Goal: Task Accomplishment & Management: Use online tool/utility

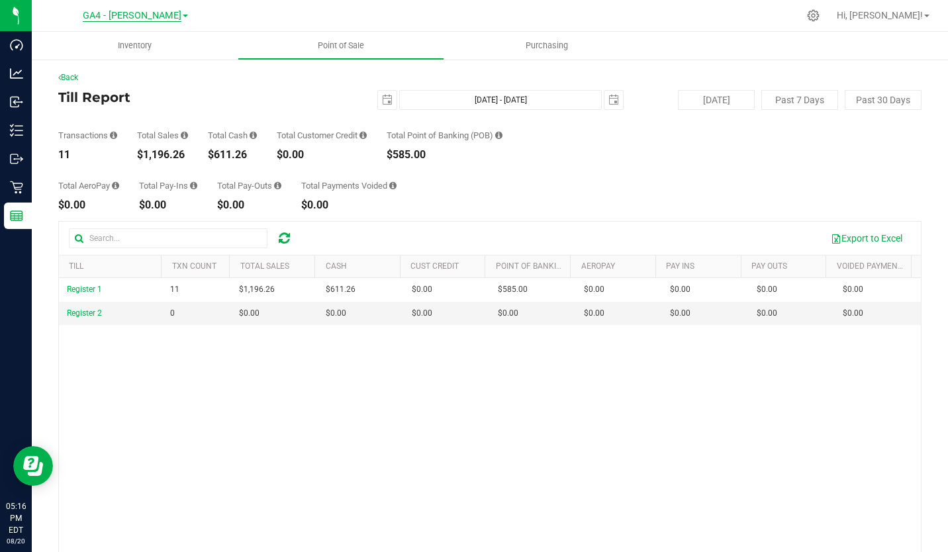
click at [146, 16] on span "GA4 - [PERSON_NAME]" at bounding box center [132, 16] width 99 height 12
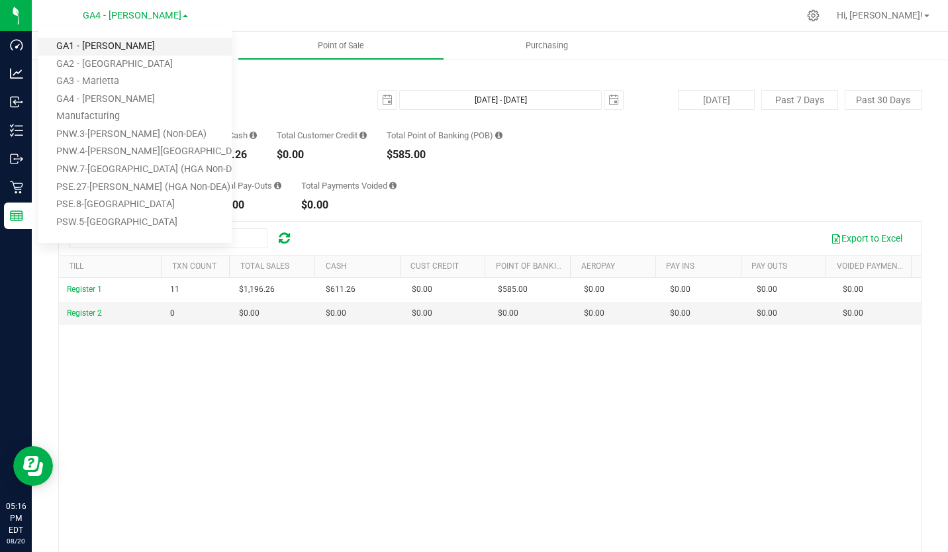
click at [119, 48] on link "GA1 - [PERSON_NAME]" at bounding box center [134, 47] width 193 height 18
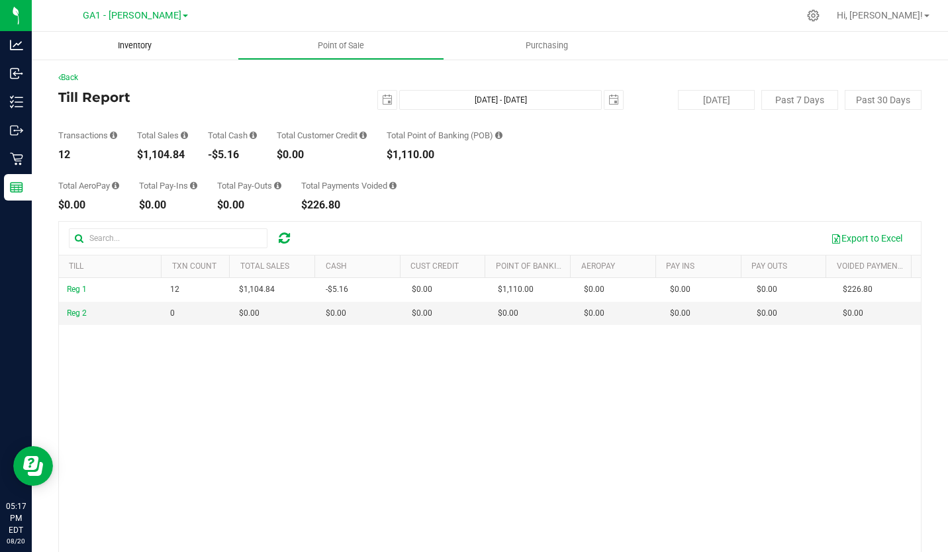
click at [119, 48] on span "Inventory" at bounding box center [134, 46] width 69 height 12
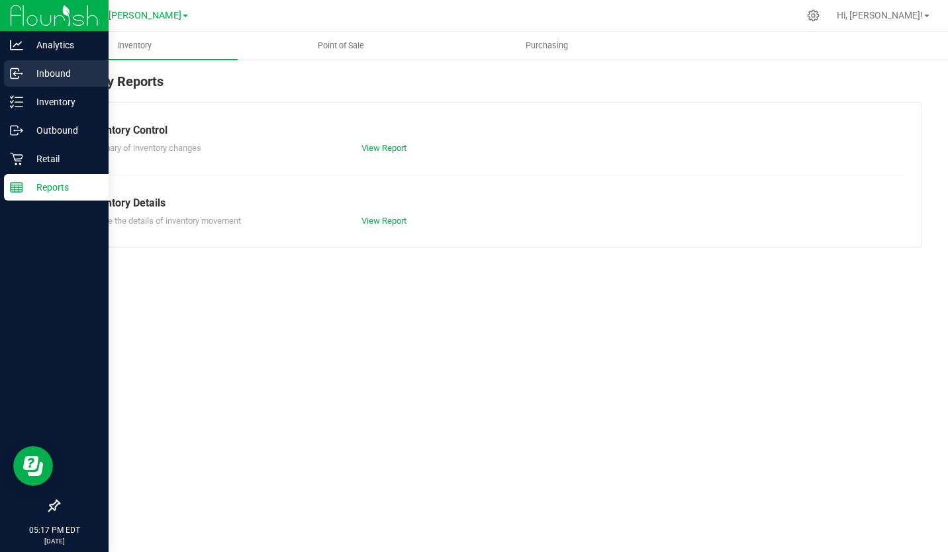
click at [54, 71] on p "Inbound" at bounding box center [62, 74] width 79 height 16
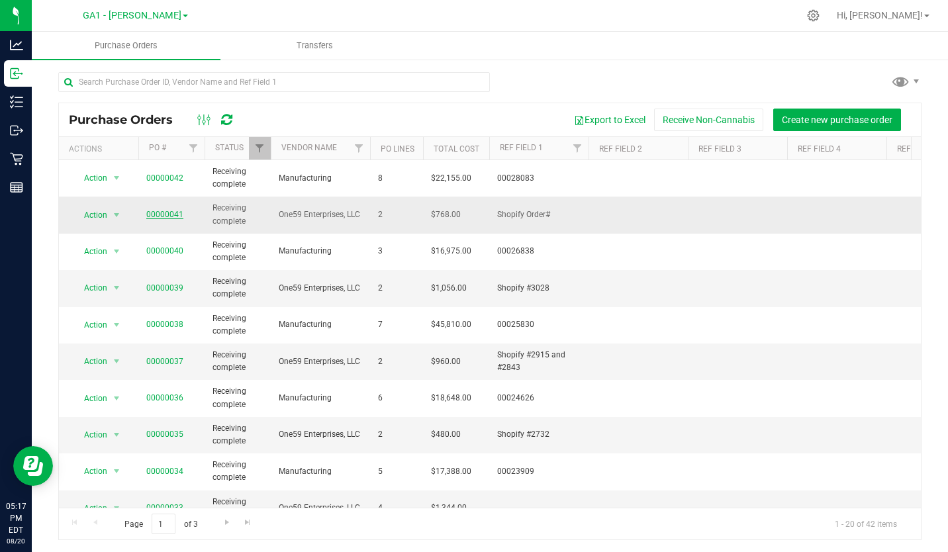
click at [162, 214] on link "00000041" at bounding box center [164, 214] width 37 height 9
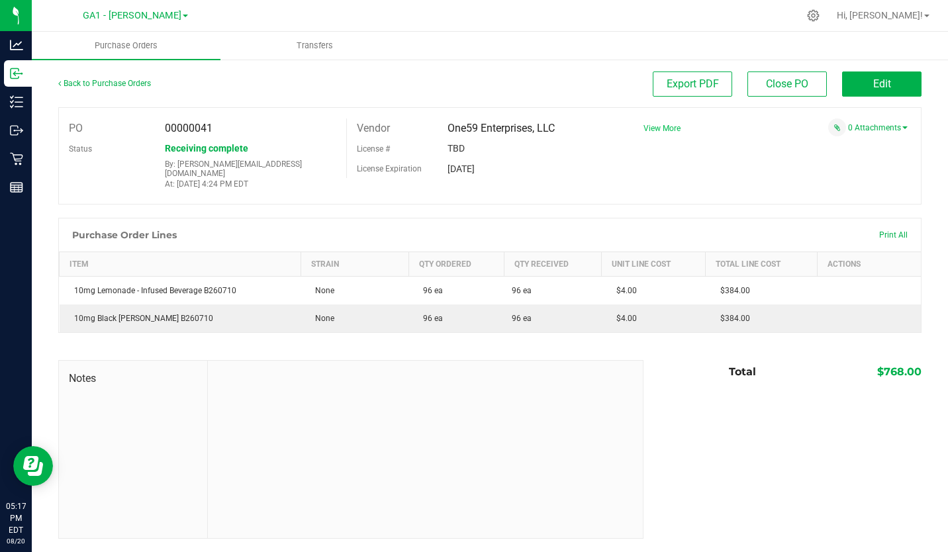
click at [665, 126] on span "View More" at bounding box center [661, 128] width 37 height 9
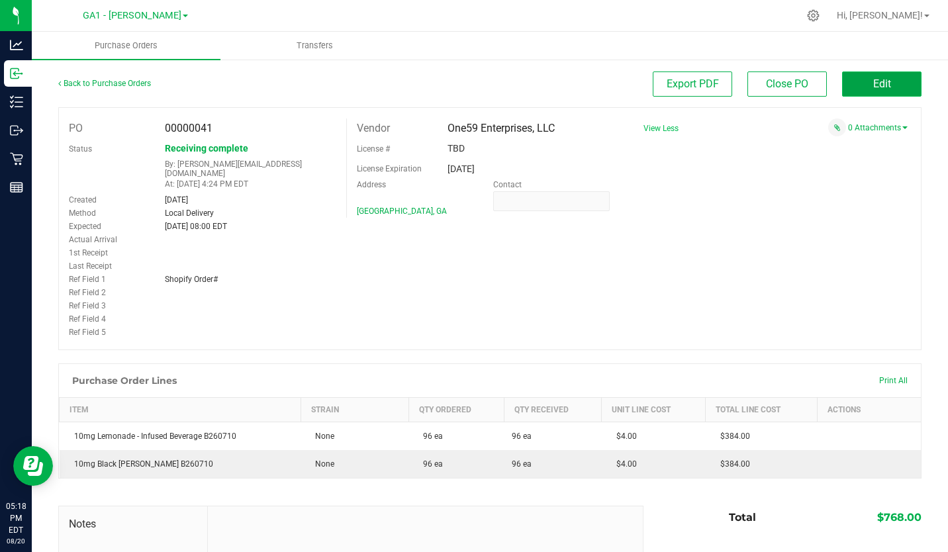
click at [875, 87] on span "Edit" at bounding box center [882, 83] width 18 height 13
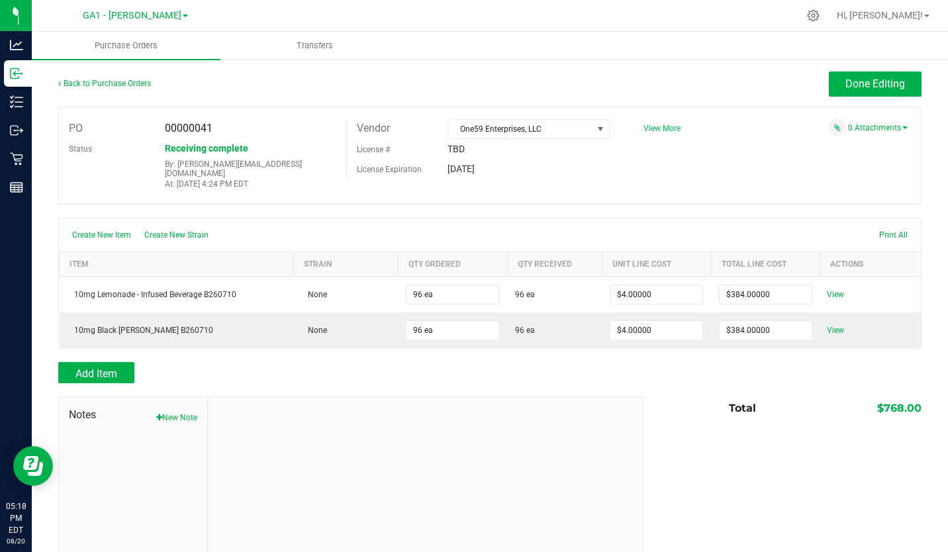
click at [657, 126] on span "View More" at bounding box center [661, 128] width 37 height 9
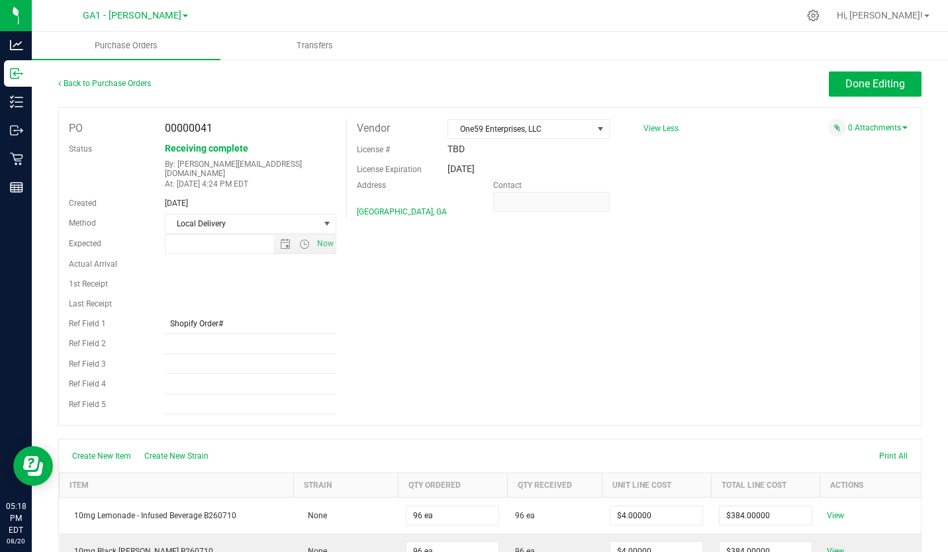
type input "8/8/2025 8:00 AM"
drag, startPoint x: 227, startPoint y: 315, endPoint x: 198, endPoint y: 315, distance: 29.1
click at [198, 315] on input "Shopify Order#" at bounding box center [250, 324] width 171 height 20
type input "Shopify #3185"
click at [873, 81] on span "Done Editing" at bounding box center [875, 83] width 60 height 13
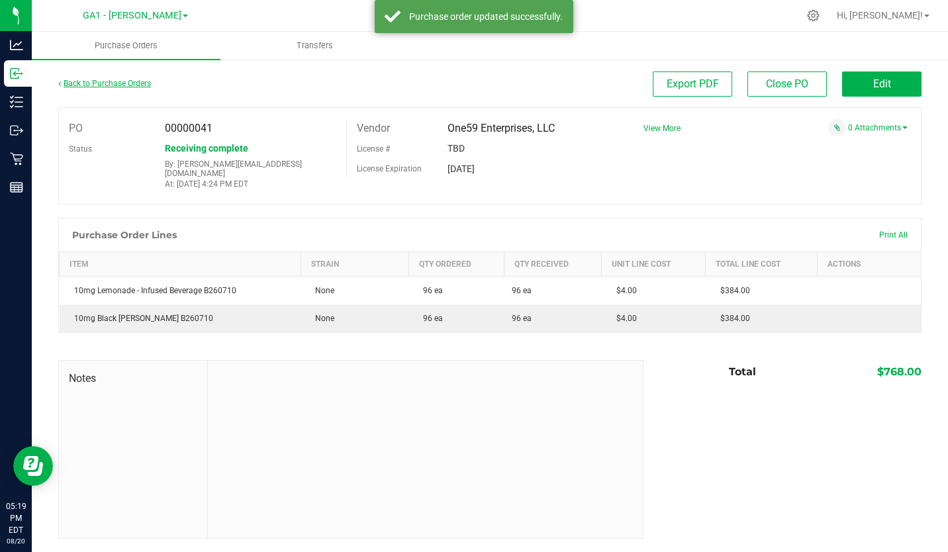
click at [116, 81] on link "Back to Purchase Orders" at bounding box center [104, 83] width 93 height 9
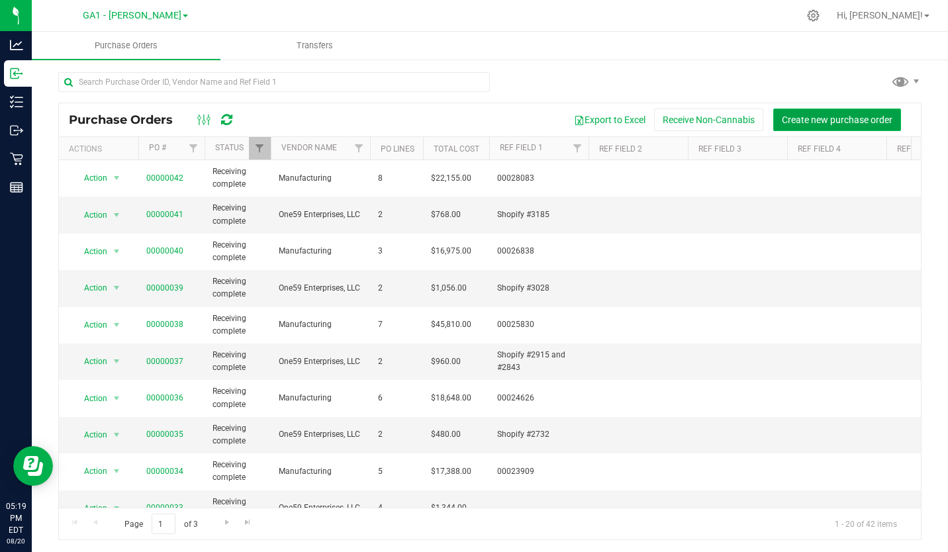
click at [820, 112] on button "Create new purchase order" at bounding box center [837, 120] width 128 height 22
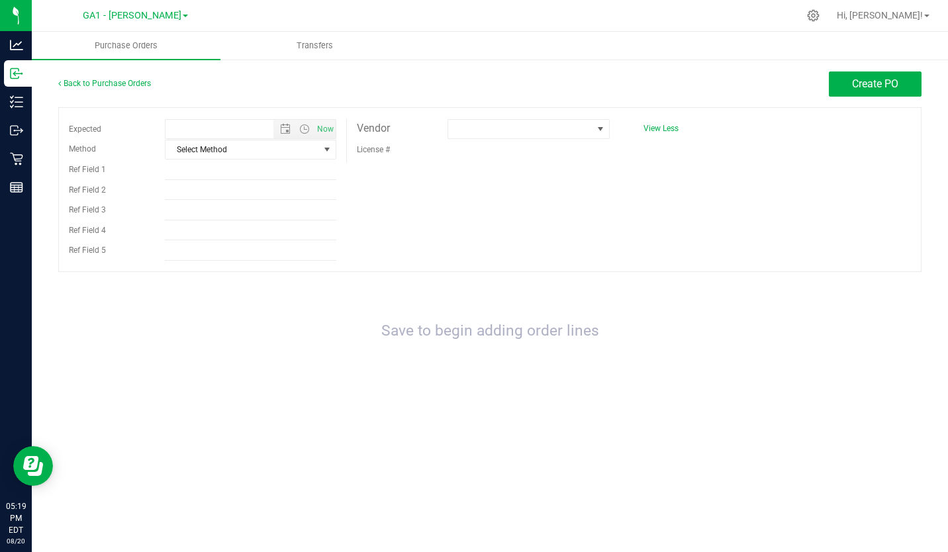
type input "8/20/2025 5:19 PM"
click at [318, 151] on span "Select Method" at bounding box center [242, 149] width 154 height 19
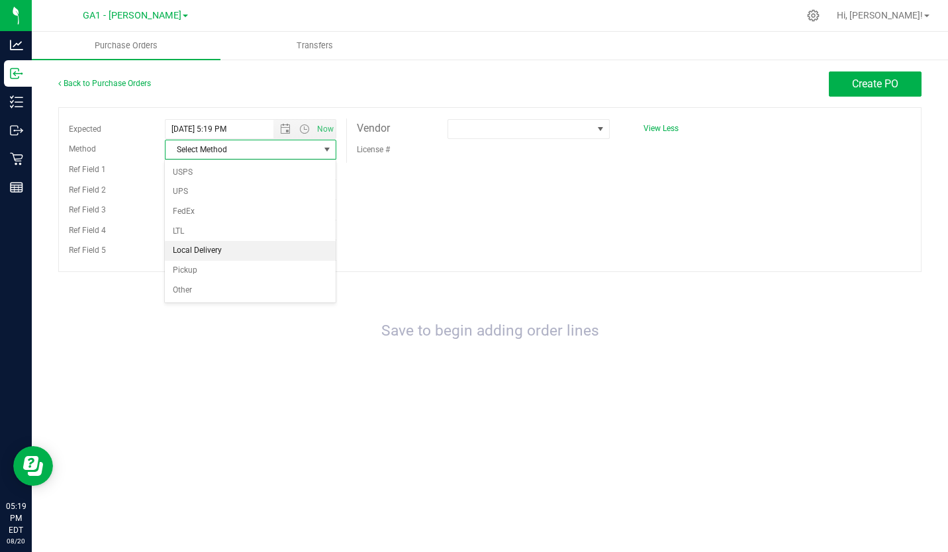
click at [269, 257] on li "Local Delivery" at bounding box center [250, 251] width 171 height 20
click at [543, 136] on span at bounding box center [520, 129] width 144 height 19
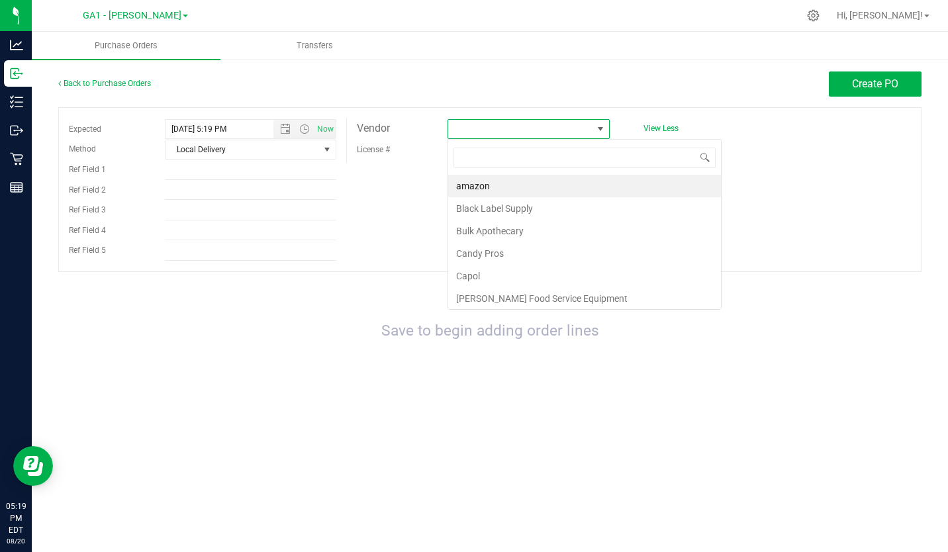
scroll to position [20, 162]
type input "one"
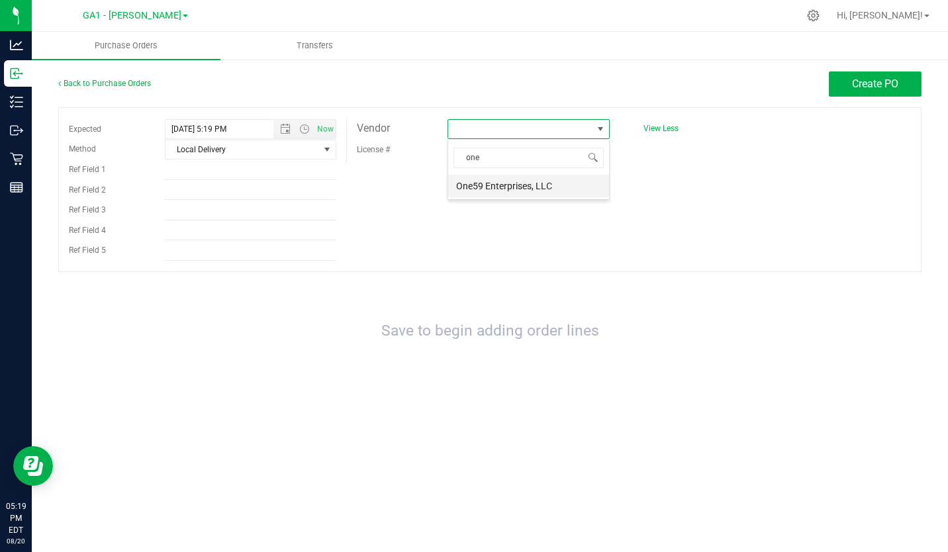
click at [513, 187] on li "One59 Enterprises, LLC" at bounding box center [528, 186] width 161 height 22
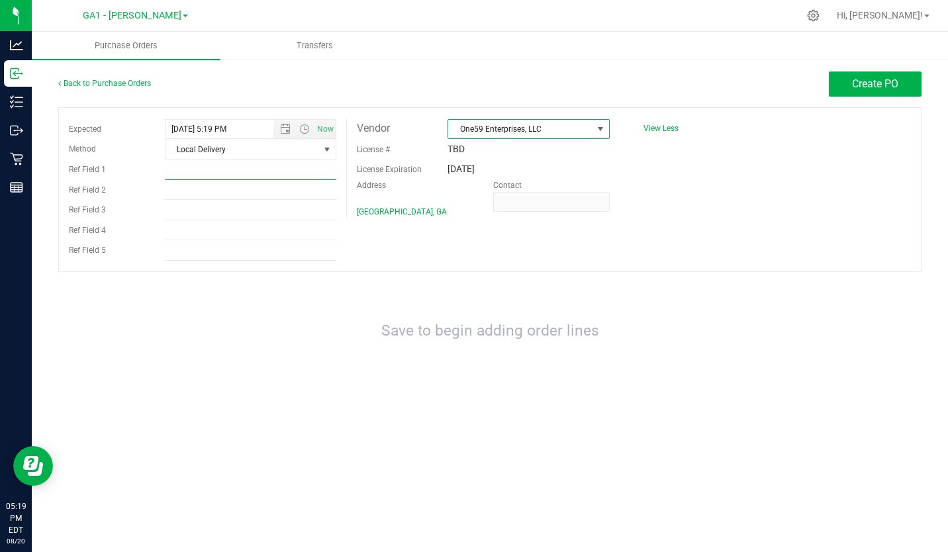
click at [255, 171] on input "Ref Field 1" at bounding box center [250, 170] width 171 height 20
type input "Shopify #3314"
click at [878, 77] on span "Create PO" at bounding box center [875, 83] width 46 height 13
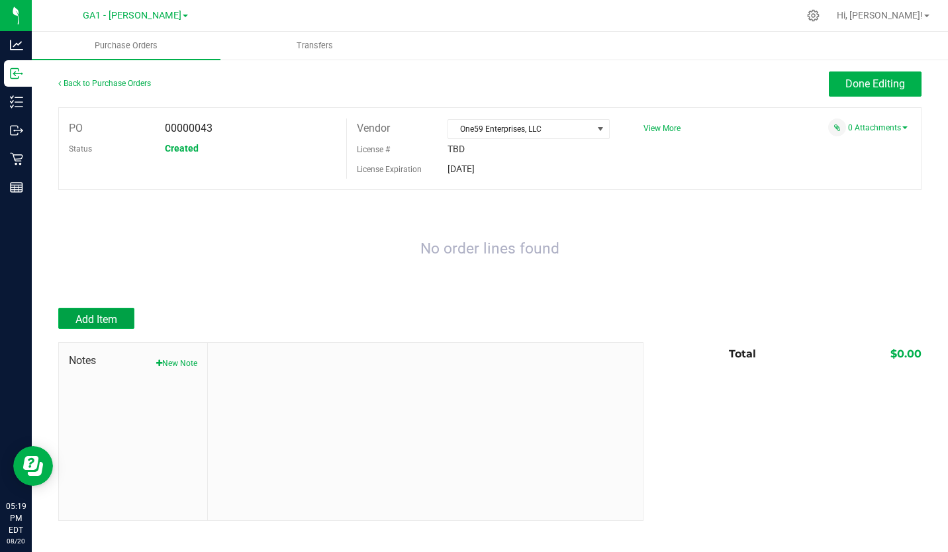
click at [109, 315] on span "Add Item" at bounding box center [96, 319] width 42 height 13
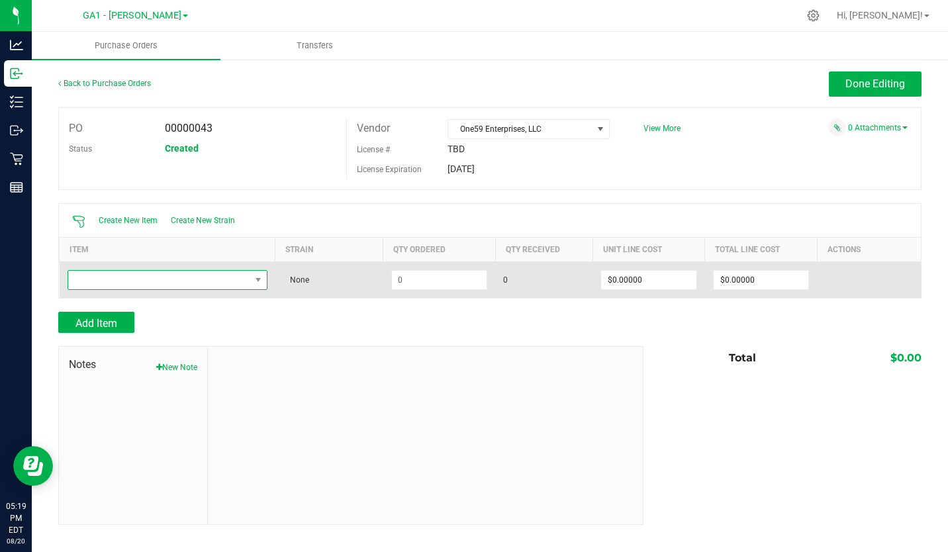
click at [252, 283] on span "NO DATA FOUND" at bounding box center [257, 280] width 17 height 19
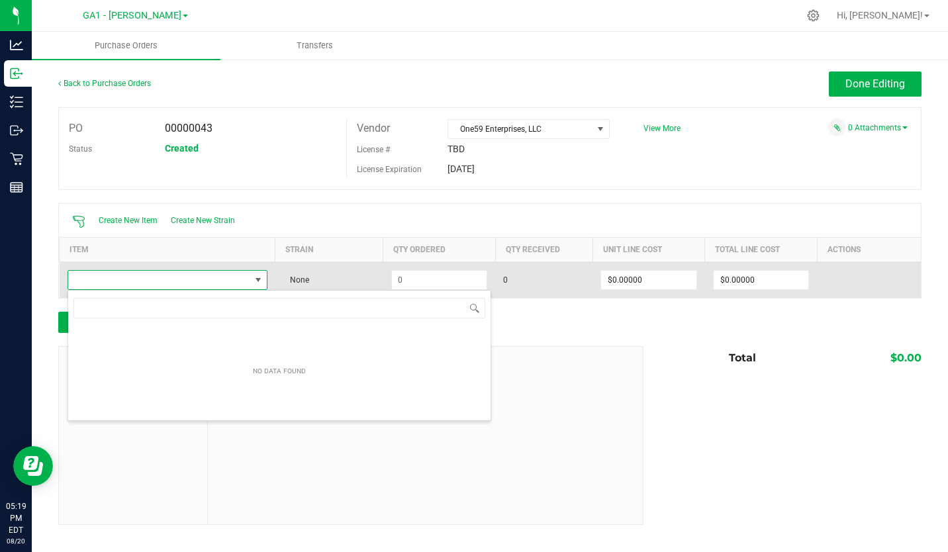
scroll to position [20, 197]
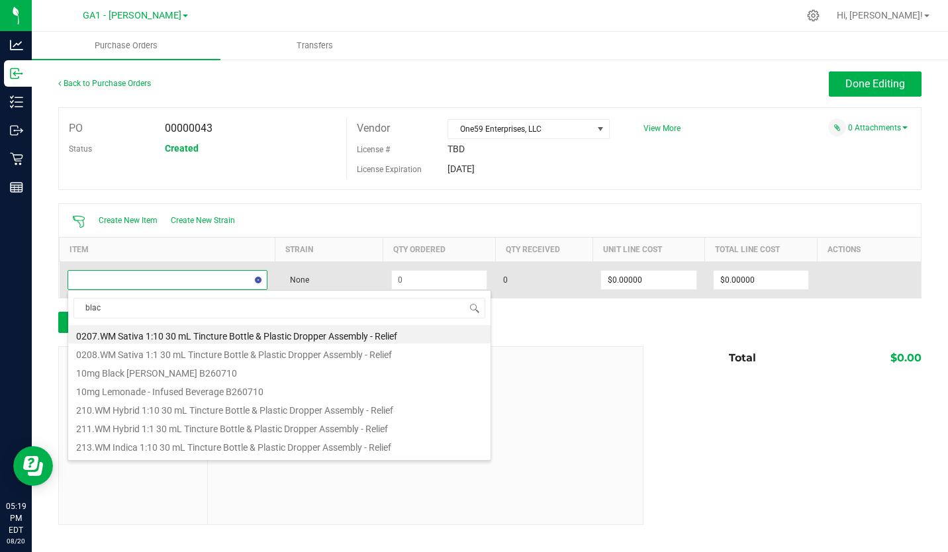
type input "black"
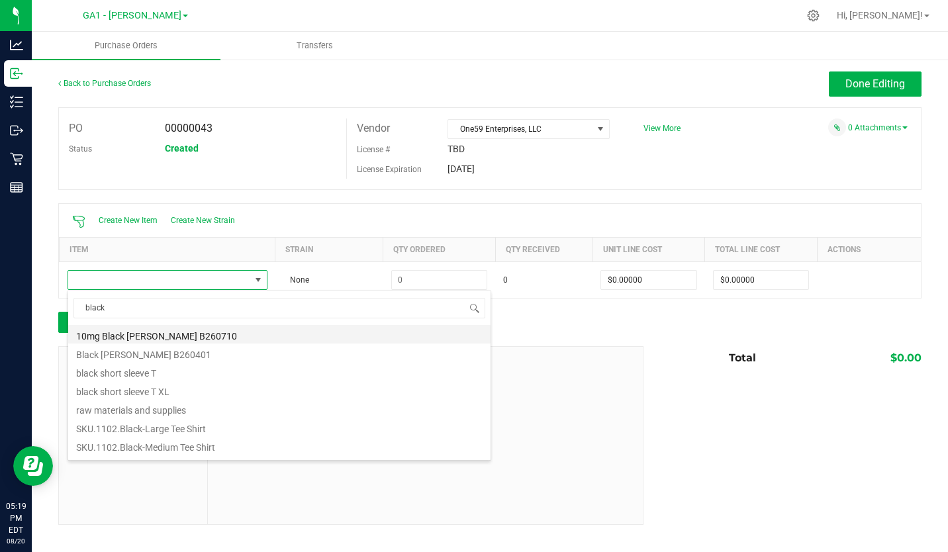
click at [212, 333] on li "10mg Black Cherry Seltzer B260710" at bounding box center [279, 334] width 422 height 19
type input "$4.00000"
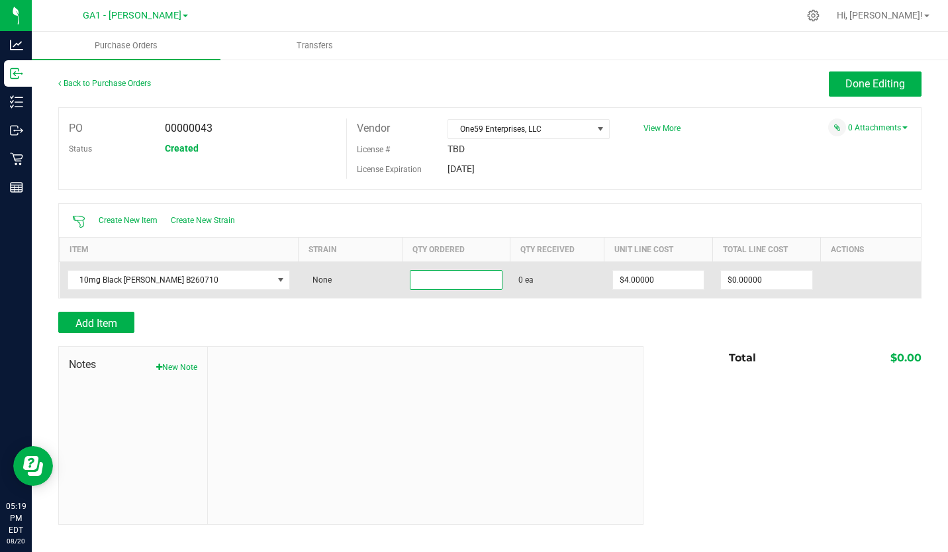
click at [410, 277] on input at bounding box center [455, 280] width 91 height 19
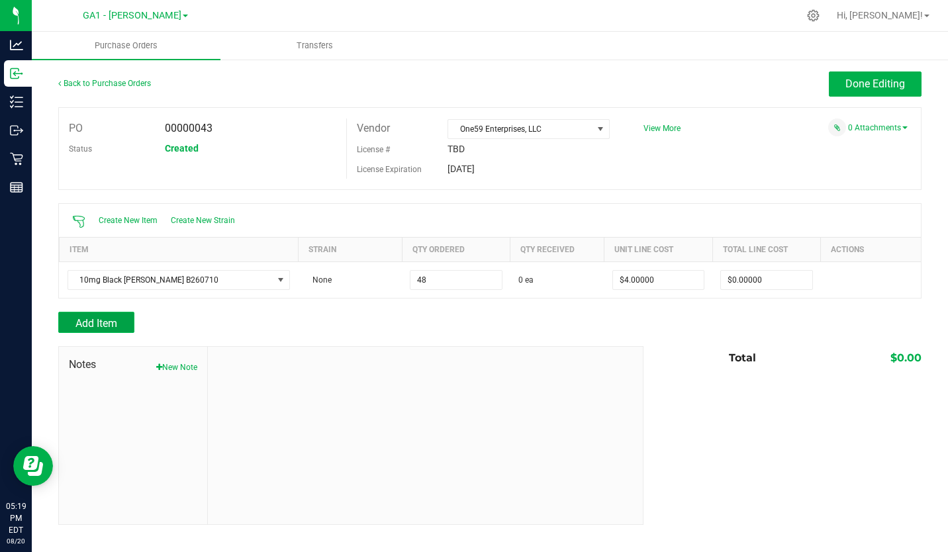
type input "48 ea"
click at [115, 324] on span "Add Item" at bounding box center [96, 323] width 42 height 13
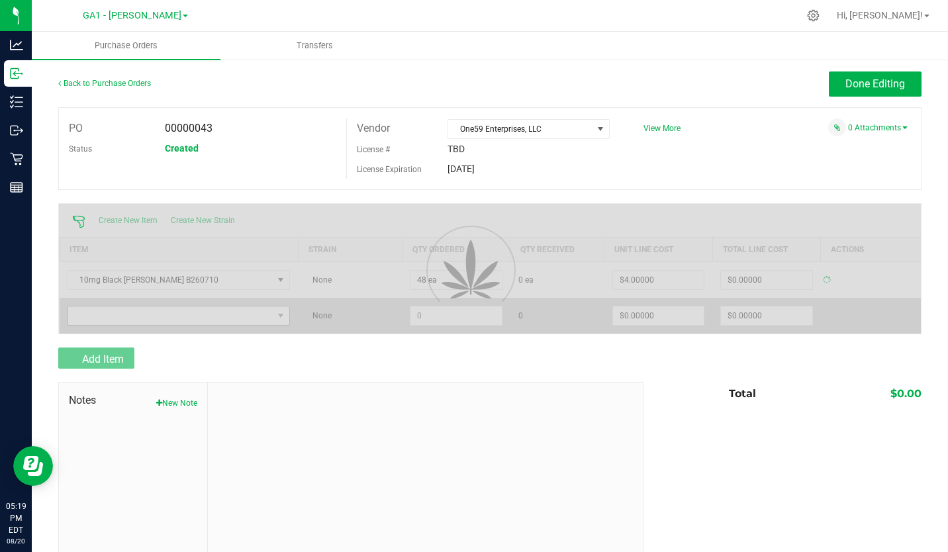
type input "$192.00000"
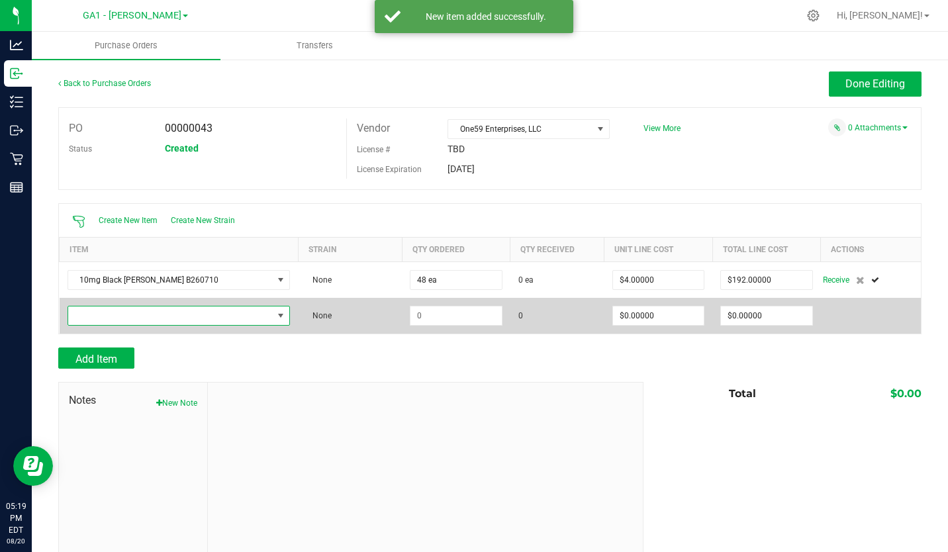
click at [141, 315] on span "NO DATA FOUND" at bounding box center [170, 315] width 205 height 19
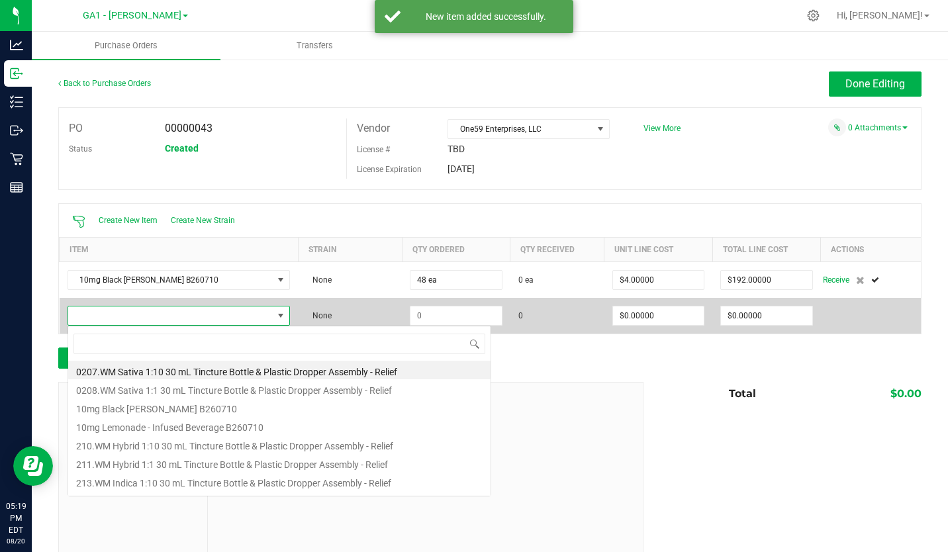
scroll to position [20, 206]
type input "lemon"
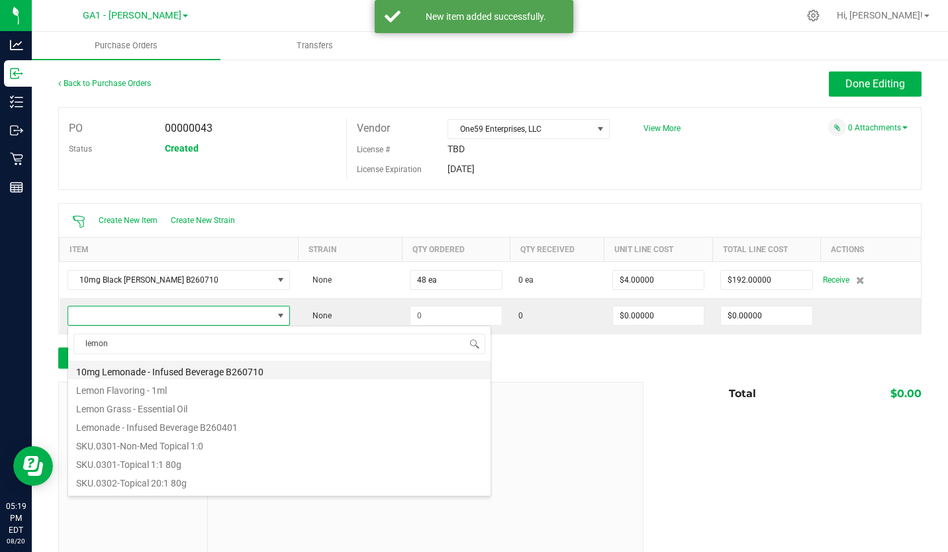
click at [175, 370] on li "10mg Lemonade - Infused Beverage B260710" at bounding box center [279, 370] width 422 height 19
type input "$4.00000"
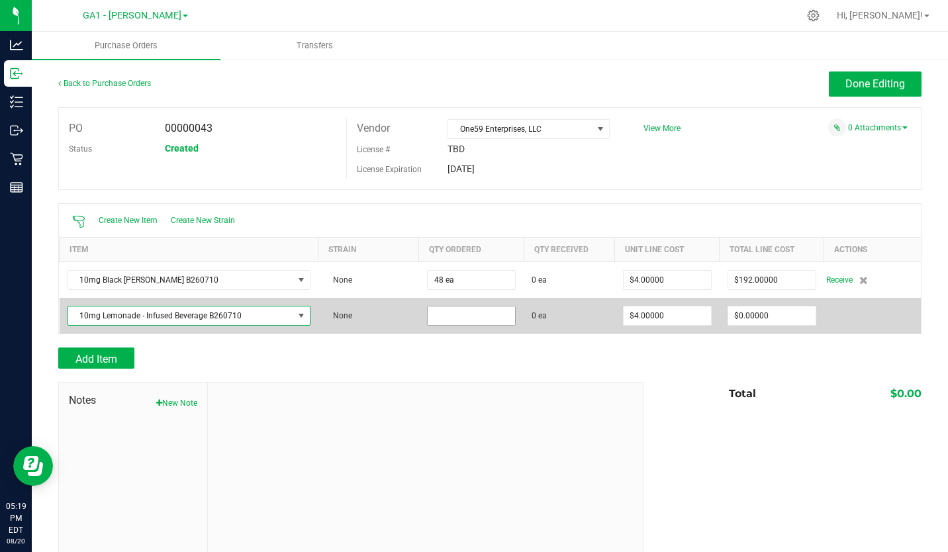
click at [439, 313] on input at bounding box center [470, 315] width 87 height 19
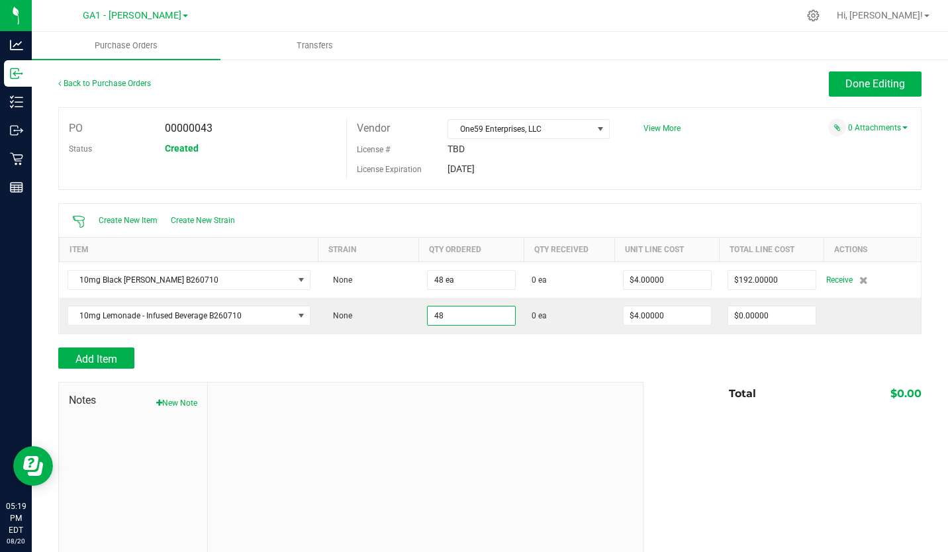
type input "48 ea"
click at [552, 337] on div at bounding box center [489, 340] width 863 height 13
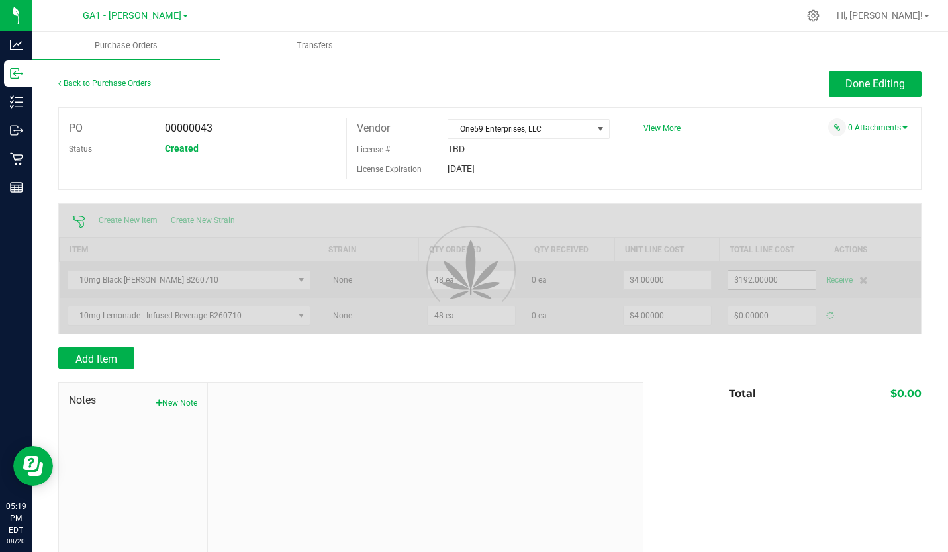
type input "$192.00000"
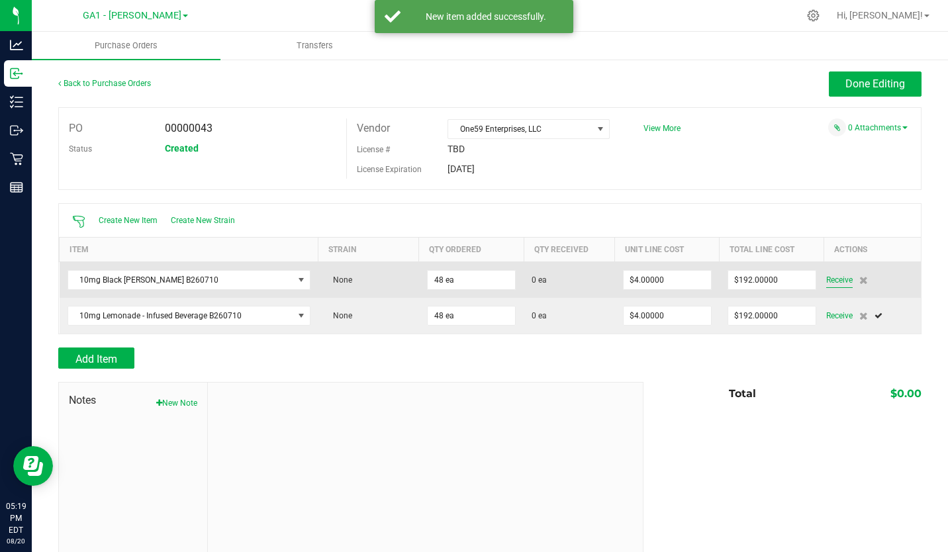
click at [826, 278] on span "Receive" at bounding box center [839, 280] width 26 height 16
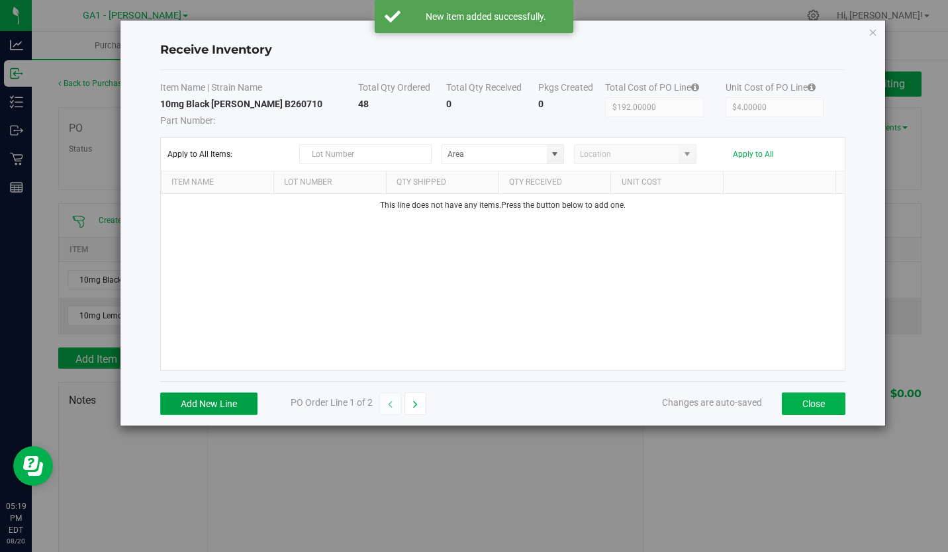
click at [224, 399] on button "Add New Line" at bounding box center [208, 403] width 97 height 22
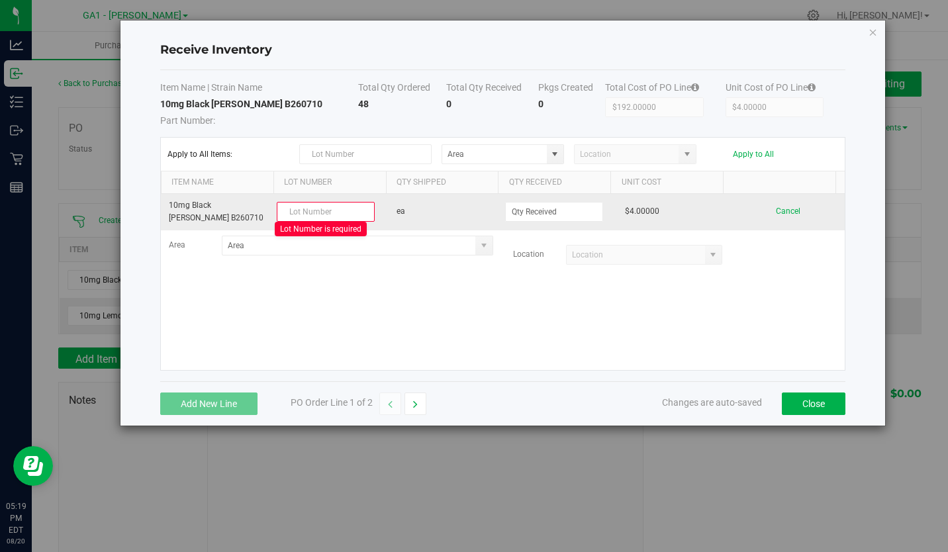
drag, startPoint x: 212, startPoint y: 218, endPoint x: 169, endPoint y: 222, distance: 43.2
click at [169, 222] on td "10mg Black Cherry Seltzer B260710" at bounding box center [218, 212] width 114 height 36
copy td "B260710"
click at [318, 208] on input "text" at bounding box center [326, 212] width 98 height 20
paste input "B260710"
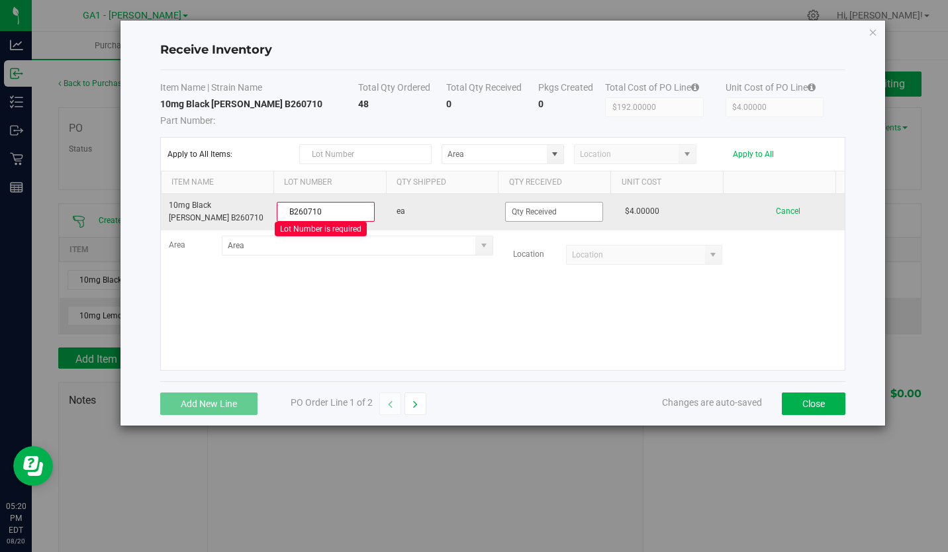
type input "B260710"
click at [535, 204] on input at bounding box center [554, 211] width 97 height 19
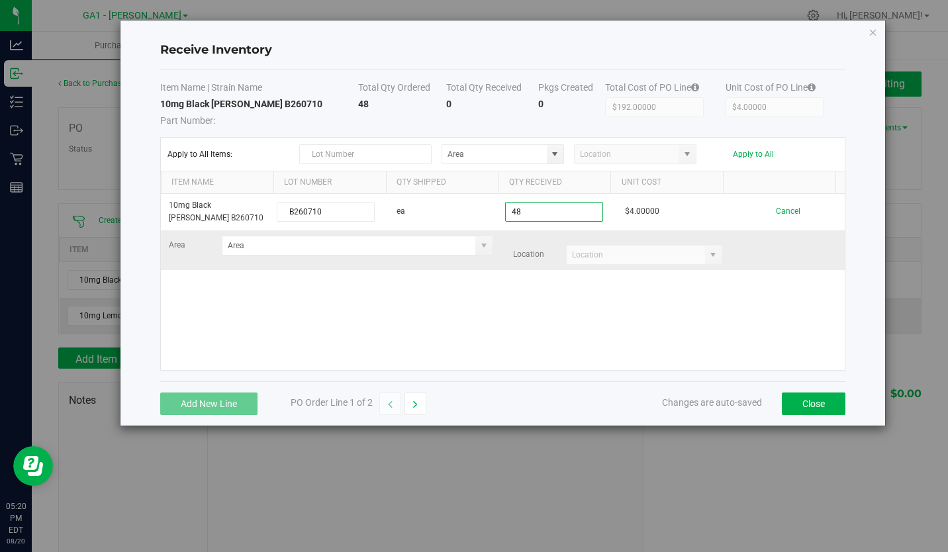
type input "48 ea"
click at [744, 240] on kendo-grid-list "10mg Black Cherry Seltzer B260710 B260710 ea 48 ea $4.00000 Cancel Area Location" at bounding box center [503, 282] width 684 height 176
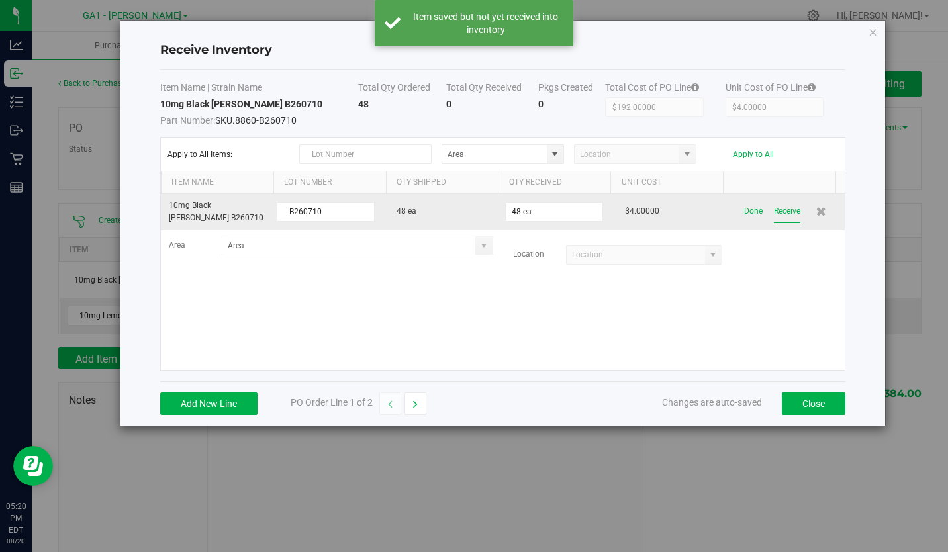
click at [777, 208] on button "Receive" at bounding box center [787, 211] width 26 height 23
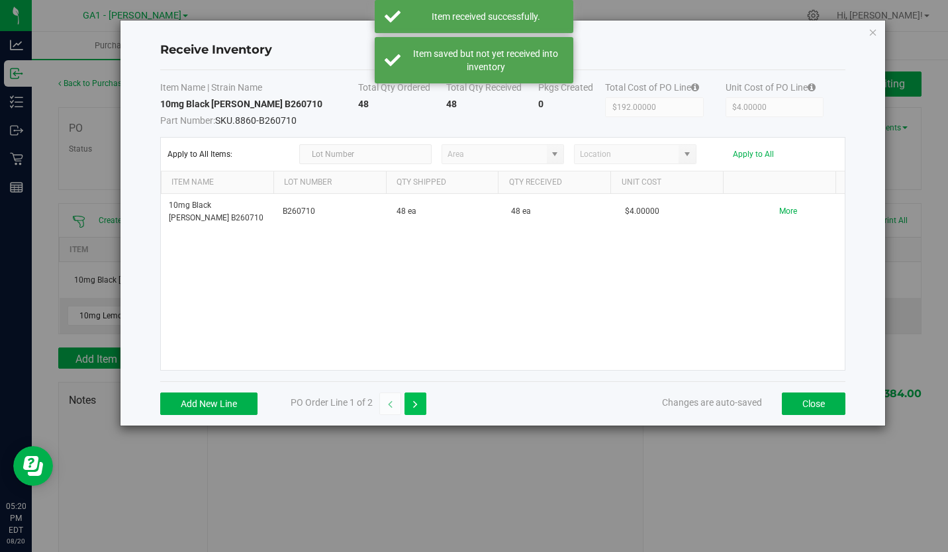
click at [415, 401] on icon "button" at bounding box center [415, 404] width 5 height 9
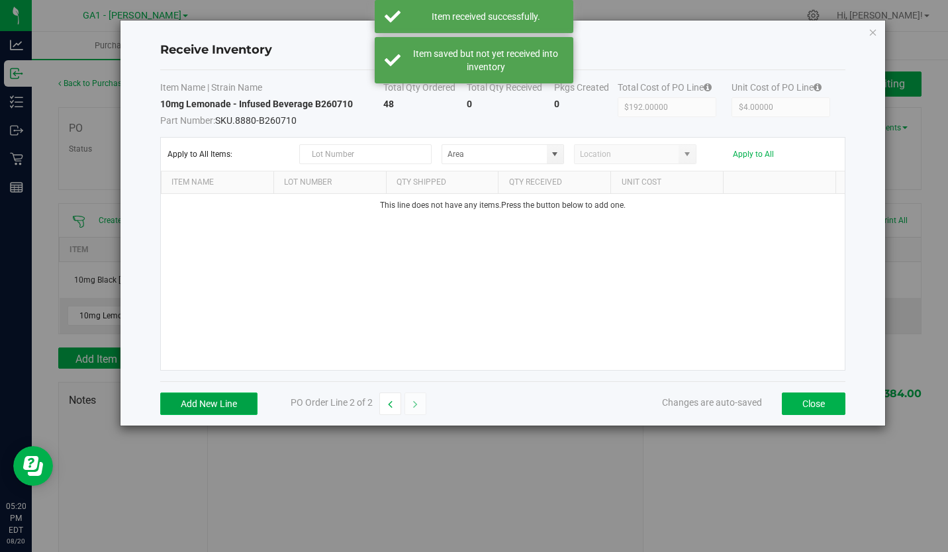
click at [203, 412] on button "Add New Line" at bounding box center [208, 403] width 97 height 22
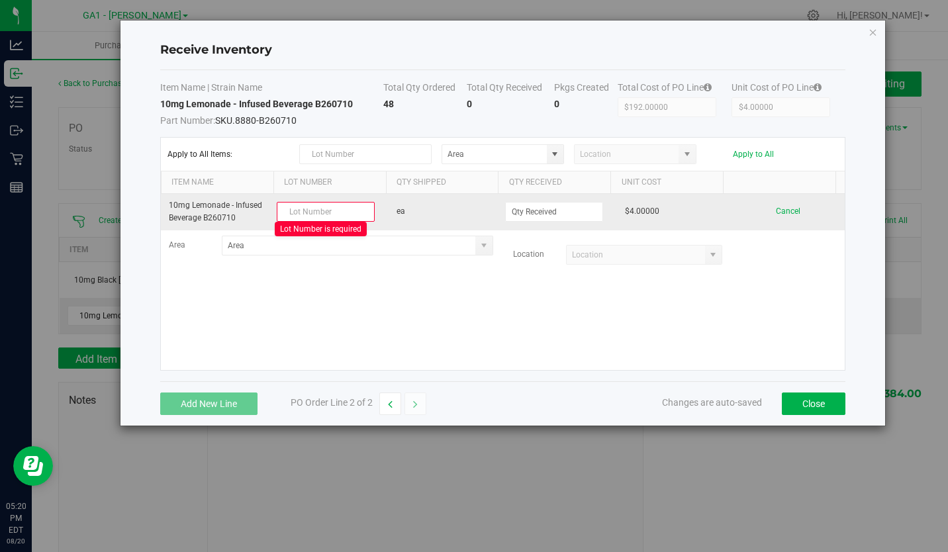
drag, startPoint x: 242, startPoint y: 220, endPoint x: 204, endPoint y: 218, distance: 37.1
click at [204, 218] on td "10mg Lemonade - Infused Beverage B260710" at bounding box center [218, 212] width 114 height 36
copy td "B260710"
click at [337, 208] on input "text" at bounding box center [326, 212] width 98 height 20
paste input "B260710"
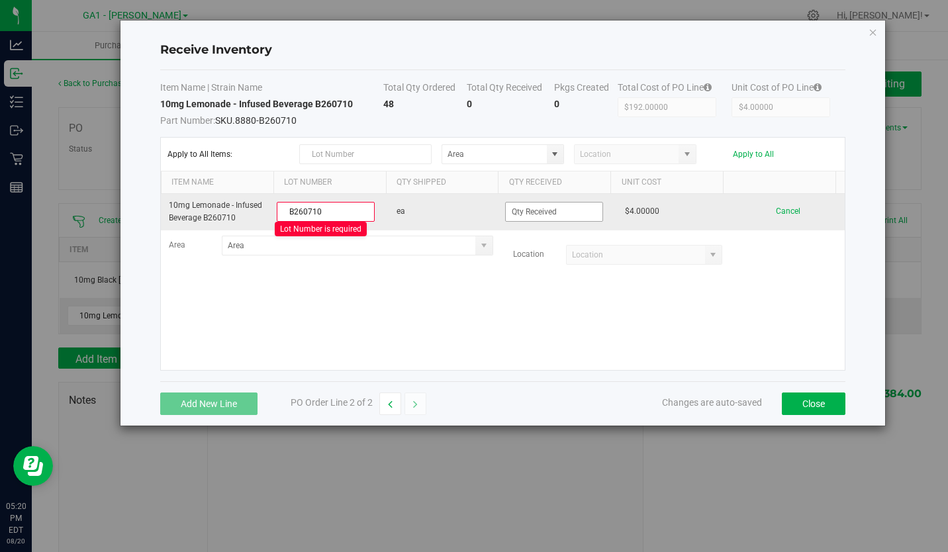
type input "B260710"
click at [541, 202] on span at bounding box center [554, 212] width 98 height 20
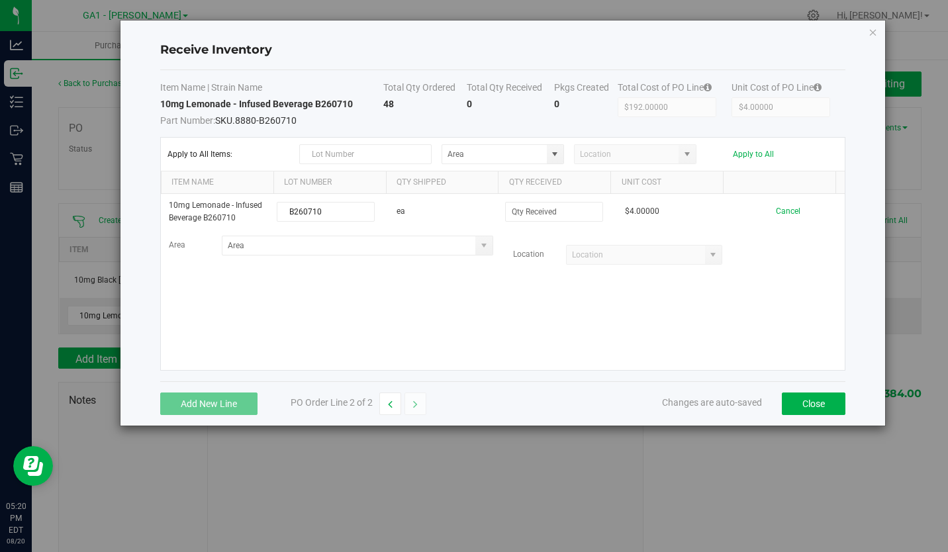
click at [500, 297] on div "10mg Lemonade - Infused Beverage B260710 B260710 ea $4.00000 Cancel Area Locati…" at bounding box center [503, 282] width 684 height 176
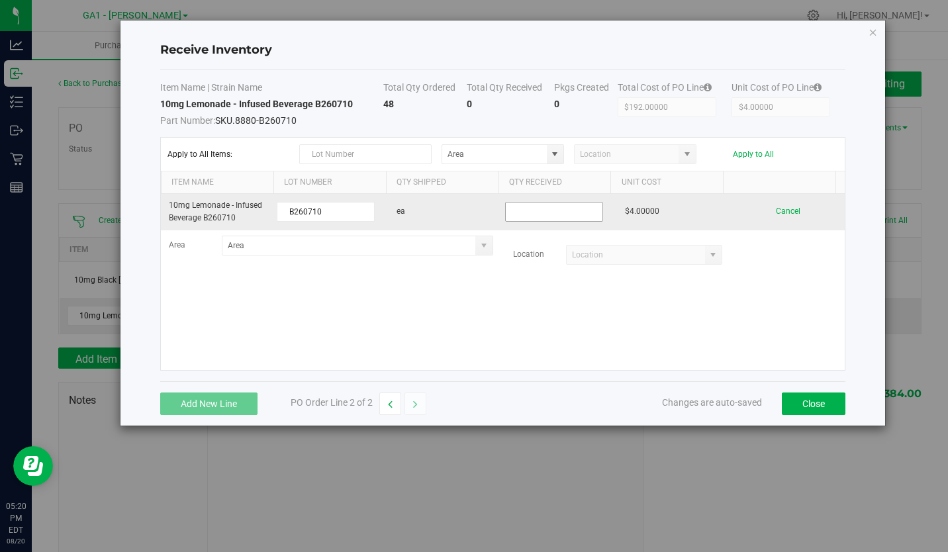
click at [534, 220] on input at bounding box center [554, 211] width 97 height 19
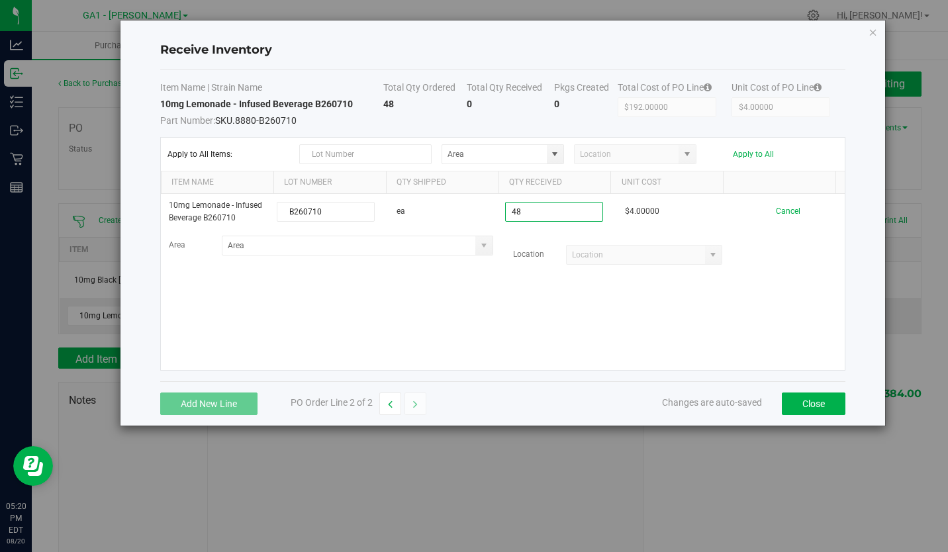
type input "48 ea"
click at [511, 316] on kendo-grid-list "10mg Lemonade - Infused Beverage B260710 B260710 ea 48 ea $4.00000 Cancel Area …" at bounding box center [503, 282] width 684 height 176
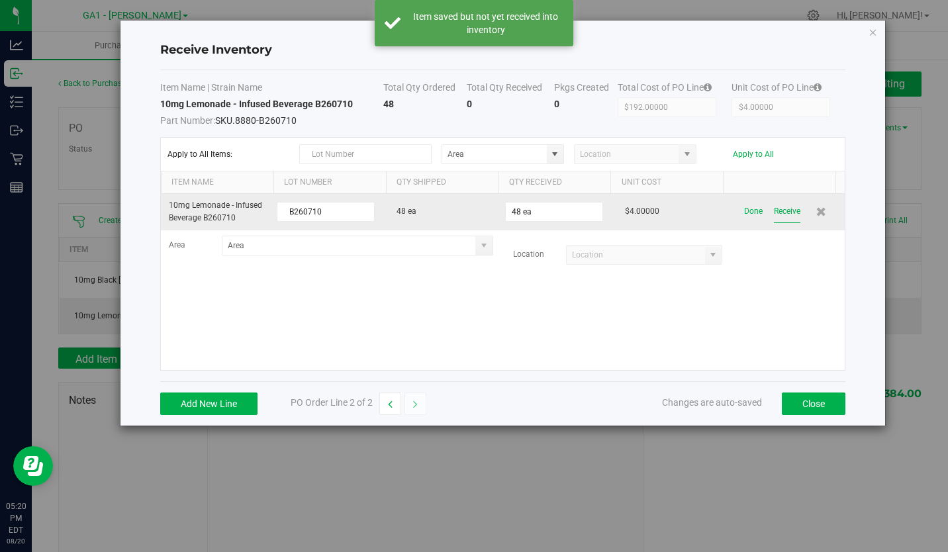
click at [775, 209] on button "Receive" at bounding box center [787, 211] width 26 height 23
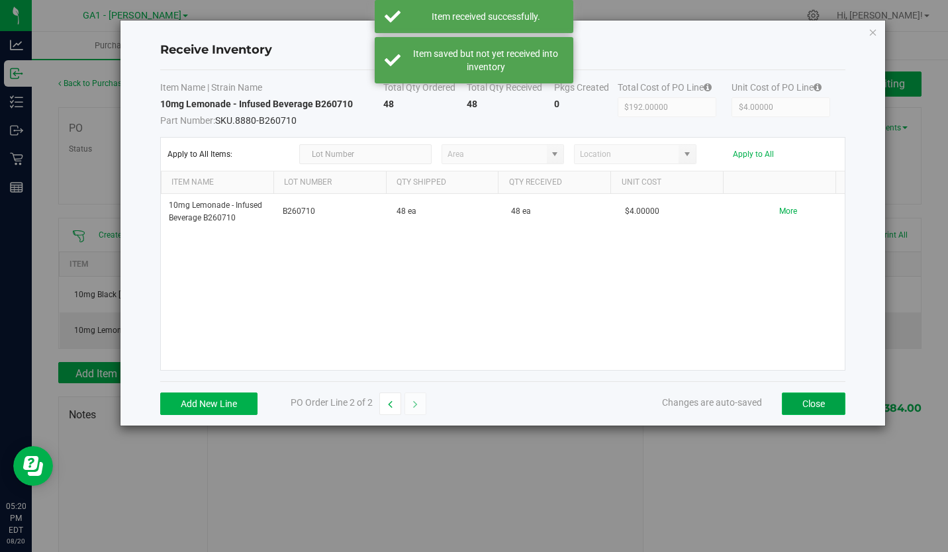
click at [809, 399] on button "Close" at bounding box center [813, 403] width 64 height 22
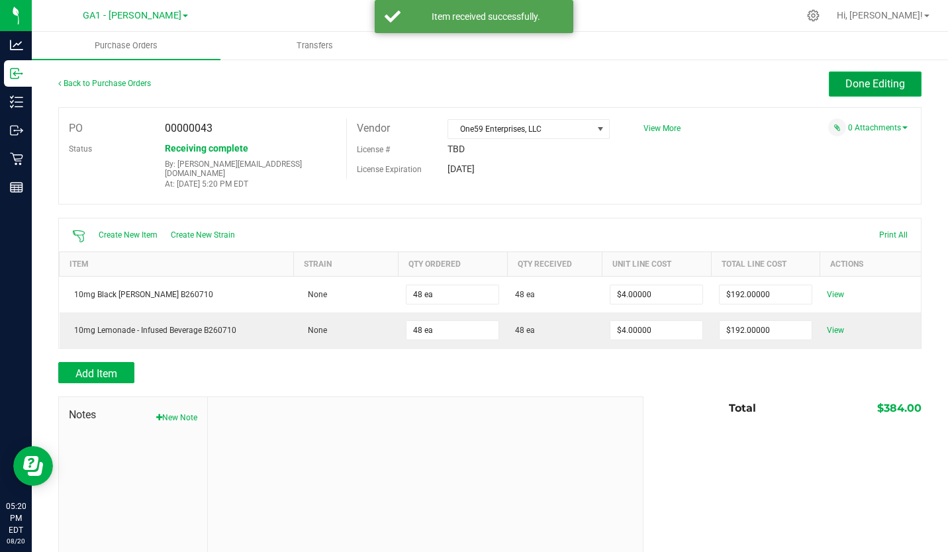
click at [870, 90] on span "Done Editing" at bounding box center [875, 83] width 60 height 13
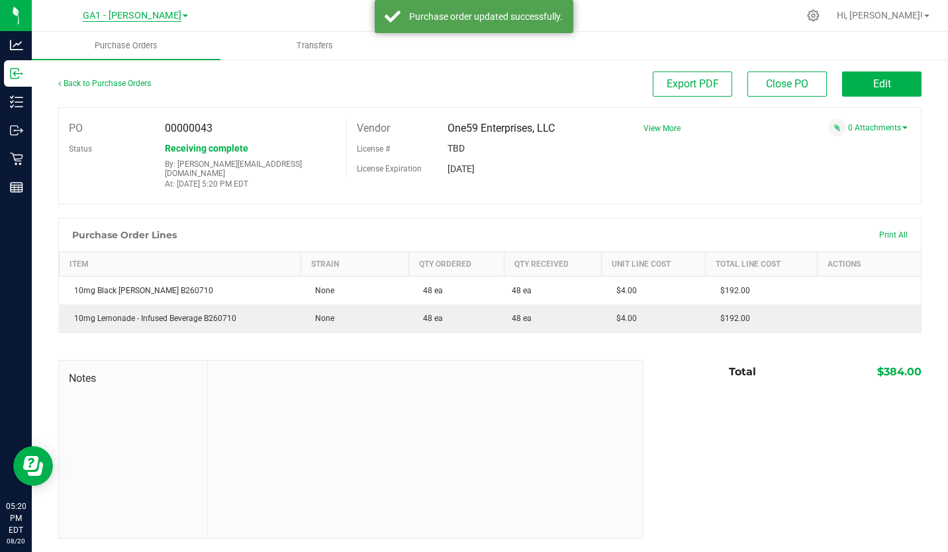
click at [164, 14] on span "GA1 - Chamblee" at bounding box center [132, 16] width 99 height 12
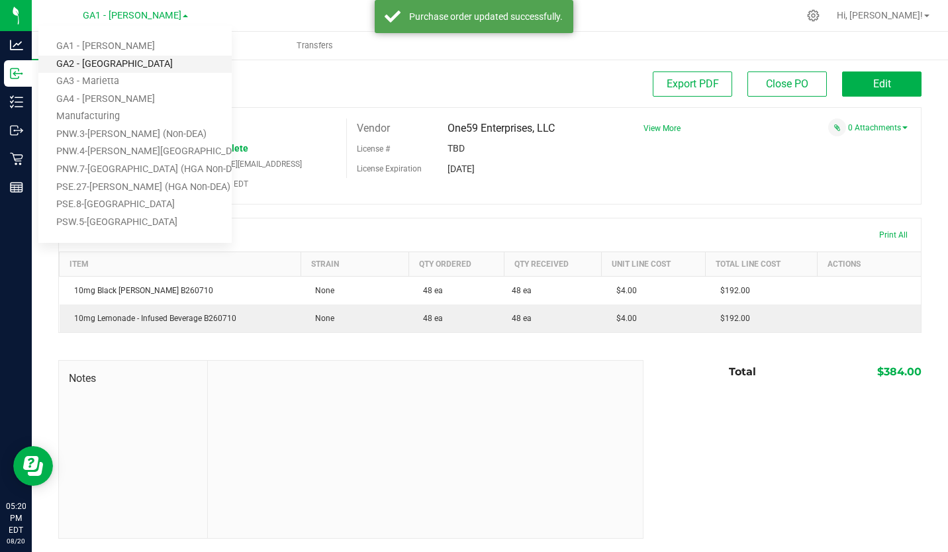
click at [124, 64] on link "GA2 - Stockbridge" at bounding box center [134, 65] width 193 height 18
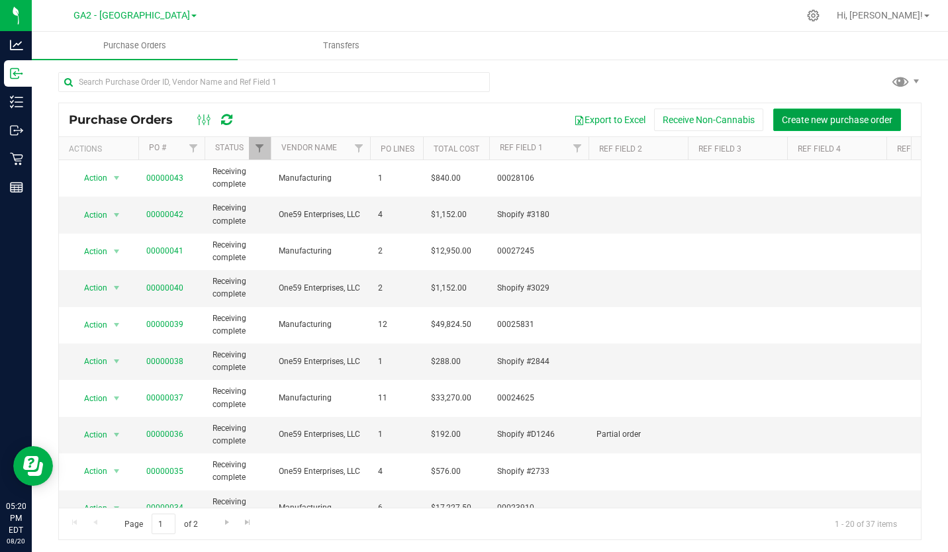
click at [791, 119] on span "Create new purchase order" at bounding box center [836, 119] width 111 height 11
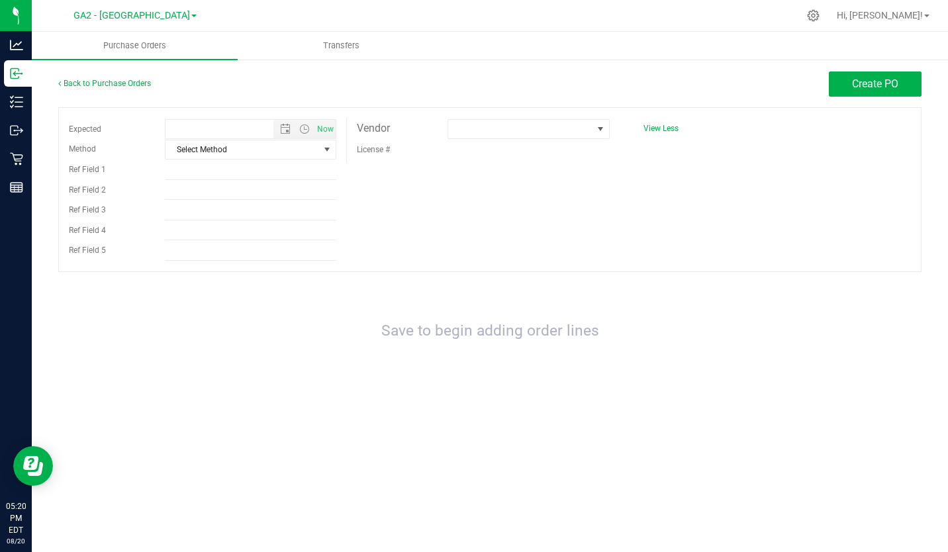
type input "8/20/2025 5:20 PM"
click at [324, 152] on span "select" at bounding box center [327, 149] width 11 height 11
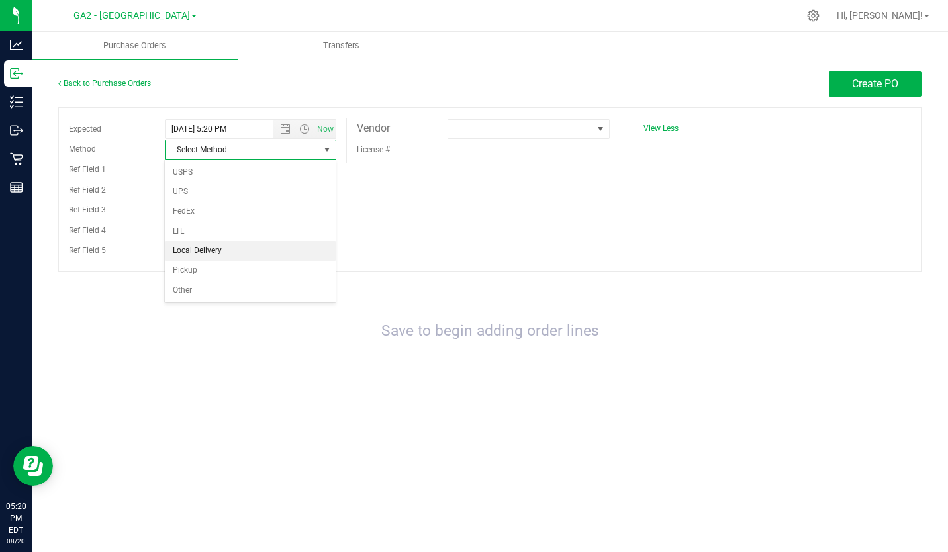
click at [232, 251] on li "Local Delivery" at bounding box center [250, 251] width 171 height 20
click at [495, 135] on span at bounding box center [520, 129] width 144 height 19
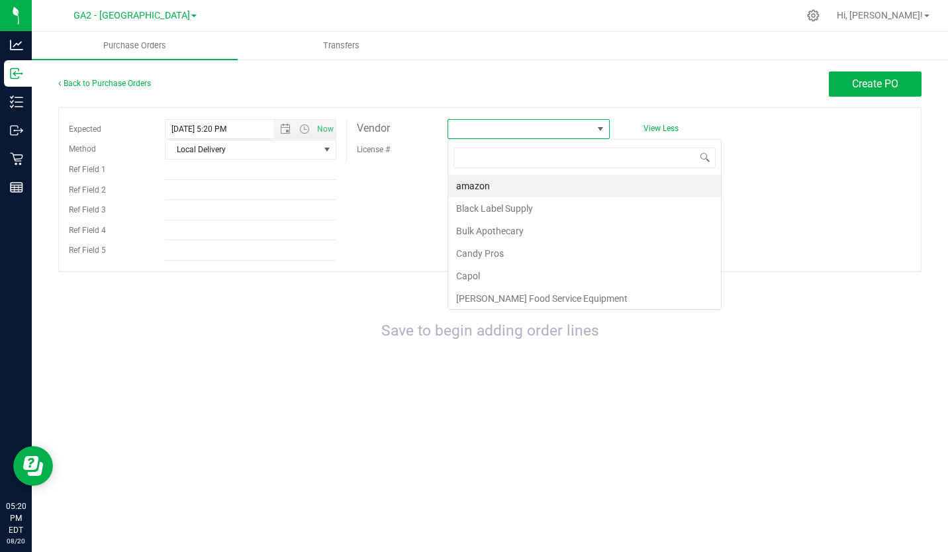
scroll to position [20, 162]
type input "one"
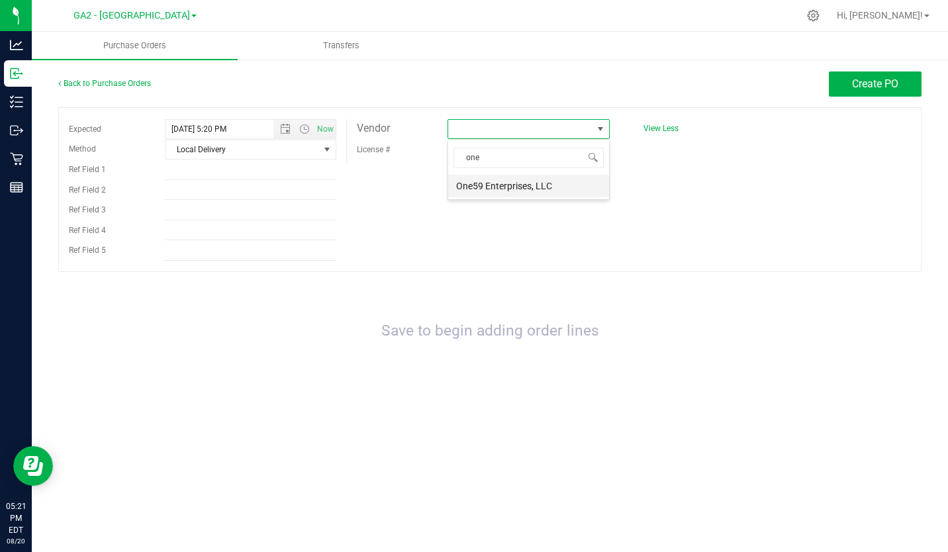
click at [507, 185] on li "One59 Enterprises, LLC" at bounding box center [528, 186] width 161 height 22
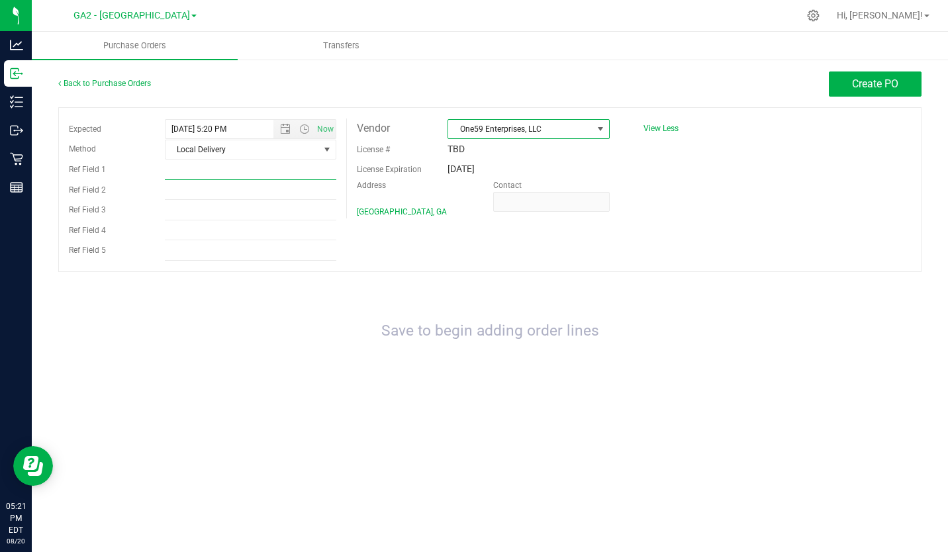
click at [234, 177] on input "Ref Field 1" at bounding box center [250, 170] width 171 height 20
type input "Order #3315"
click at [861, 79] on span "Create PO" at bounding box center [875, 83] width 46 height 13
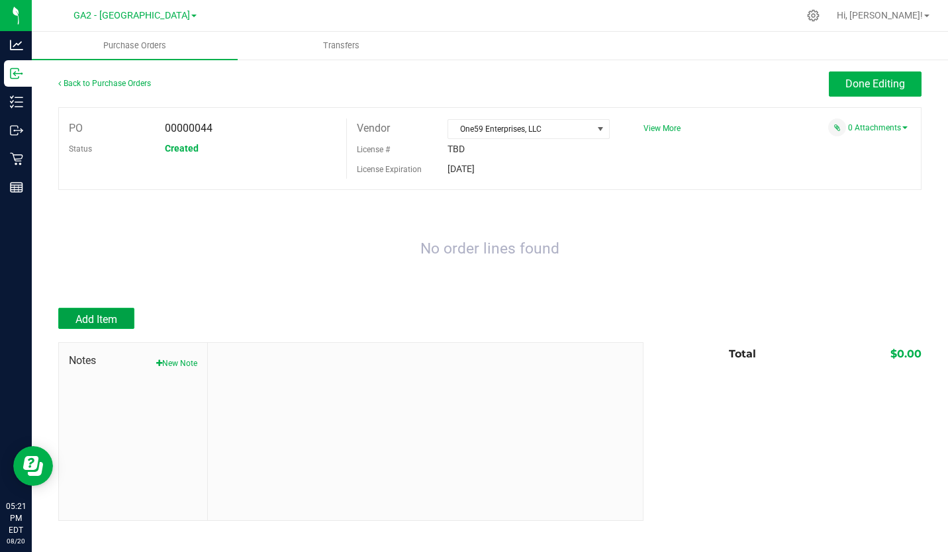
click at [97, 314] on span "Add Item" at bounding box center [96, 319] width 42 height 13
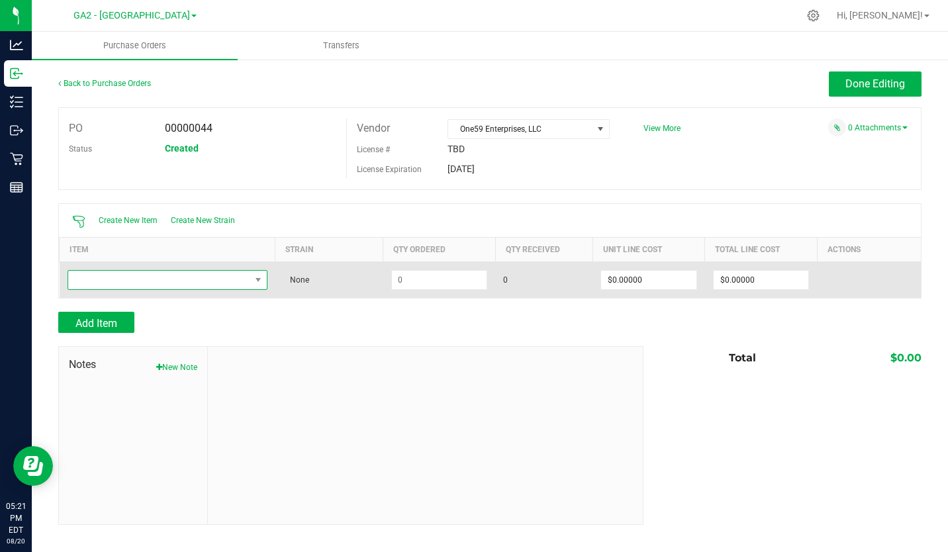
click at [225, 280] on span "NO DATA FOUND" at bounding box center [159, 280] width 182 height 19
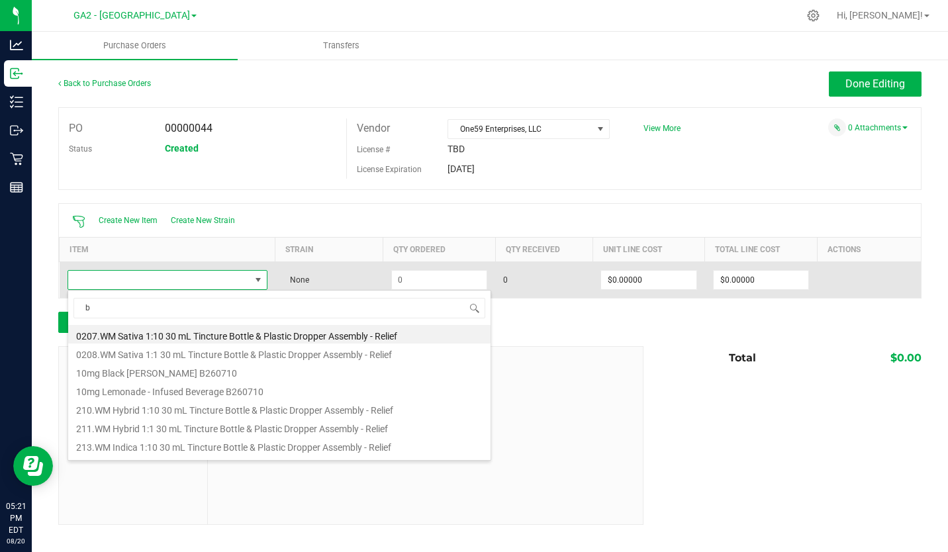
scroll to position [20, 197]
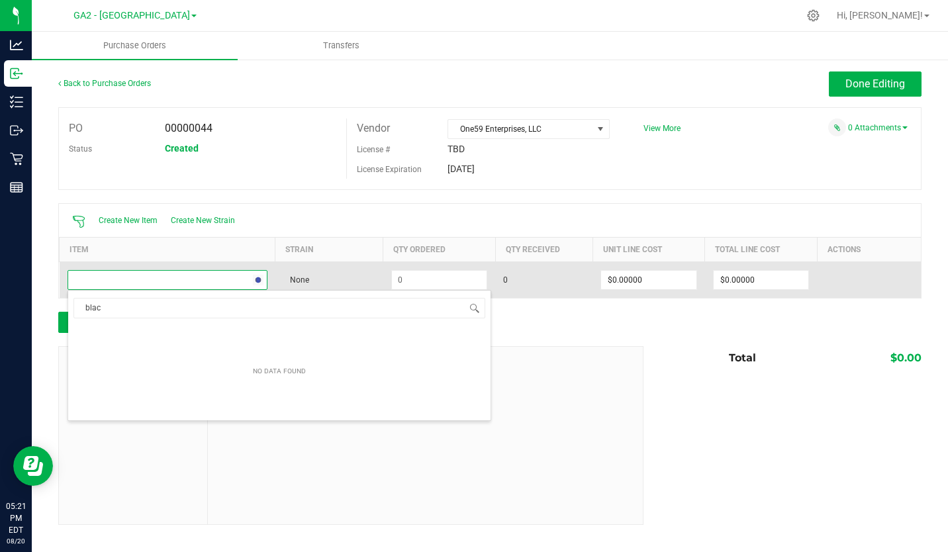
type input "black"
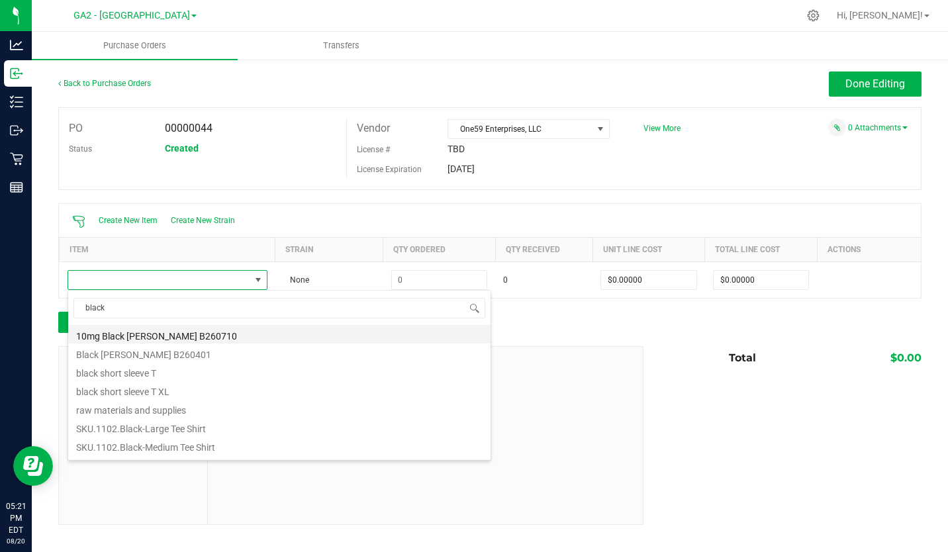
click at [144, 333] on li "10mg Black Cherry Seltzer B260710" at bounding box center [279, 334] width 422 height 19
type input "$4.00000"
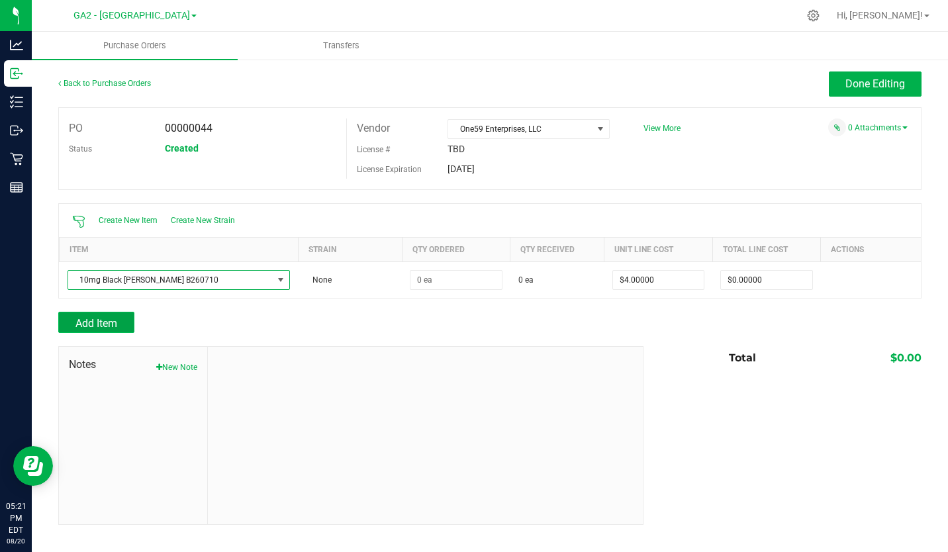
click at [112, 317] on span "Add Item" at bounding box center [96, 323] width 42 height 13
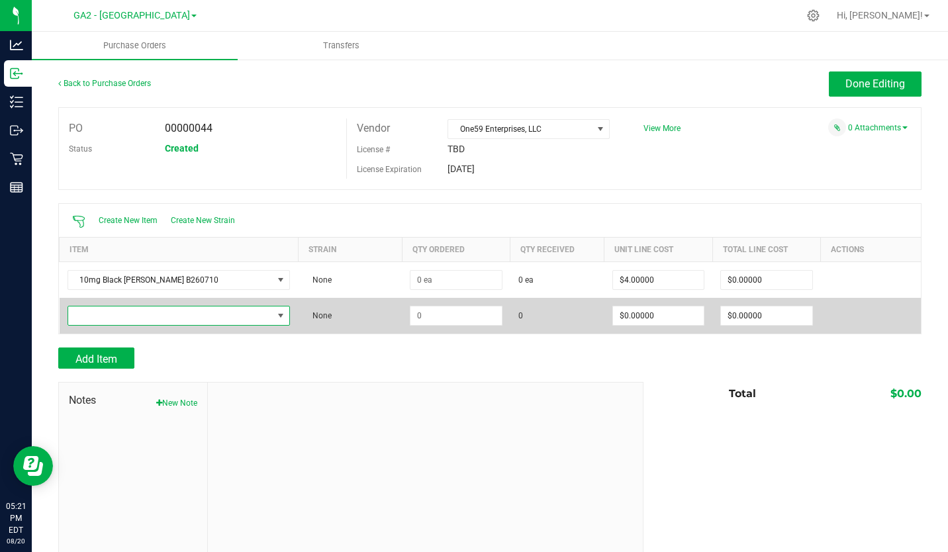
click at [133, 320] on span "NO DATA FOUND" at bounding box center [170, 315] width 205 height 19
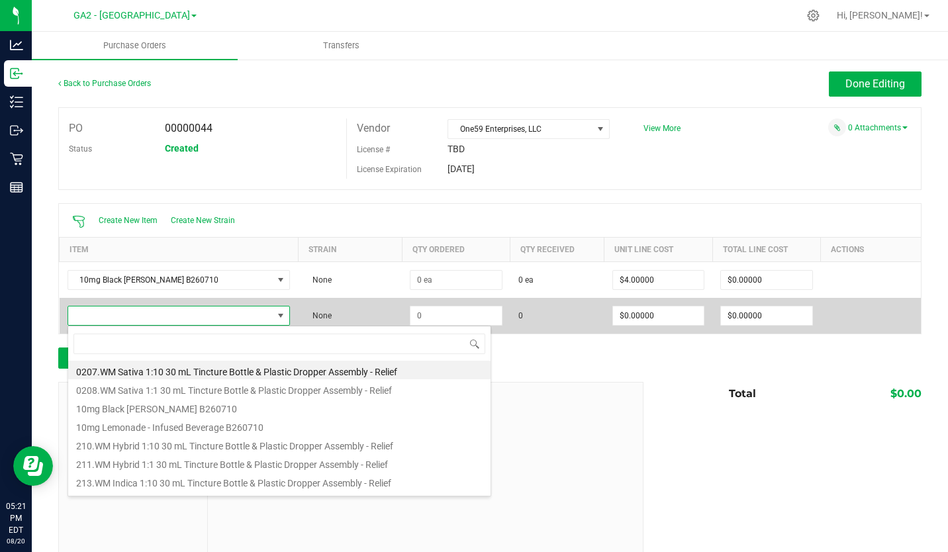
scroll to position [20, 206]
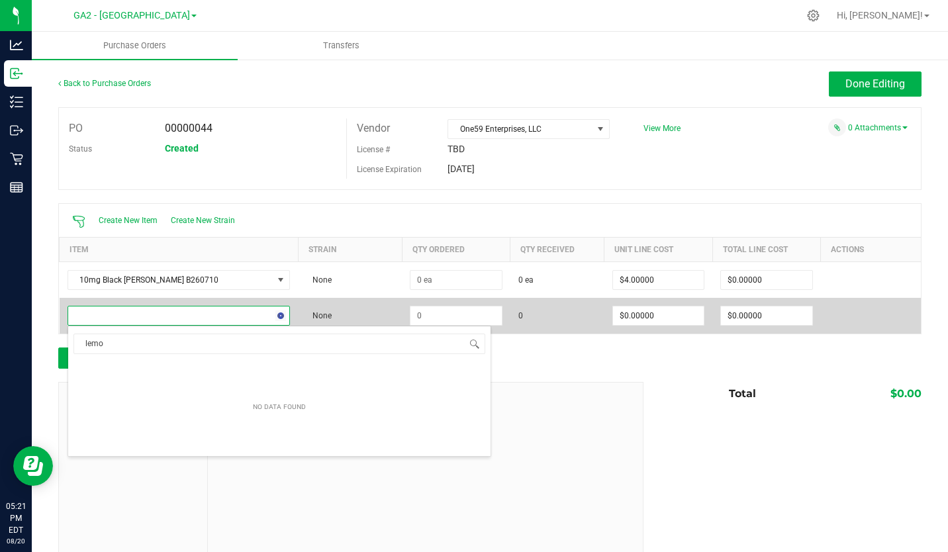
type input "lemon"
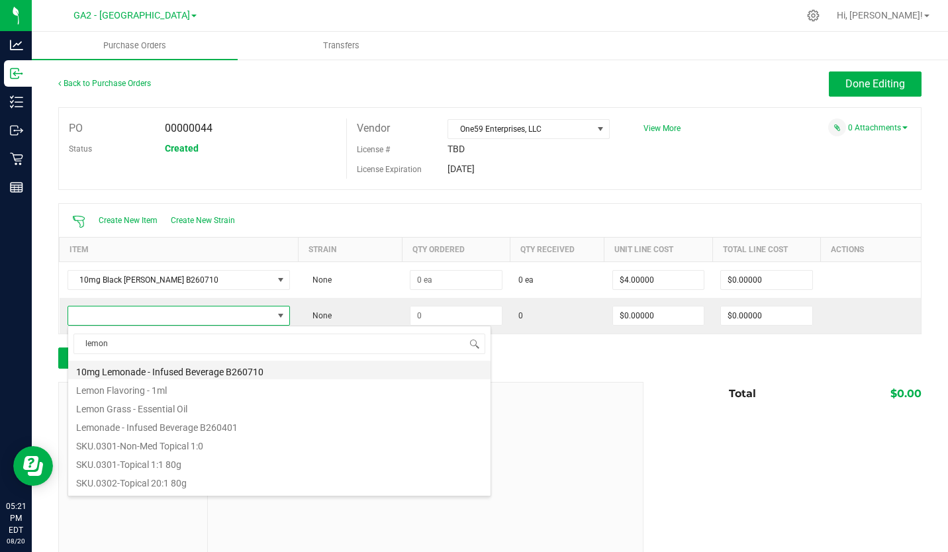
click at [149, 369] on li "10mg Lemonade - Infused Beverage B260710" at bounding box center [279, 370] width 422 height 19
type input "$4.00000"
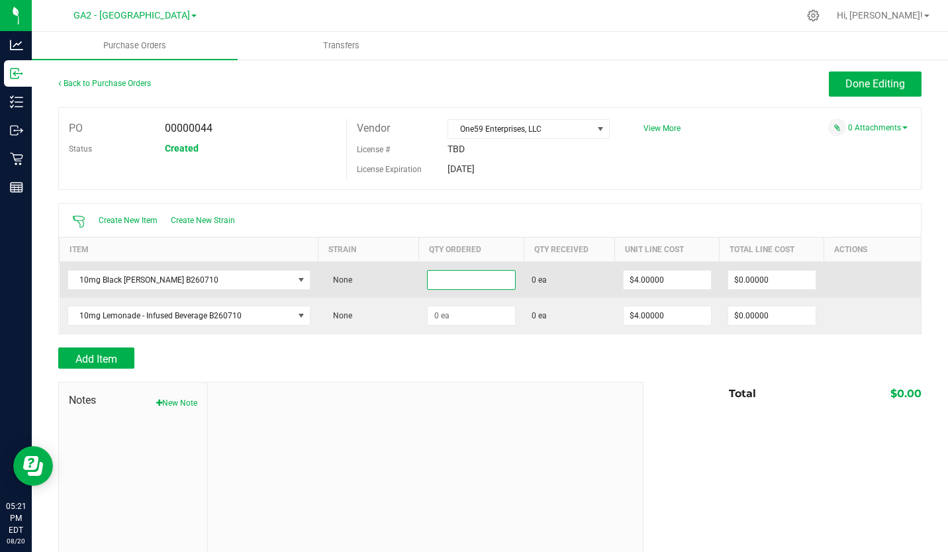
click at [440, 277] on input at bounding box center [470, 280] width 87 height 19
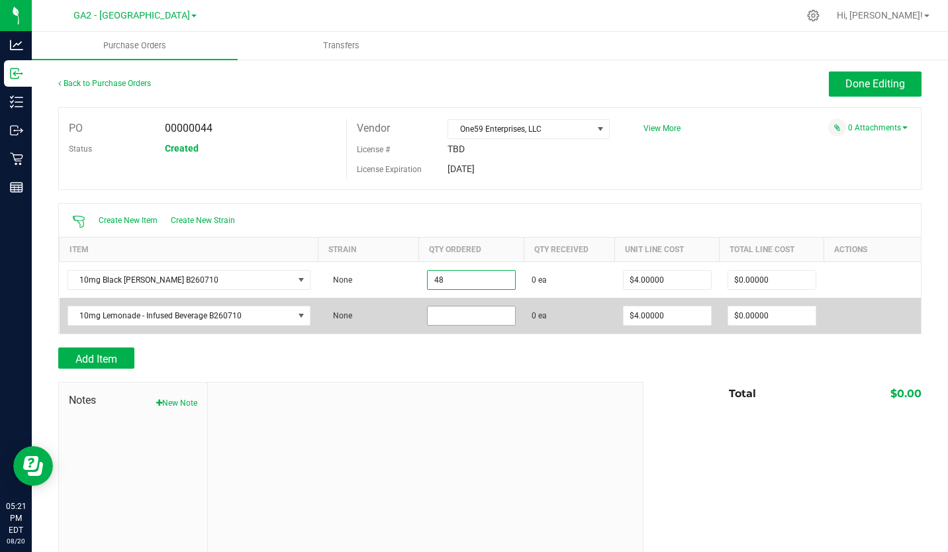
type input "48 ea"
click at [435, 312] on input at bounding box center [470, 315] width 87 height 19
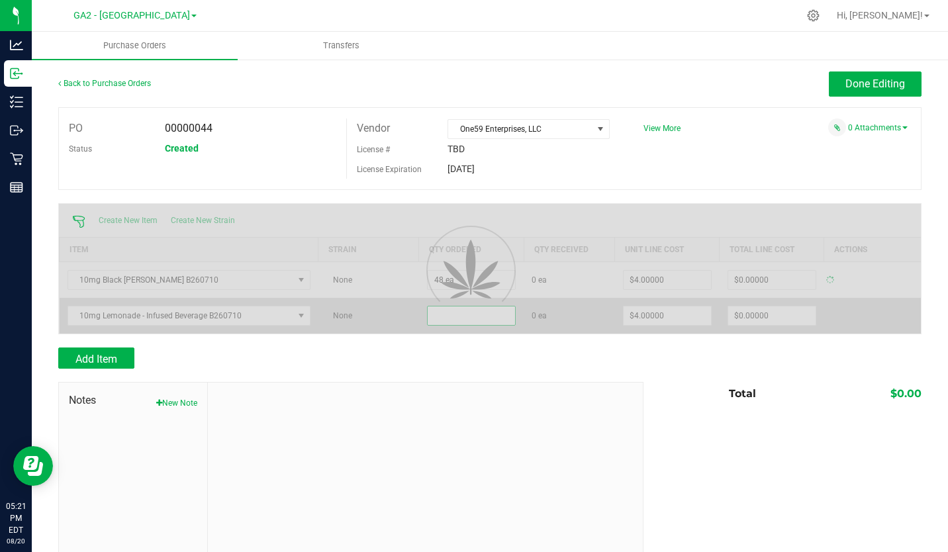
type input "$192.00000"
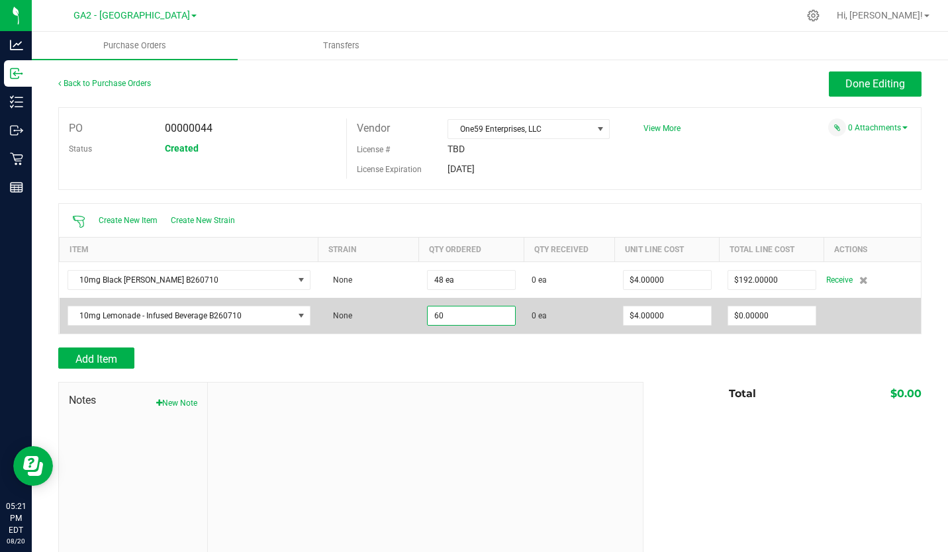
drag, startPoint x: 449, startPoint y: 314, endPoint x: 383, endPoint y: 325, distance: 66.5
click at [383, 325] on purchase-order-line-row "10mg Lemonade - Infused Beverage B260710 None 60 0 ea $4.00000 $0.00000" at bounding box center [491, 316] width 862 height 36
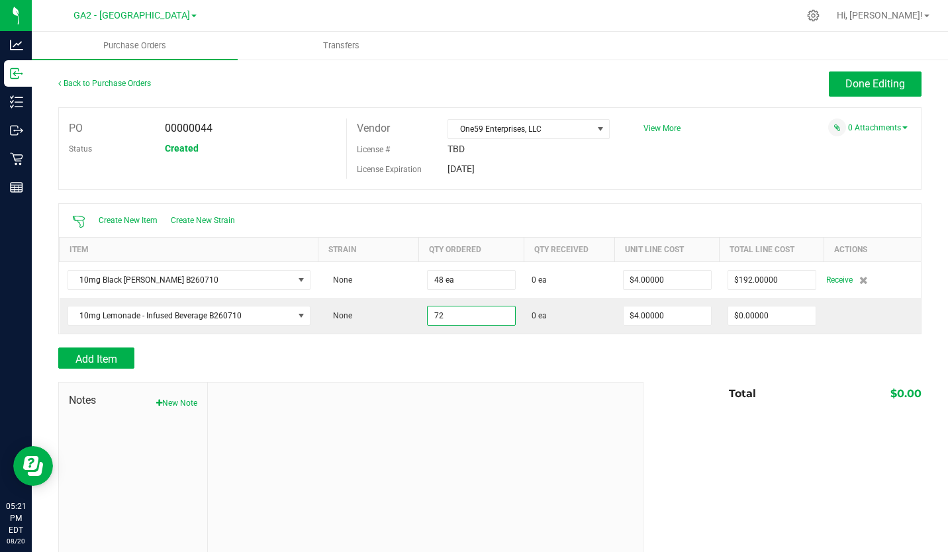
type input "72 ea"
click at [398, 355] on div "Add Item" at bounding box center [345, 357] width 575 height 21
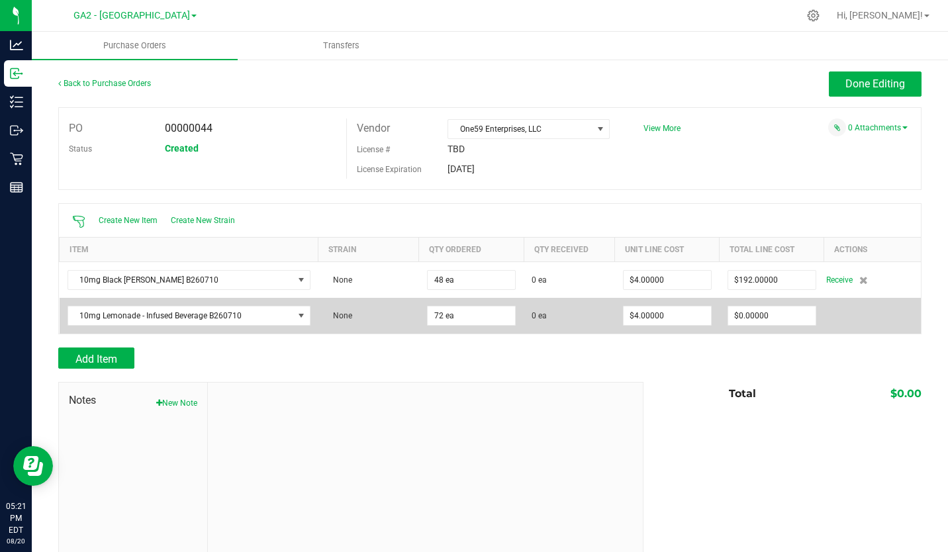
type input "$288.00000"
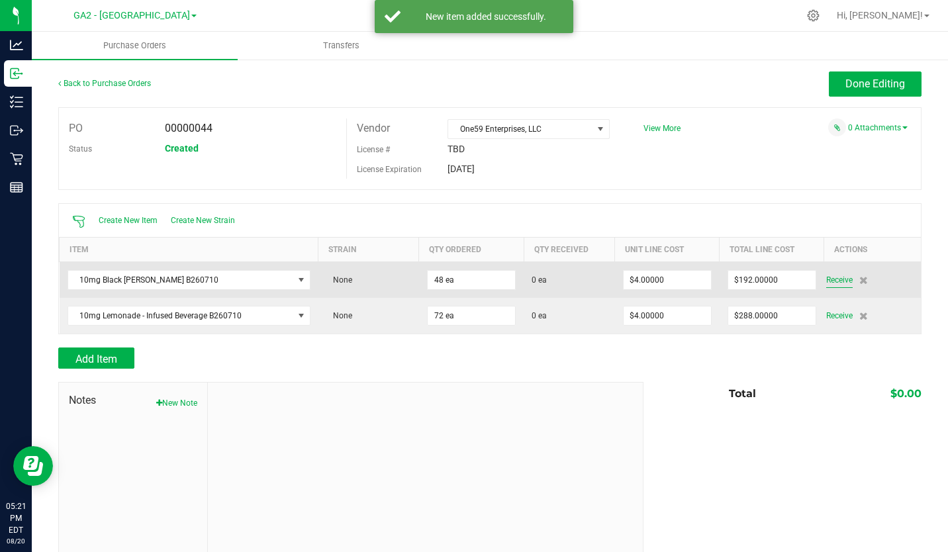
click at [827, 279] on span "Receive" at bounding box center [839, 280] width 26 height 16
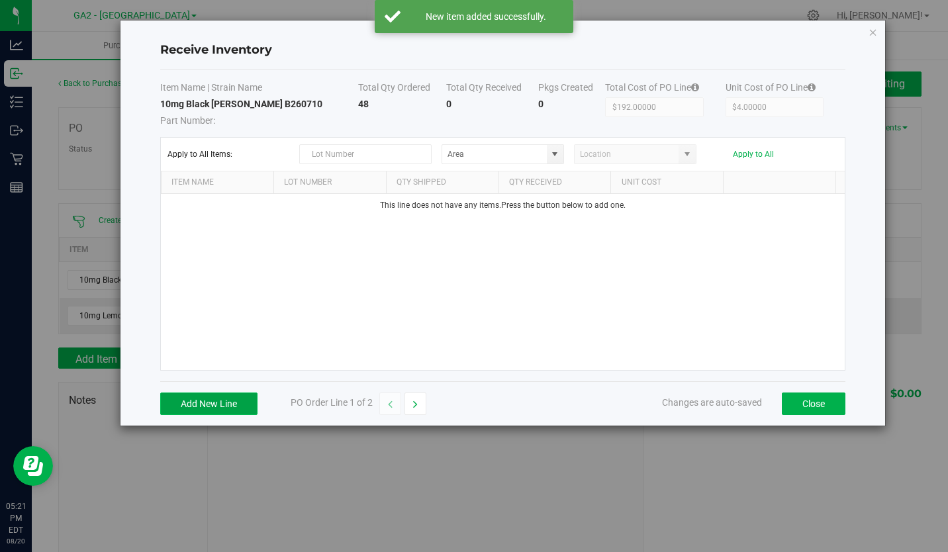
click at [218, 406] on button "Add New Line" at bounding box center [208, 403] width 97 height 22
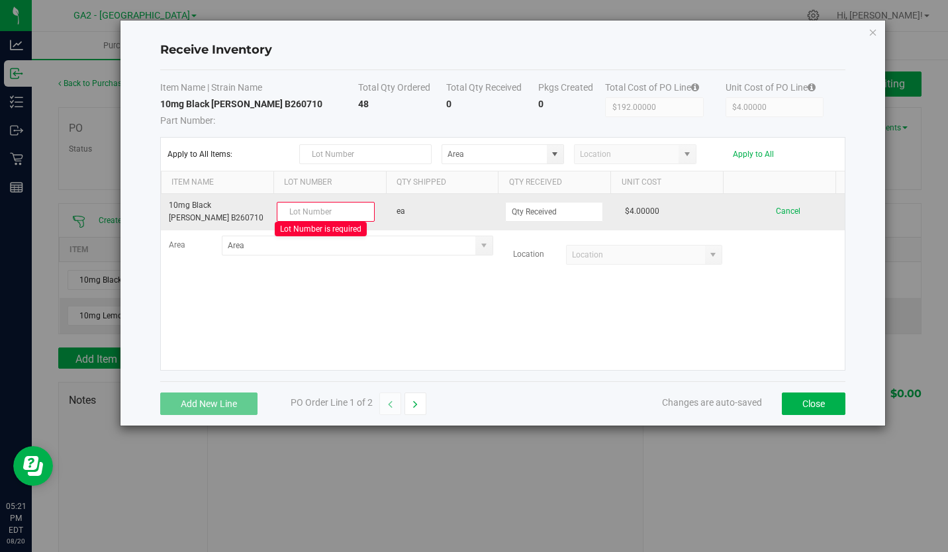
drag, startPoint x: 207, startPoint y: 219, endPoint x: 166, endPoint y: 215, distance: 41.2
click at [166, 215] on td "10mg Black Cherry Seltzer B260710" at bounding box center [218, 212] width 114 height 36
copy td "B260710"
click at [291, 211] on input "text" at bounding box center [326, 212] width 98 height 20
paste input "B260710"
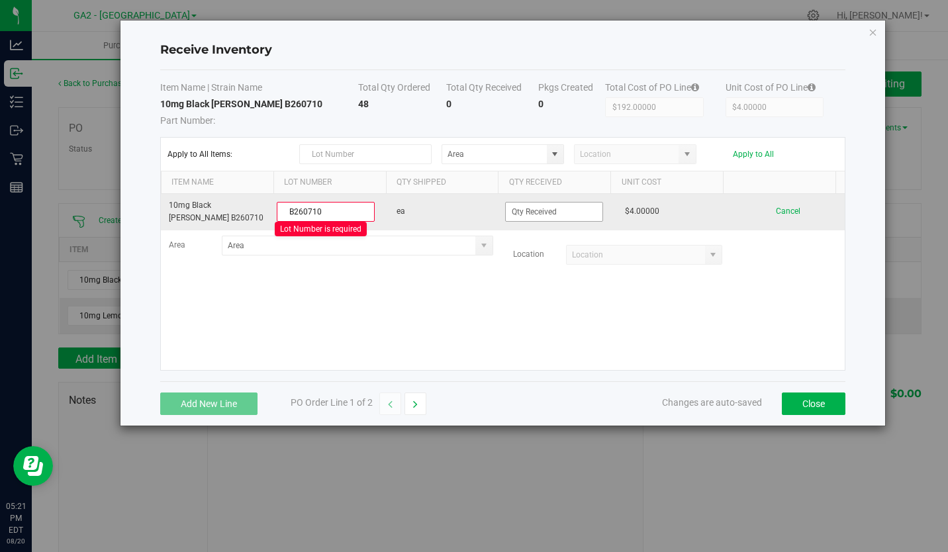
type input "B260710"
click at [513, 211] on input at bounding box center [554, 211] width 97 height 19
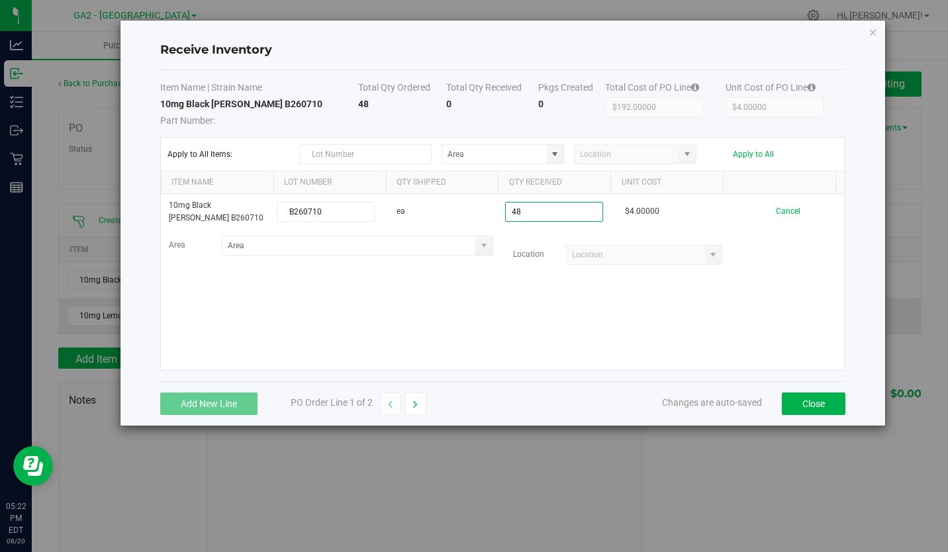
type input "48 ea"
click at [485, 302] on kendo-grid-list "10mg Black Cherry Seltzer B260710 B260710 ea 48 ea $4.00000 Cancel Area Locatio…" at bounding box center [503, 282] width 684 height 176
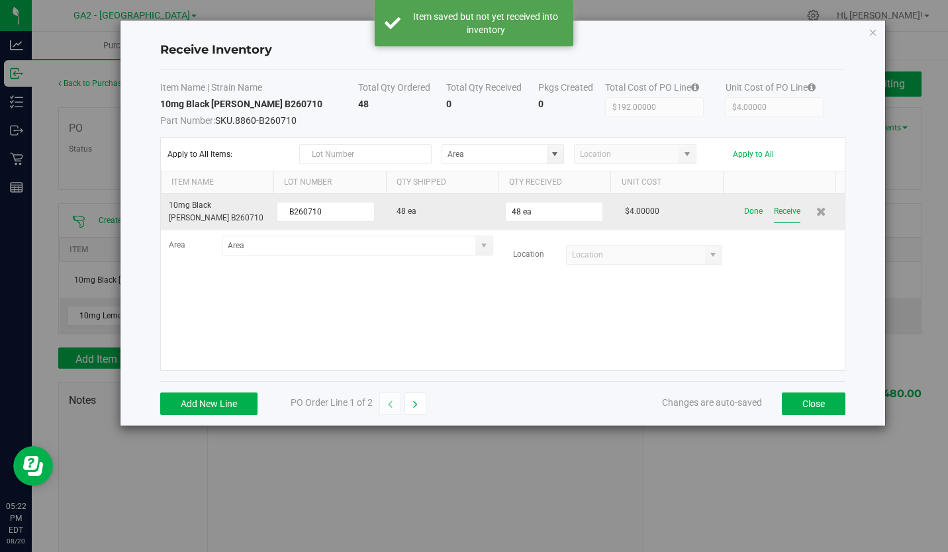
click at [774, 206] on button "Receive" at bounding box center [787, 211] width 26 height 23
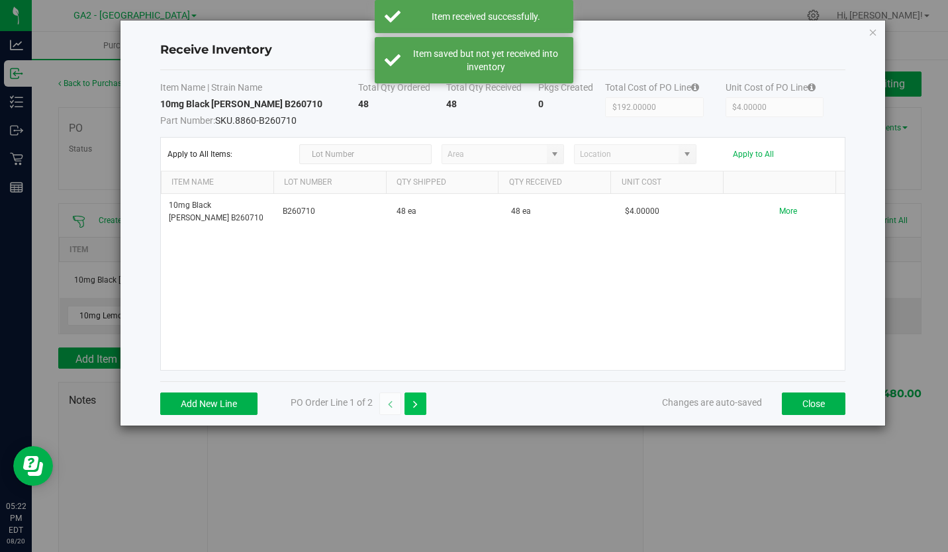
click at [417, 402] on icon "button" at bounding box center [415, 404] width 5 height 9
type input "$288.00000"
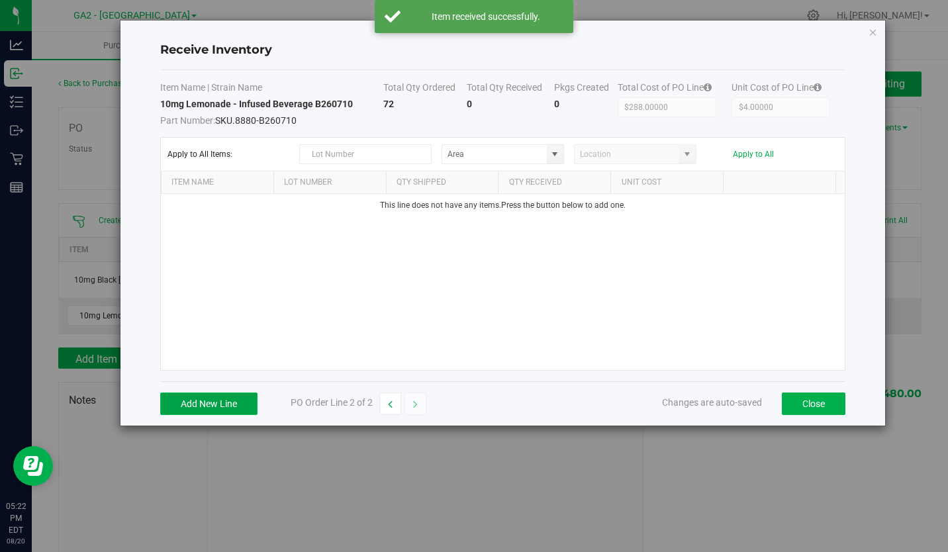
click at [208, 402] on button "Add New Line" at bounding box center [208, 403] width 97 height 22
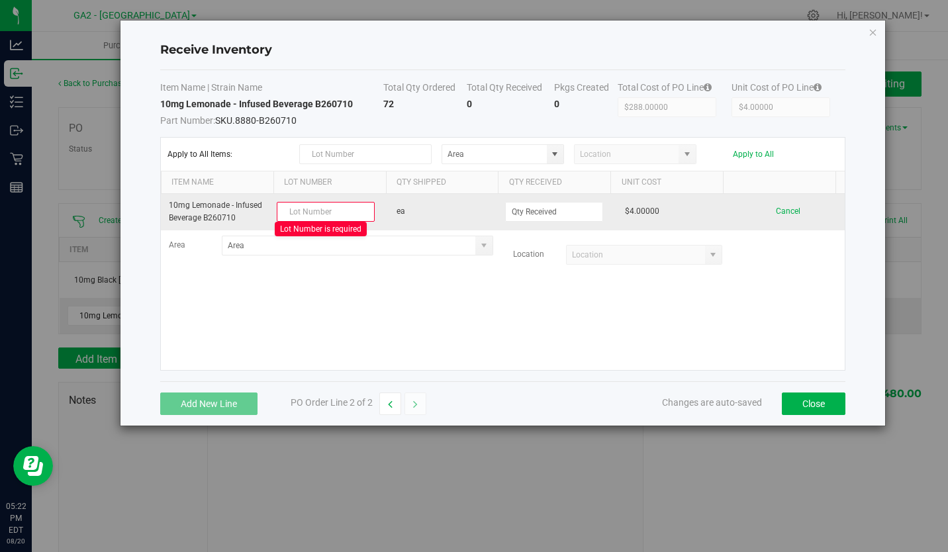
drag, startPoint x: 243, startPoint y: 218, endPoint x: 204, endPoint y: 218, distance: 39.0
click at [204, 218] on td "10mg Lemonade - Infused Beverage B260710" at bounding box center [218, 212] width 114 height 36
copy td "B260710"
click at [326, 209] on input "text" at bounding box center [326, 212] width 98 height 20
paste input "B260710"
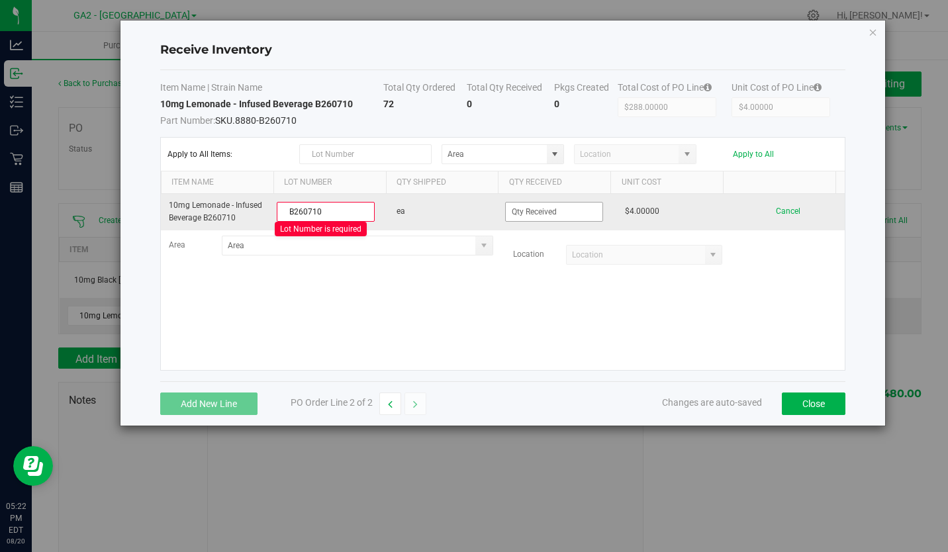
type input "B260710"
click at [526, 215] on input at bounding box center [554, 211] width 97 height 19
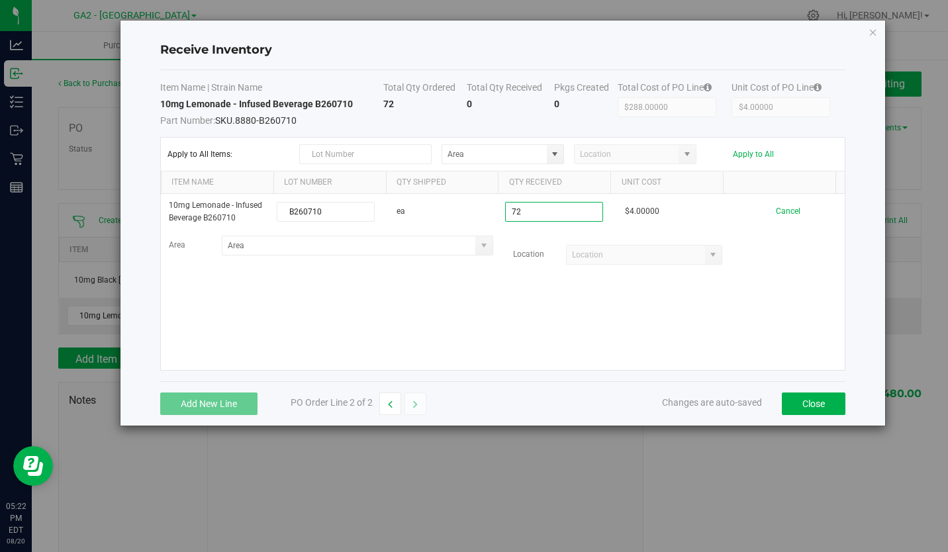
type input "72 ea"
click at [509, 330] on kendo-grid-list "10mg Lemonade - Infused Beverage B260710 B260710 ea 72 ea $4.00000 Cancel Area …" at bounding box center [503, 282] width 684 height 176
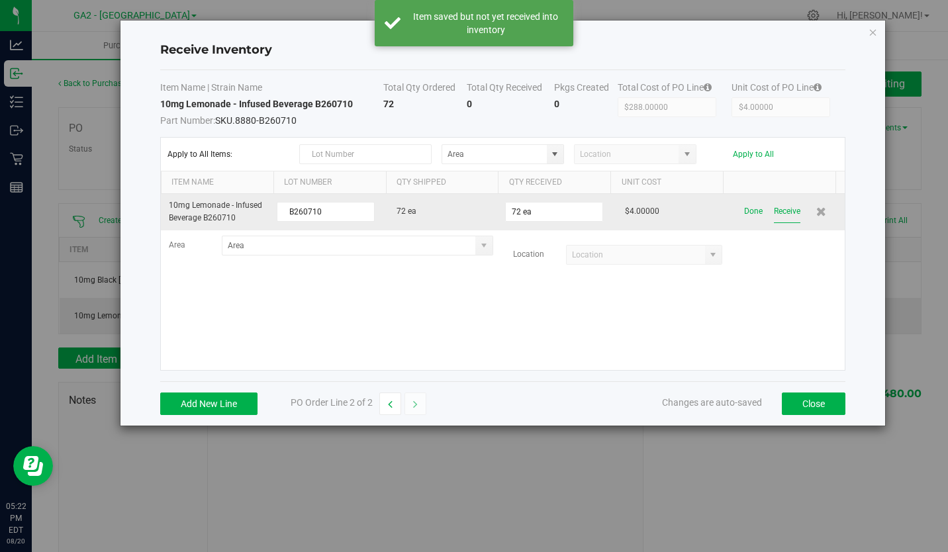
click at [778, 208] on button "Receive" at bounding box center [787, 211] width 26 height 23
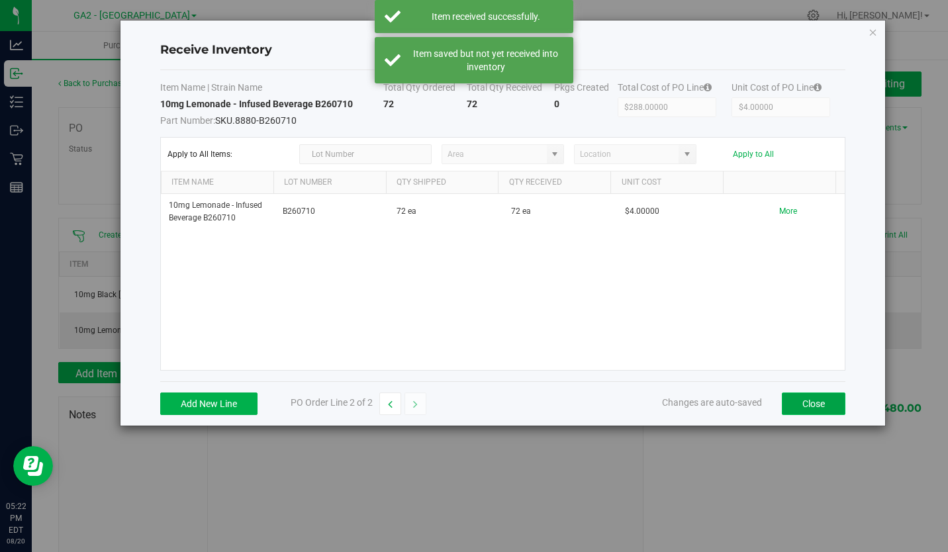
click at [803, 402] on button "Close" at bounding box center [813, 403] width 64 height 22
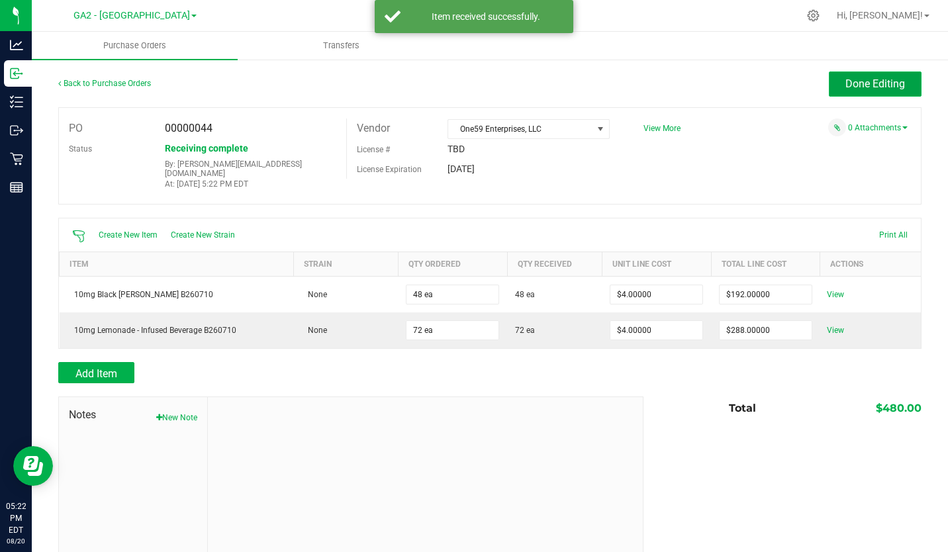
click at [865, 83] on span "Done Editing" at bounding box center [875, 83] width 60 height 13
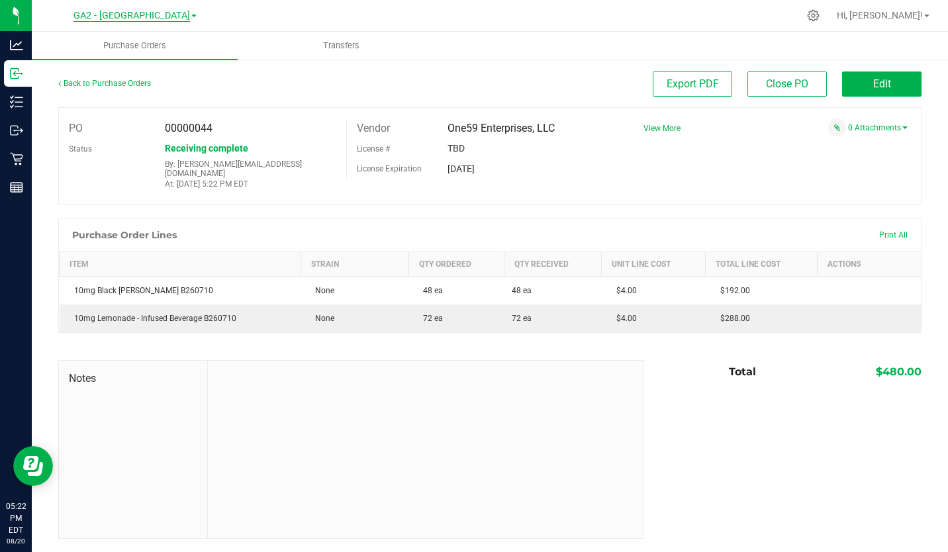
click at [167, 11] on span "GA2 - Stockbridge" at bounding box center [131, 16] width 116 height 12
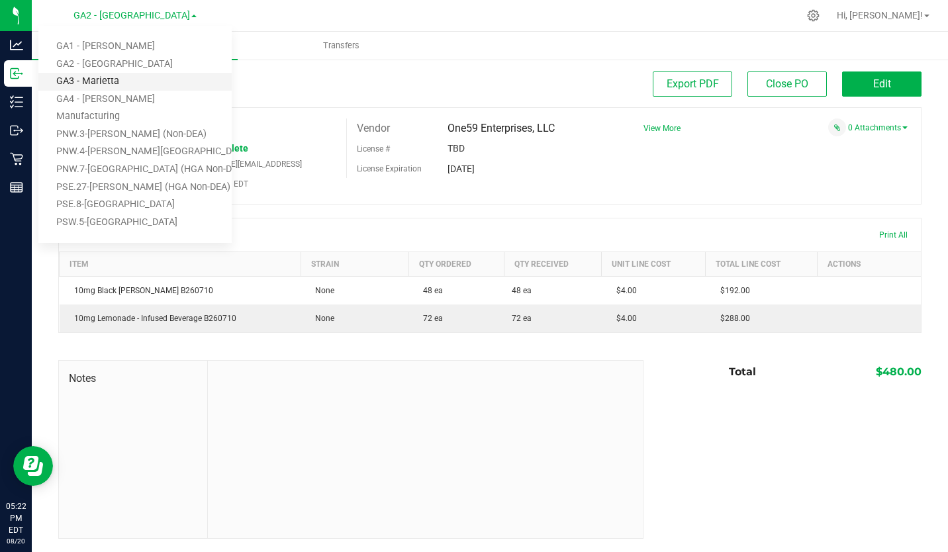
click at [118, 82] on link "GA3 - Marietta" at bounding box center [134, 82] width 193 height 18
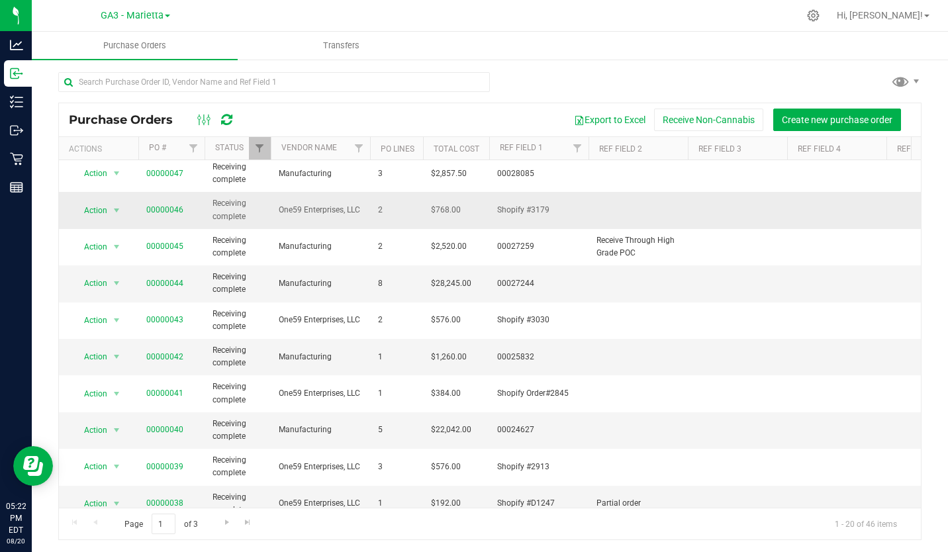
scroll to position [4, 0]
click at [814, 123] on span "Create new purchase order" at bounding box center [836, 119] width 111 height 11
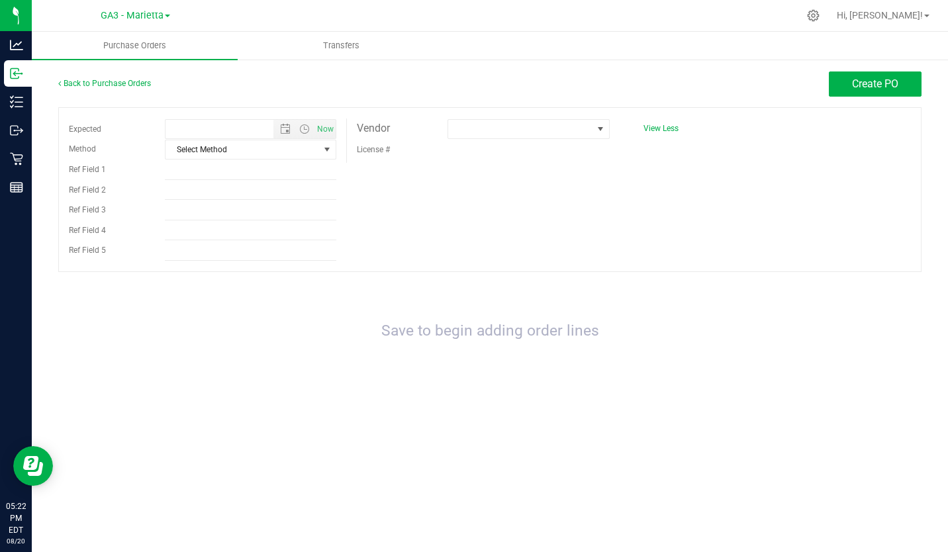
type input "8/20/2025 5:22 PM"
click at [330, 145] on span "select" at bounding box center [327, 149] width 11 height 11
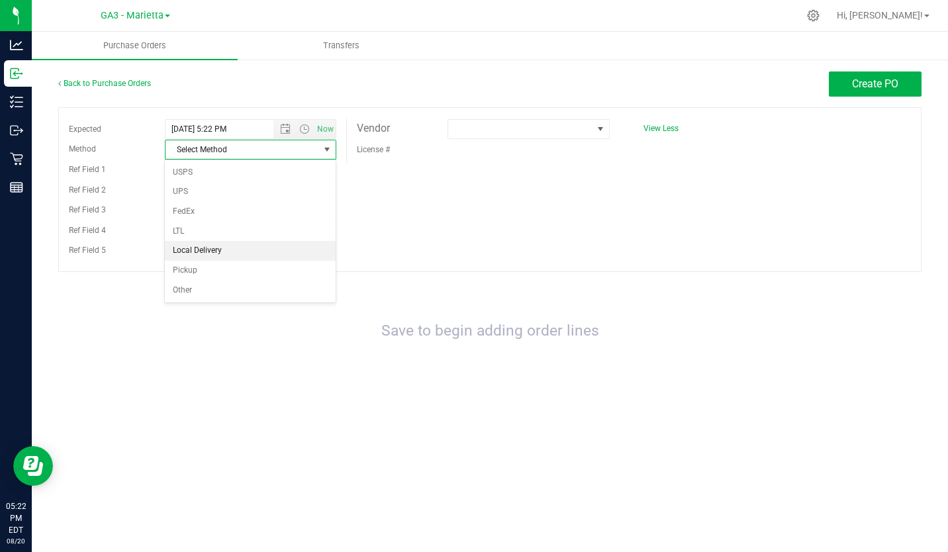
click at [242, 242] on li "Local Delivery" at bounding box center [250, 251] width 171 height 20
click at [461, 137] on span at bounding box center [520, 129] width 144 height 19
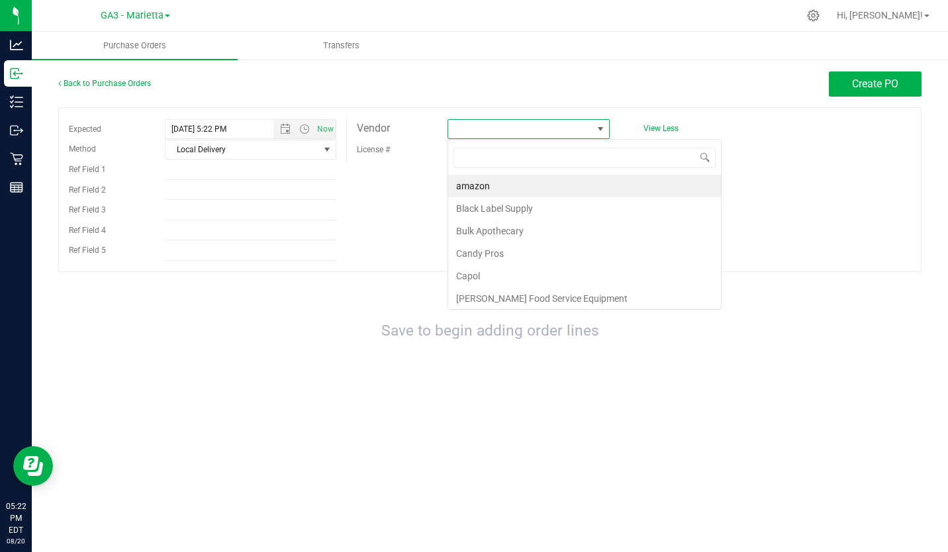
scroll to position [20, 162]
type input "on"
click at [479, 224] on li "One59 Enterprises, LLC" at bounding box center [584, 231] width 273 height 22
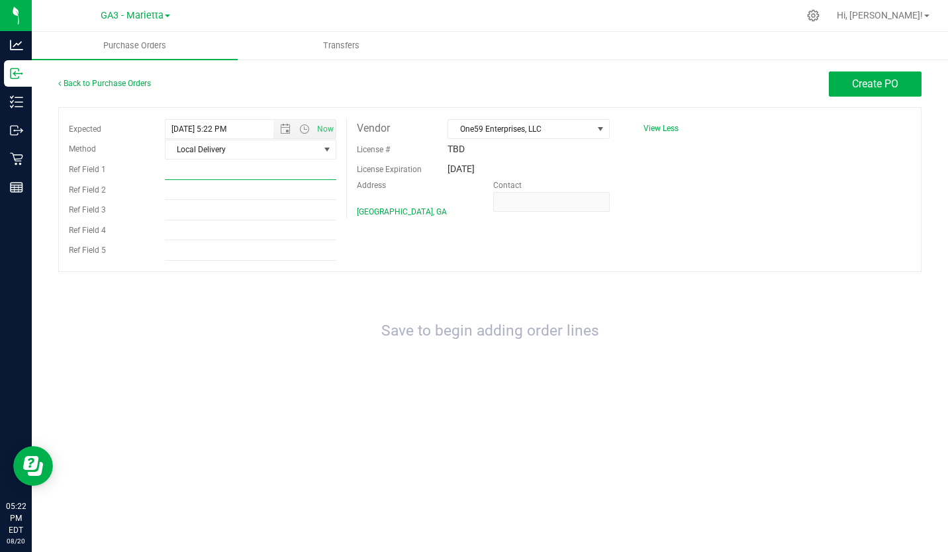
click at [221, 173] on input "Ref Field 1" at bounding box center [250, 170] width 171 height 20
type input "Shopify #3316"
click at [865, 80] on span "Create PO" at bounding box center [875, 83] width 46 height 13
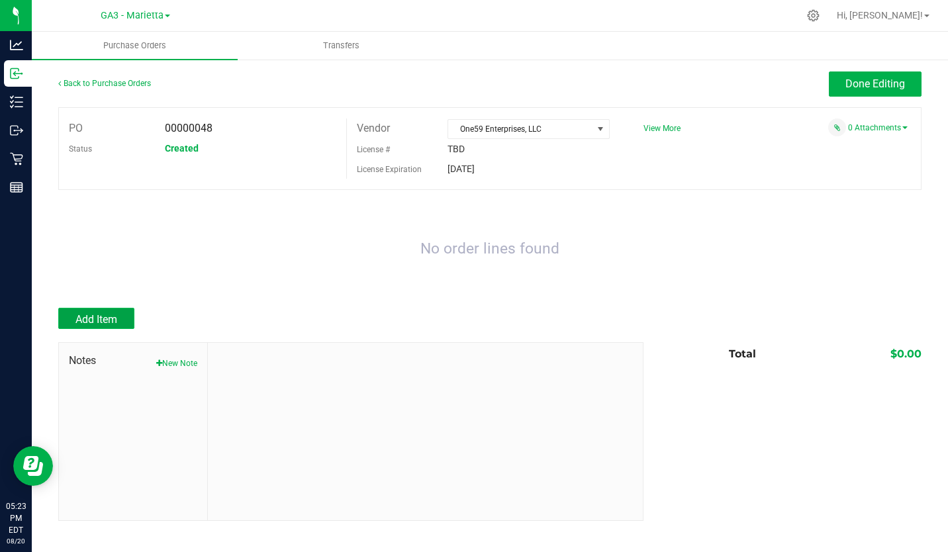
click at [97, 316] on span "Add Item" at bounding box center [96, 319] width 42 height 13
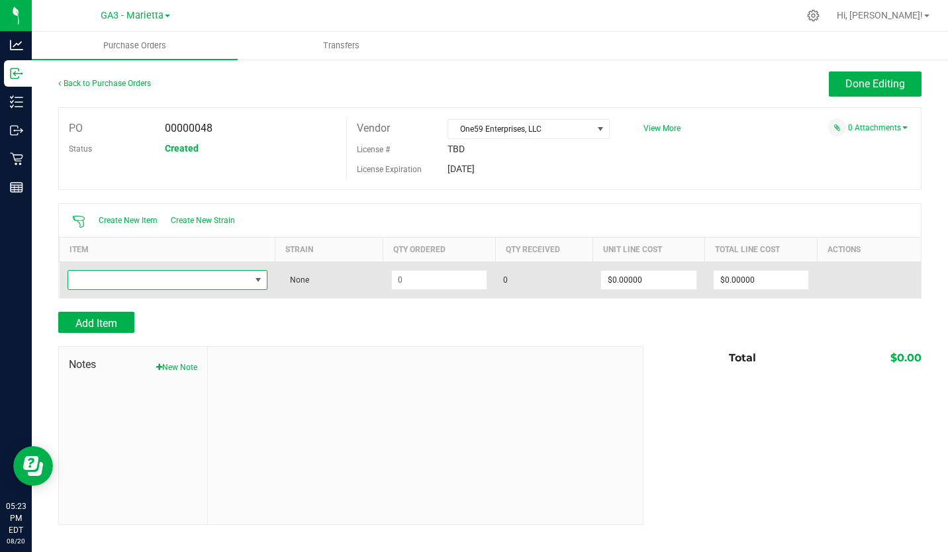
click at [253, 278] on span "NO DATA FOUND" at bounding box center [258, 280] width 11 height 11
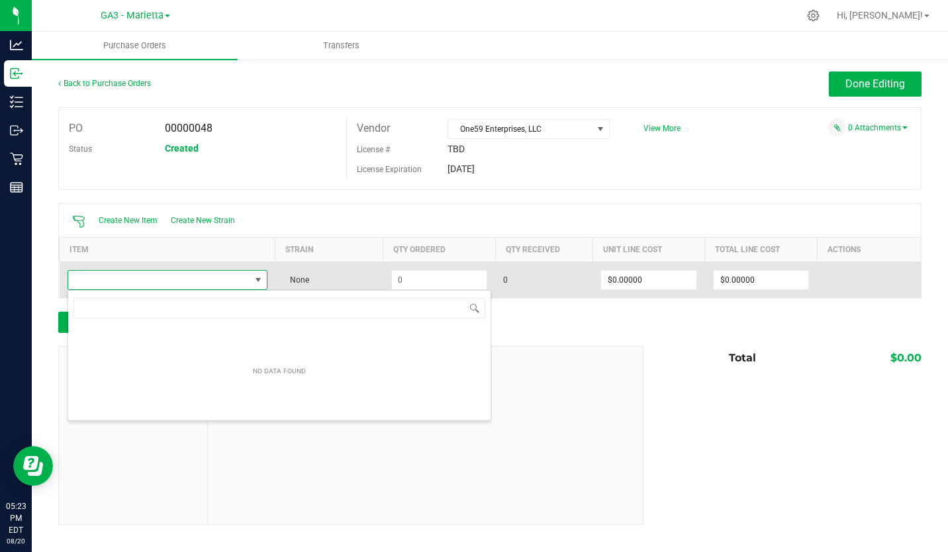
scroll to position [20, 197]
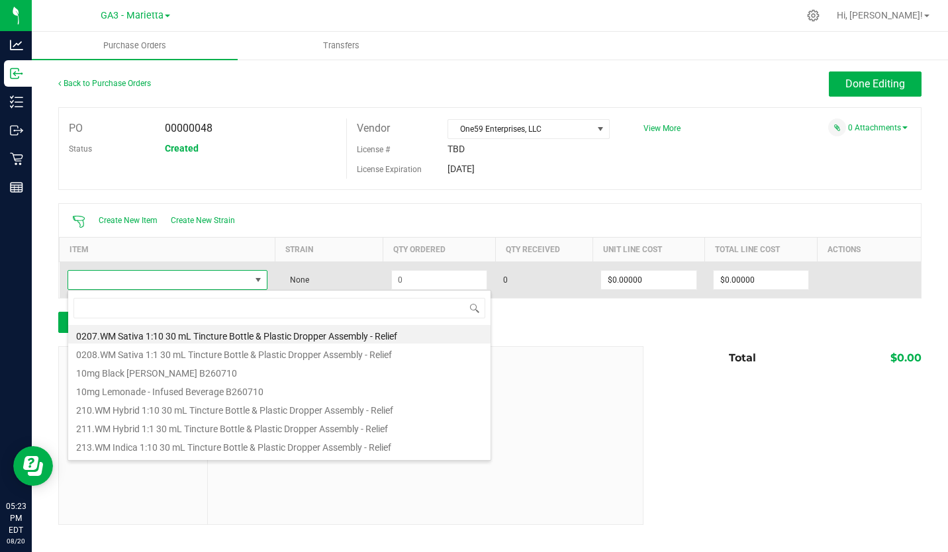
type input "l"
type input "black"
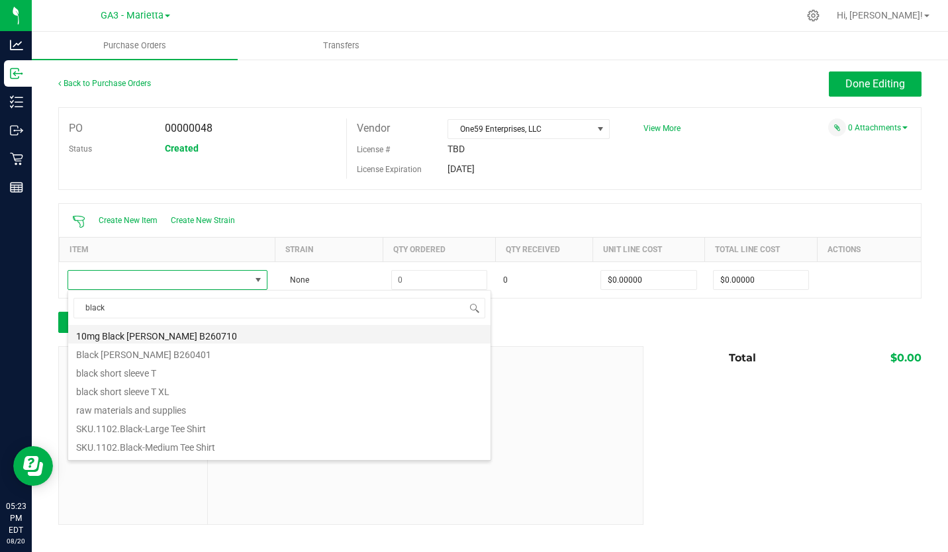
click at [194, 333] on li "10mg Black Cherry Seltzer B260710" at bounding box center [279, 334] width 422 height 19
type input "$4.00000"
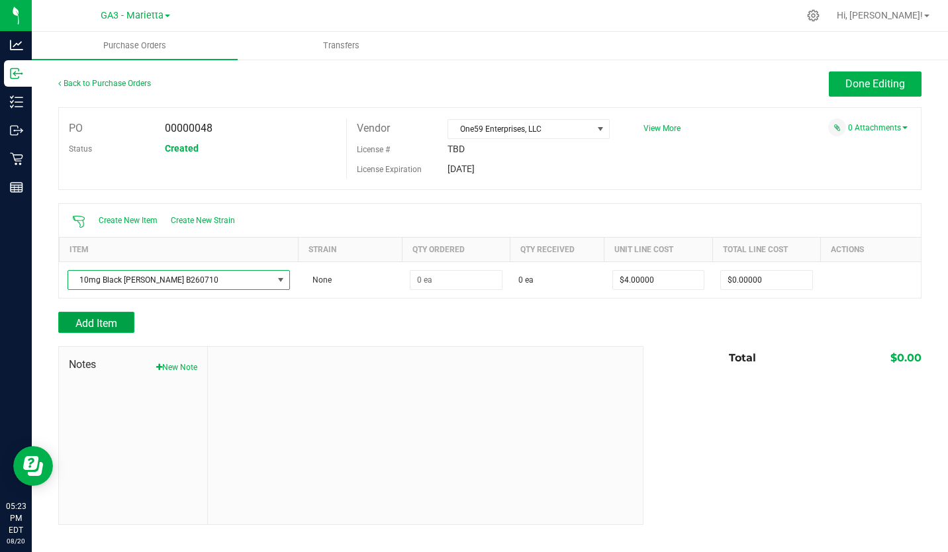
click at [122, 322] on button "Add Item" at bounding box center [96, 322] width 76 height 21
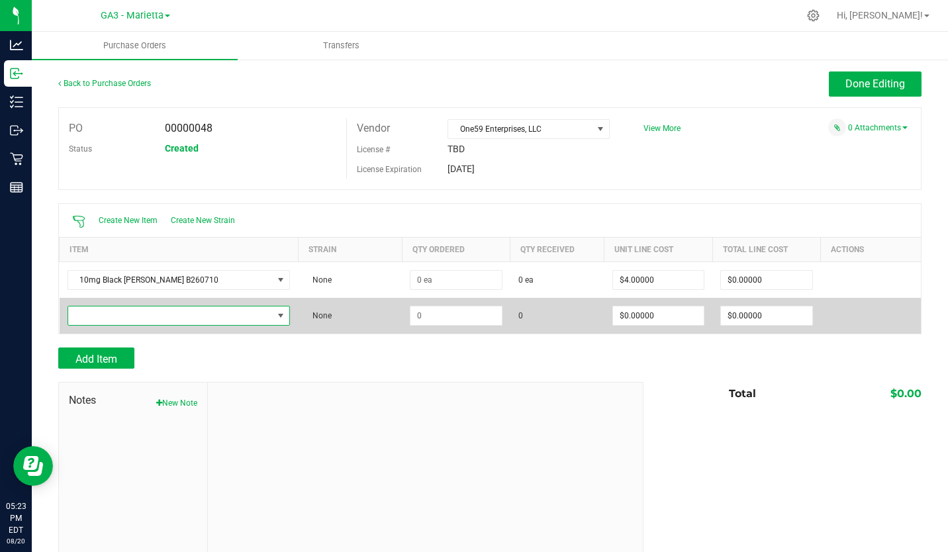
click at [164, 314] on span "NO DATA FOUND" at bounding box center [170, 315] width 205 height 19
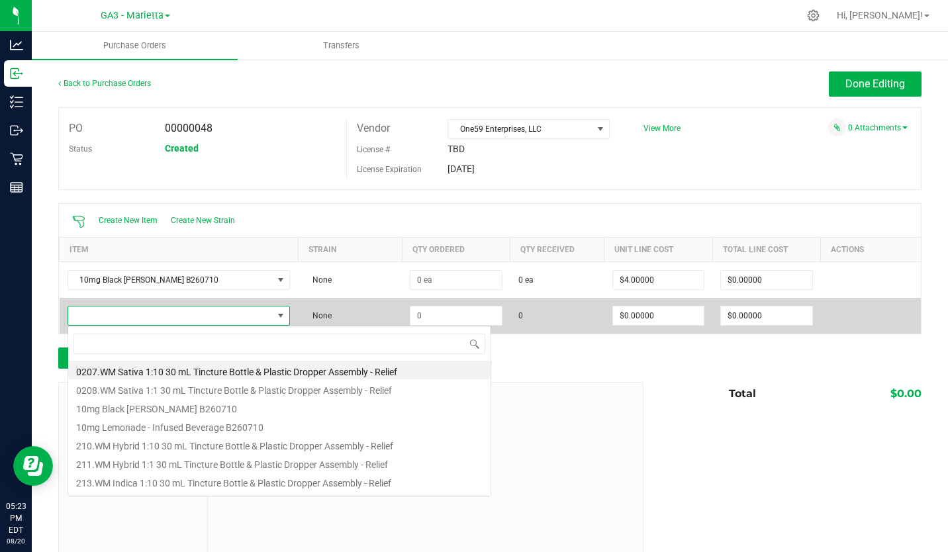
scroll to position [20, 206]
type input "lemon"
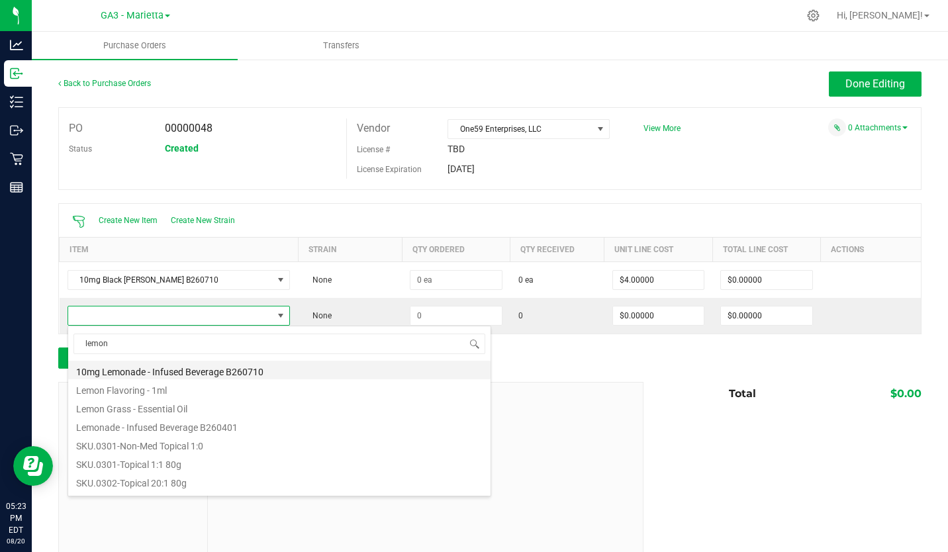
click at [138, 375] on li "10mg Lemonade - Infused Beverage B260710" at bounding box center [279, 370] width 422 height 19
type input "$4.00000"
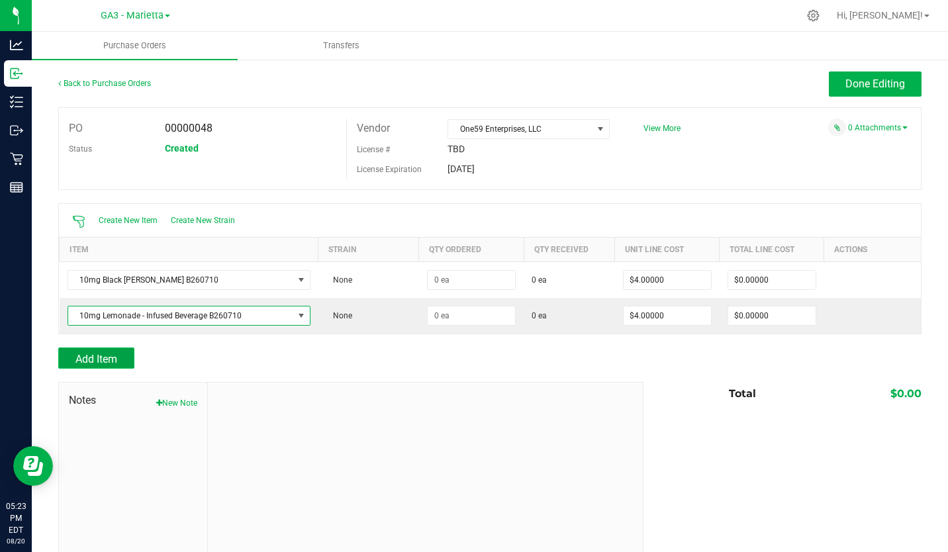
click at [101, 354] on span "Add Item" at bounding box center [96, 359] width 42 height 13
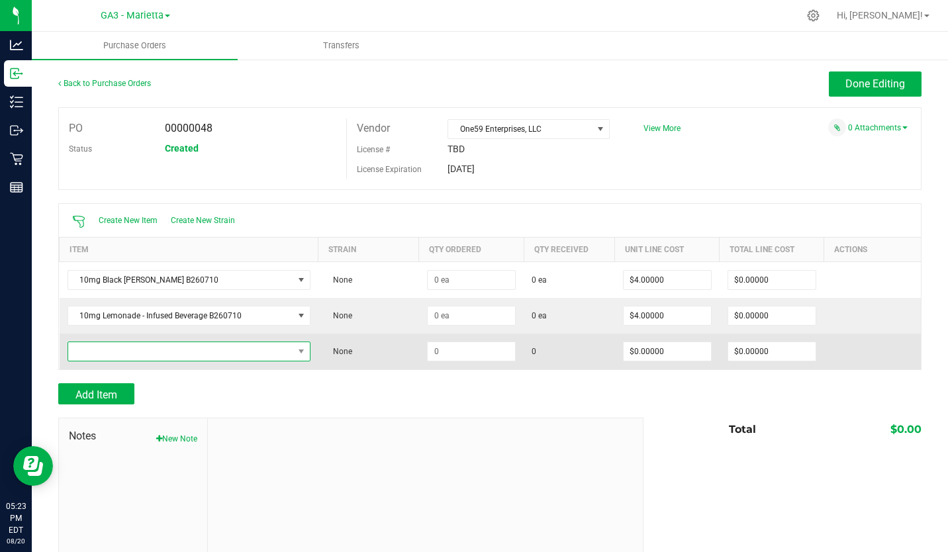
click at [122, 352] on span "NO DATA FOUND" at bounding box center [180, 351] width 225 height 19
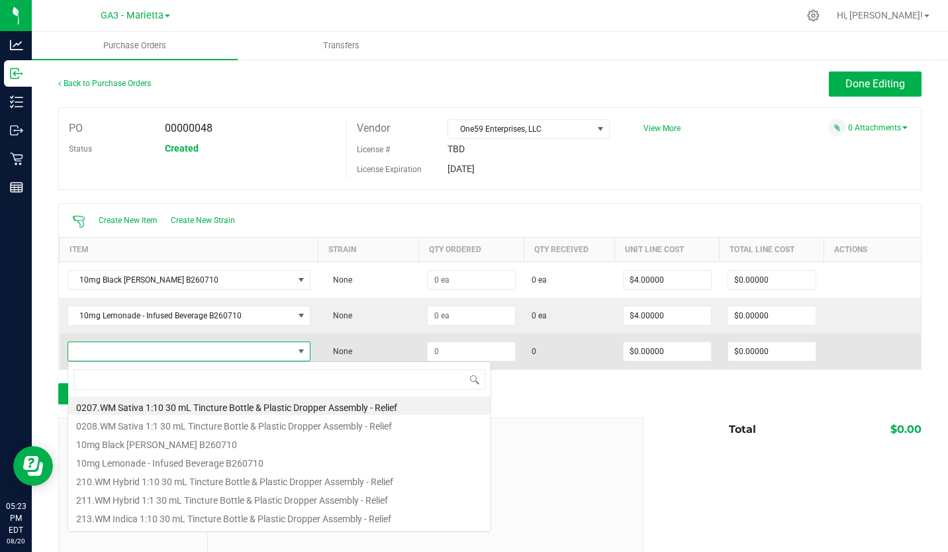
scroll to position [20, 236]
type input "black"
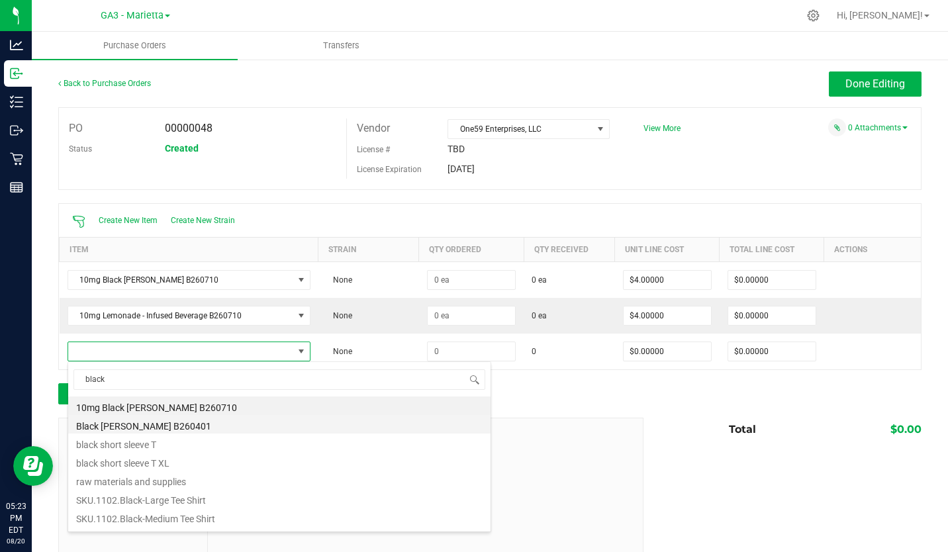
click at [121, 426] on li "Black Cherry Seltzer B260401" at bounding box center [279, 424] width 422 height 19
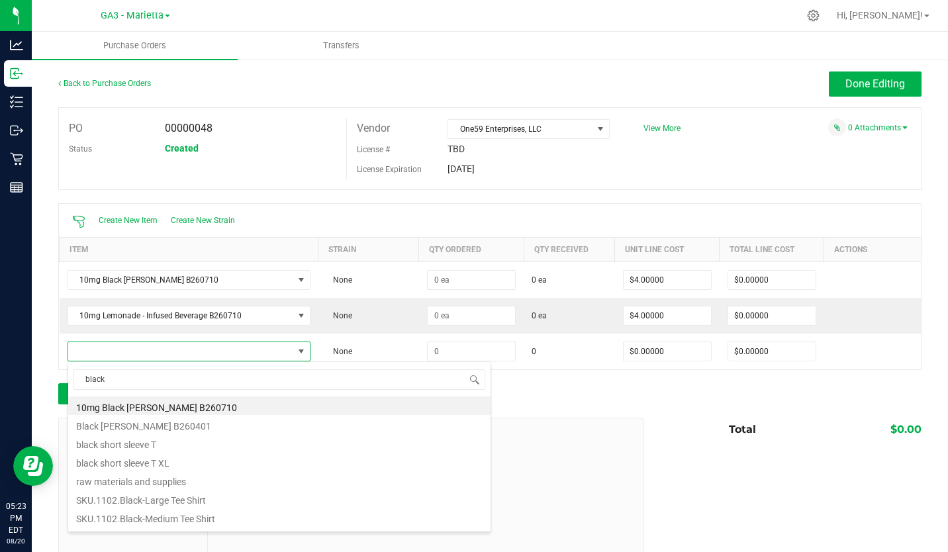
type input "$4.00000"
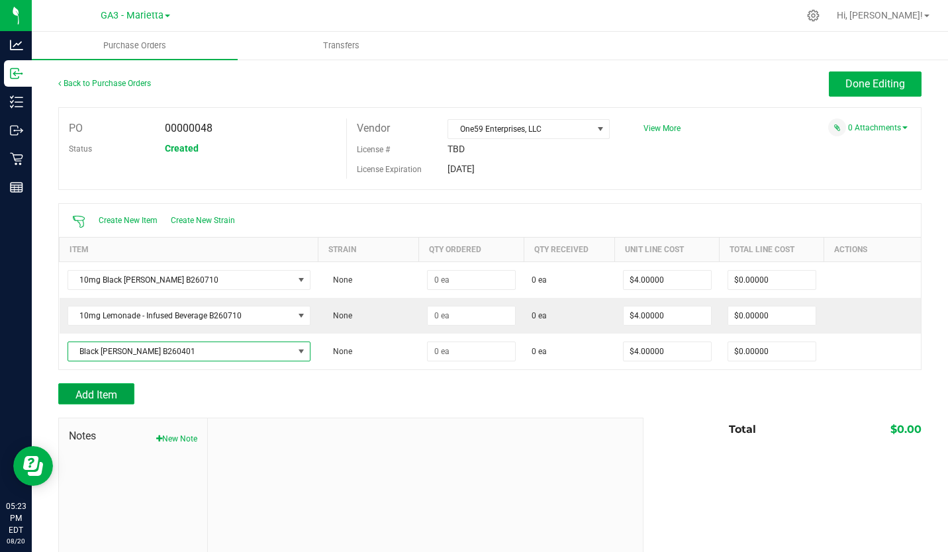
click at [111, 387] on button "Add Item" at bounding box center [96, 393] width 76 height 21
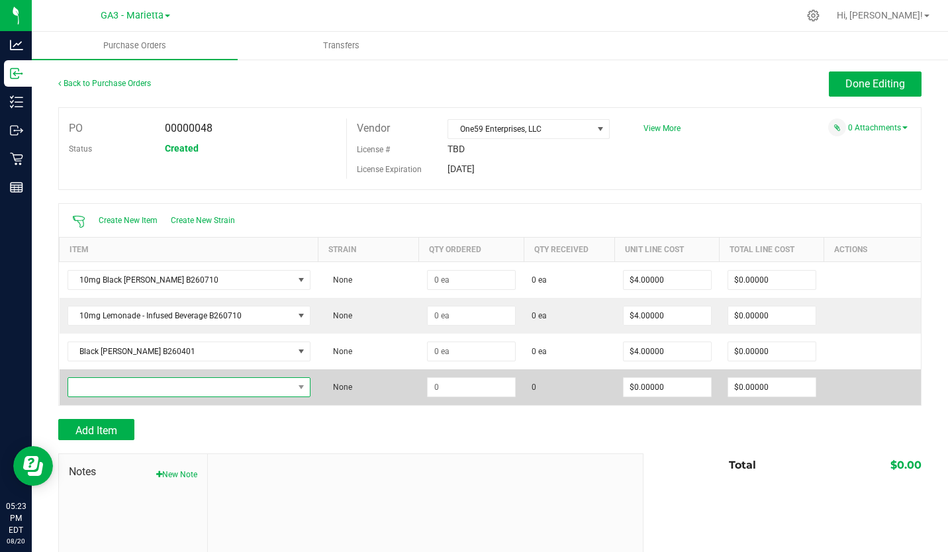
click at [128, 387] on span "NO DATA FOUND" at bounding box center [180, 387] width 225 height 19
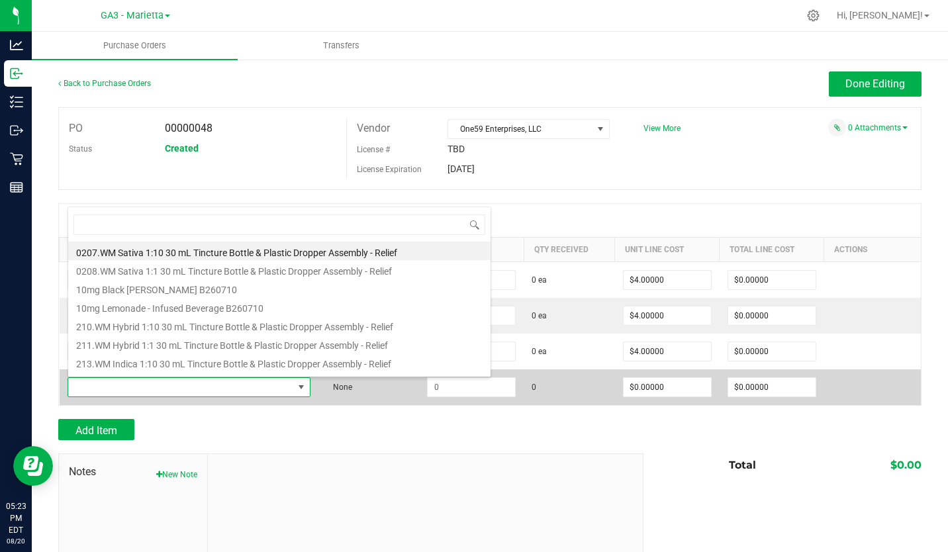
scroll to position [66148, 65929]
type input "lemon"
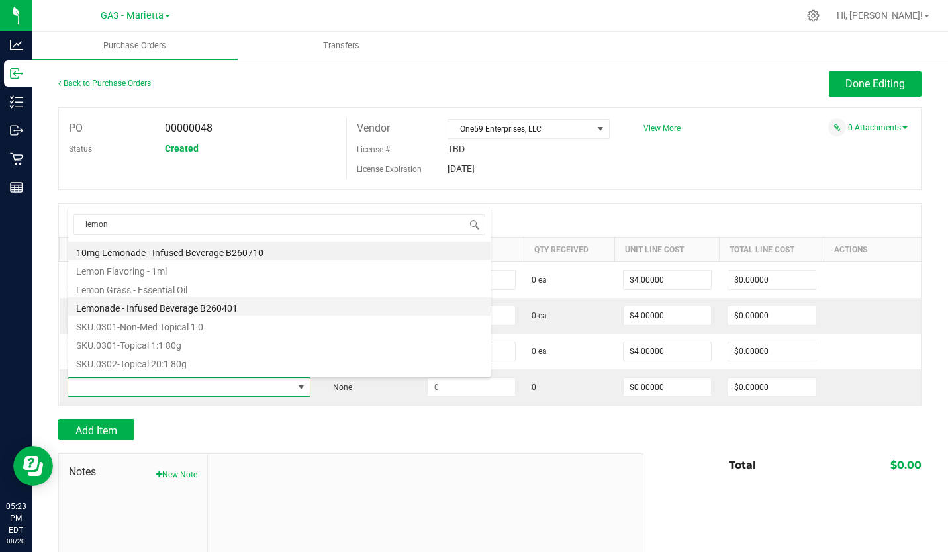
click at [158, 303] on li "Lemonade - Infused Beverage B260401" at bounding box center [279, 306] width 422 height 19
type input "$4.00000"
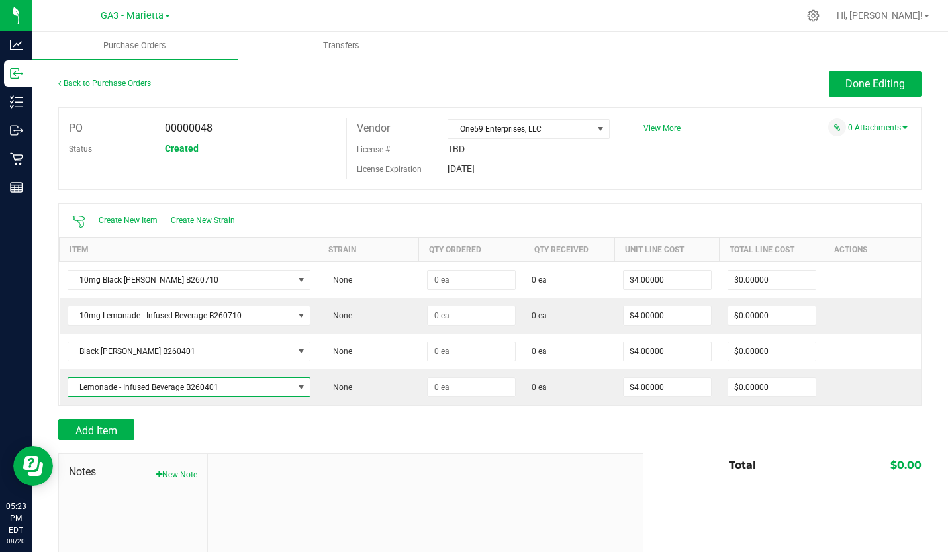
click at [244, 443] on div at bounding box center [489, 446] width 863 height 13
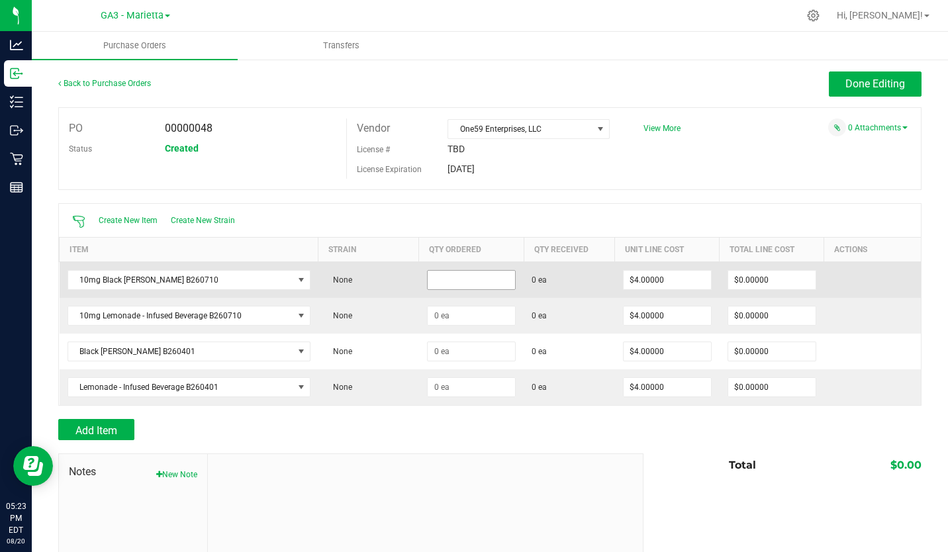
click at [459, 283] on input at bounding box center [470, 280] width 87 height 19
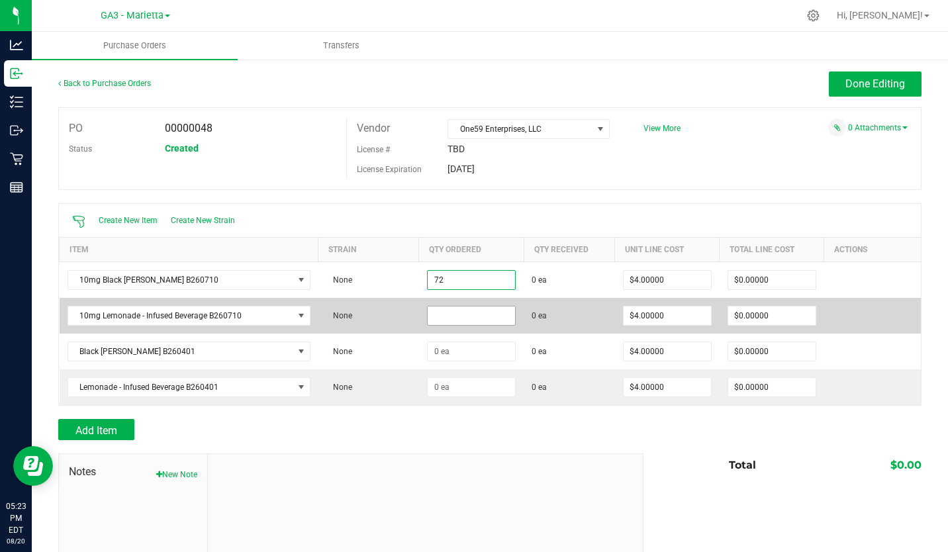
type input "72 ea"
click at [445, 312] on input at bounding box center [470, 315] width 87 height 19
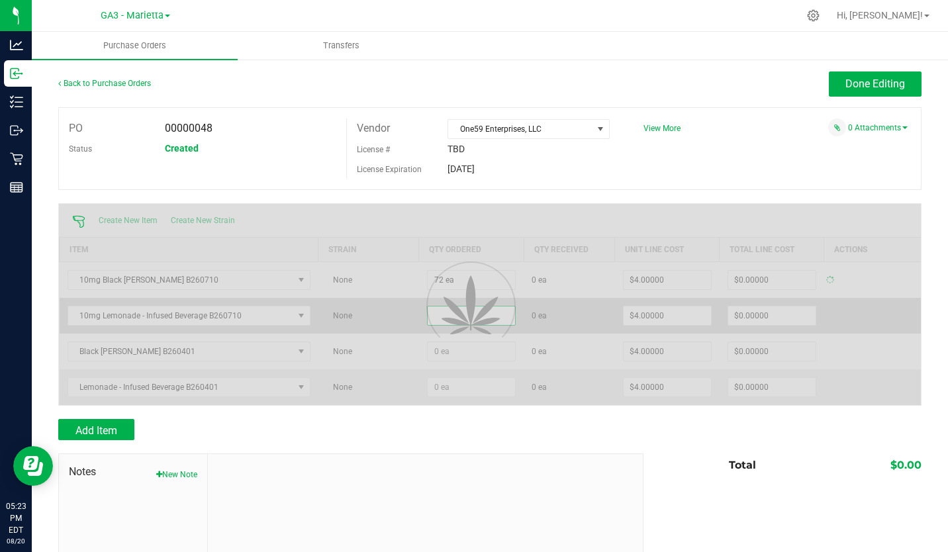
type input "$288.00000"
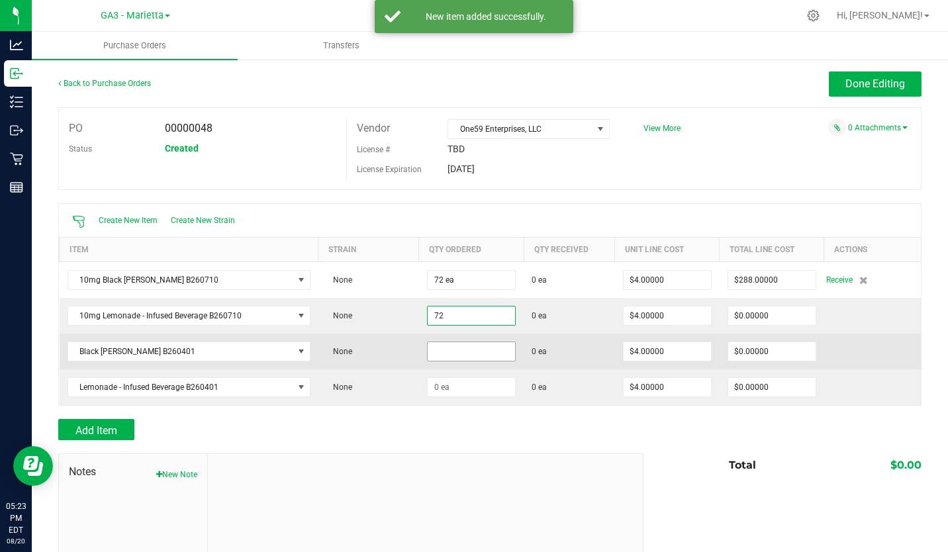
type input "72 ea"
click at [440, 351] on input at bounding box center [470, 351] width 87 height 19
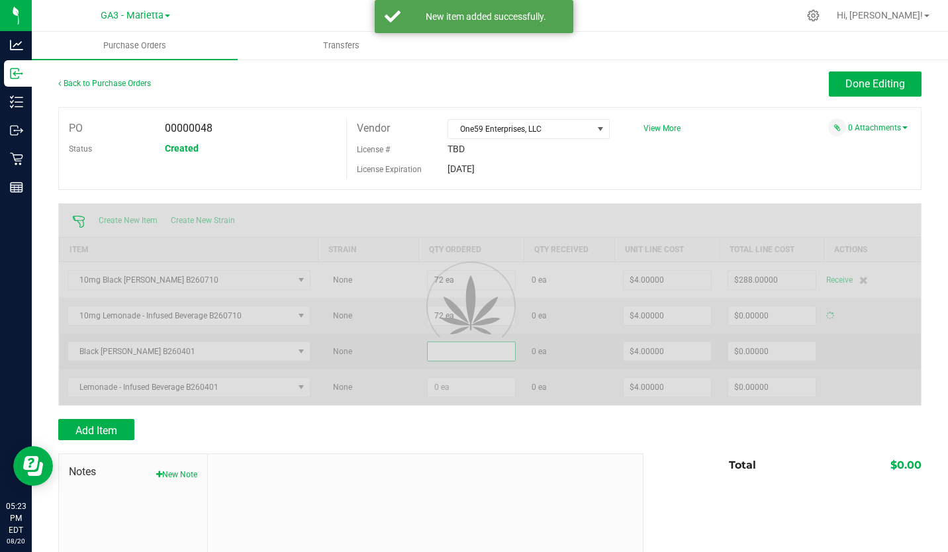
type input "$288.00000"
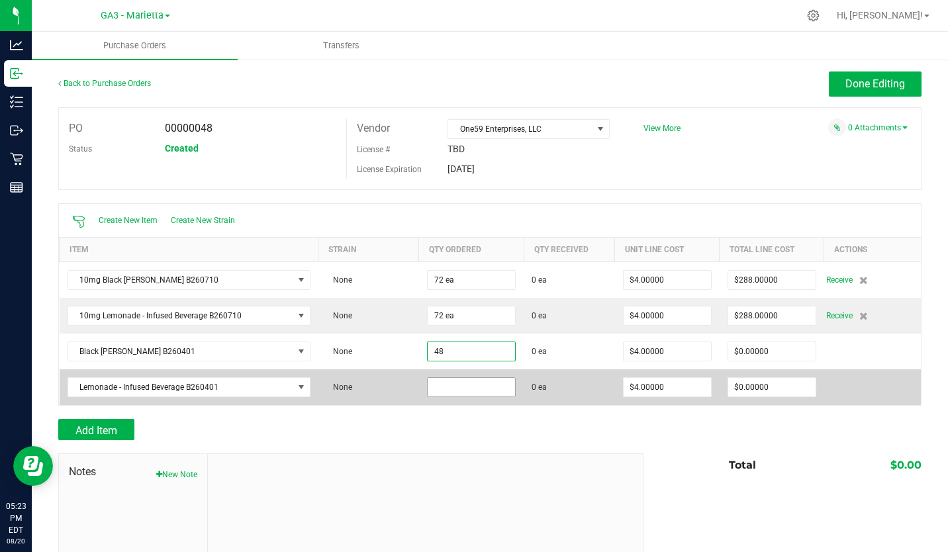
type input "48 ea"
click at [441, 392] on input at bounding box center [470, 387] width 87 height 19
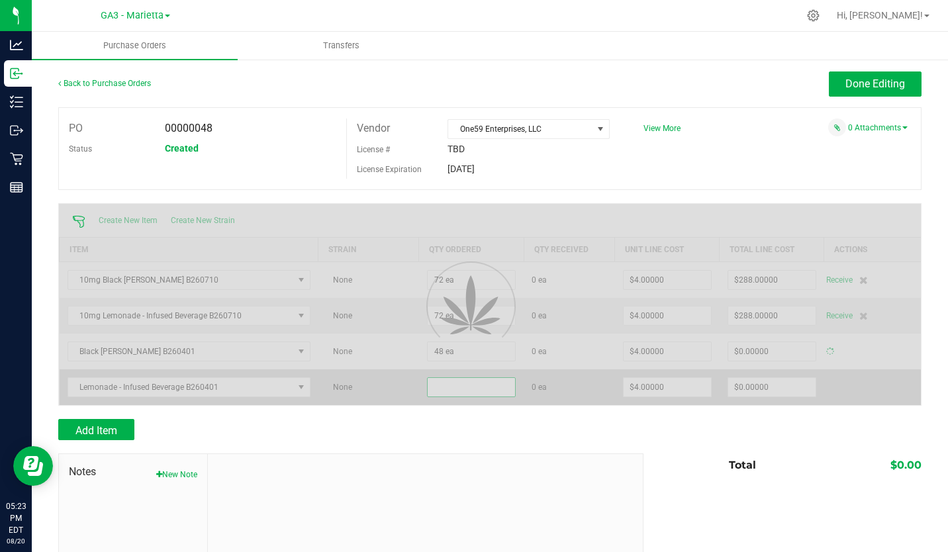
type input "$192.00000"
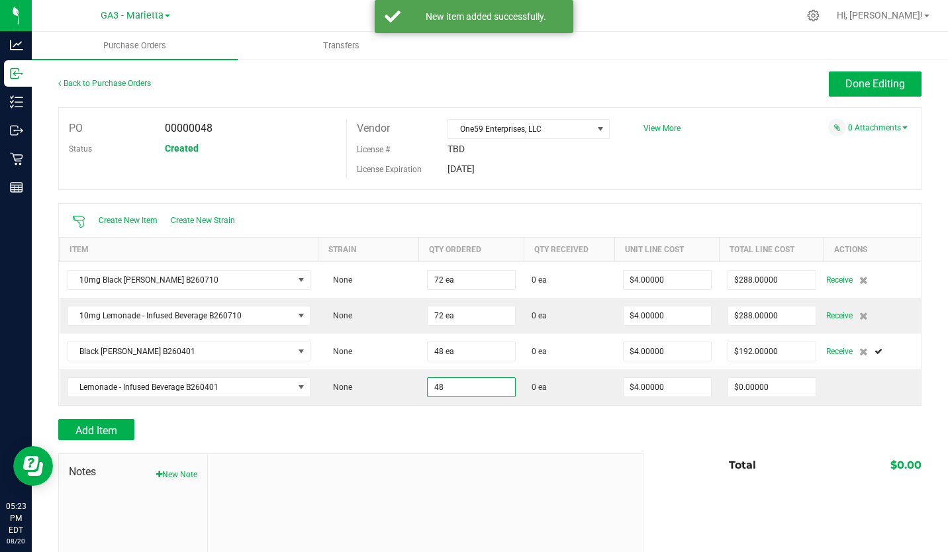
type input "48 ea"
click at [431, 428] on div "Add Item" at bounding box center [345, 429] width 575 height 21
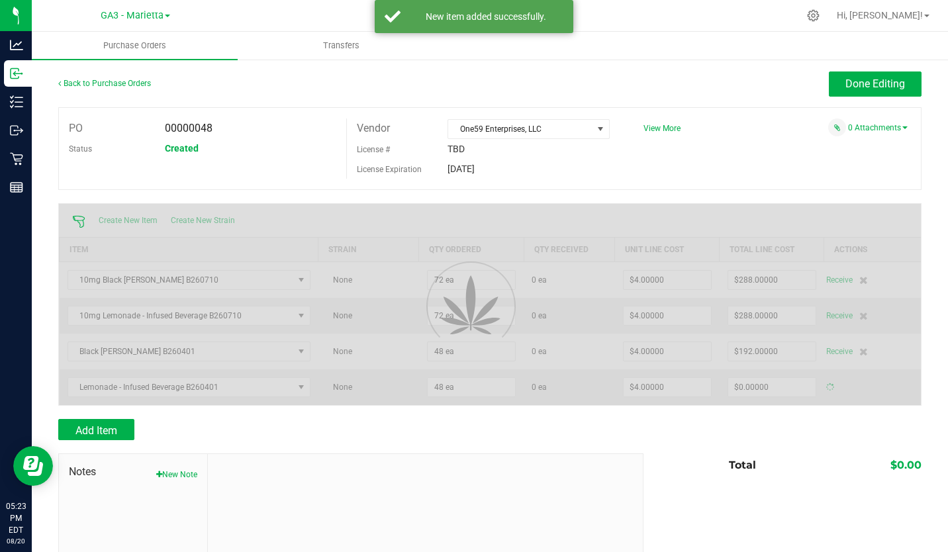
type input "$192.00000"
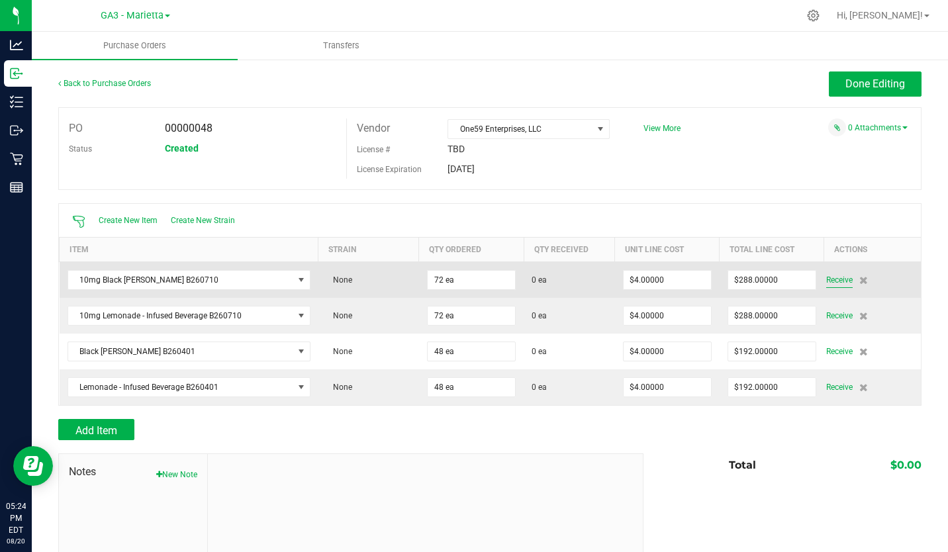
click at [826, 278] on span "Receive" at bounding box center [839, 280] width 26 height 16
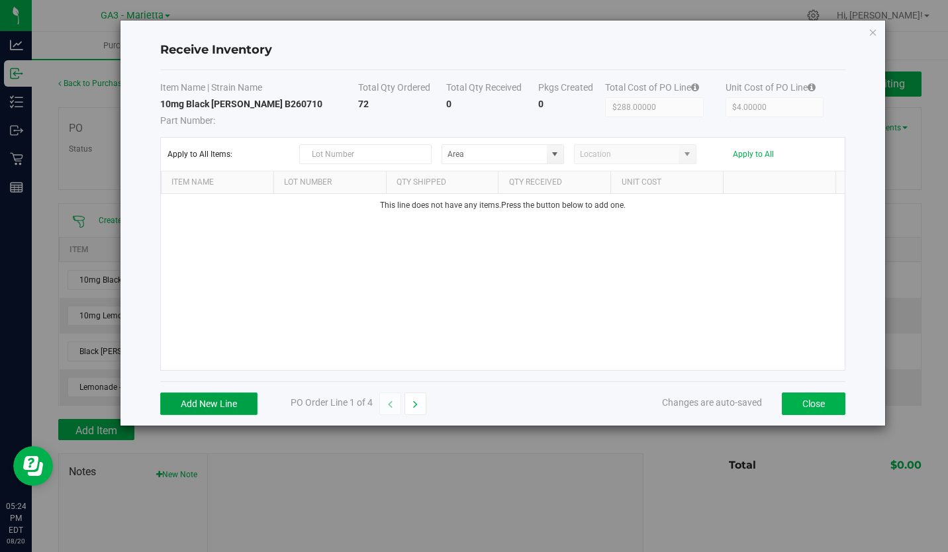
click at [222, 404] on button "Add New Line" at bounding box center [208, 403] width 97 height 22
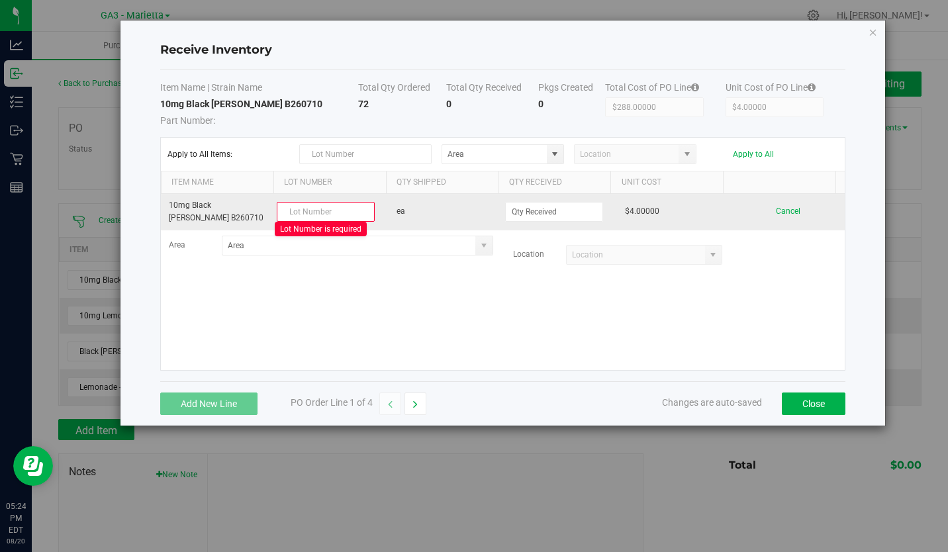
drag, startPoint x: 211, startPoint y: 220, endPoint x: 167, endPoint y: 220, distance: 44.3
click at [167, 220] on td "10mg Black Cherry Seltzer B260710" at bounding box center [218, 212] width 114 height 36
copy td "B260710"
click at [325, 214] on input "text" at bounding box center [326, 212] width 98 height 20
paste input "B260710"
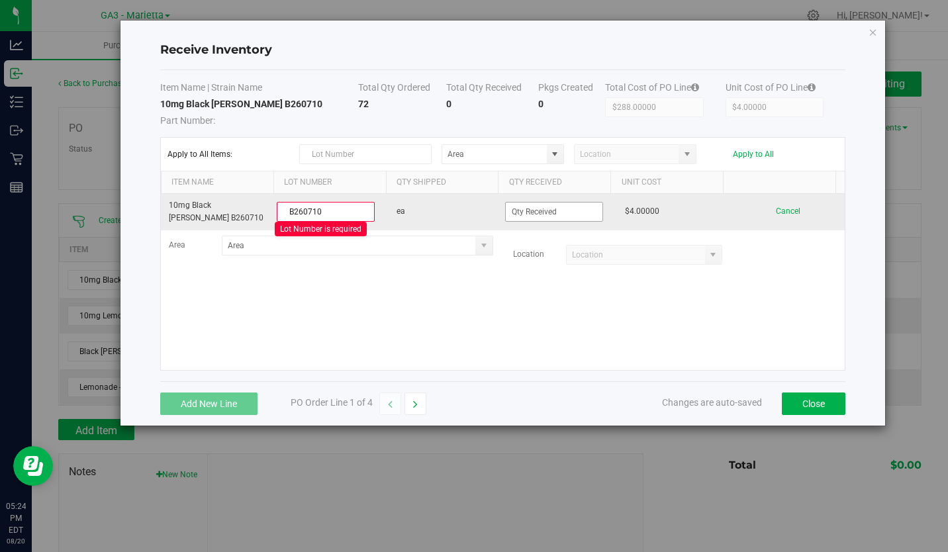
type input "B260710"
click at [552, 205] on input at bounding box center [554, 211] width 97 height 19
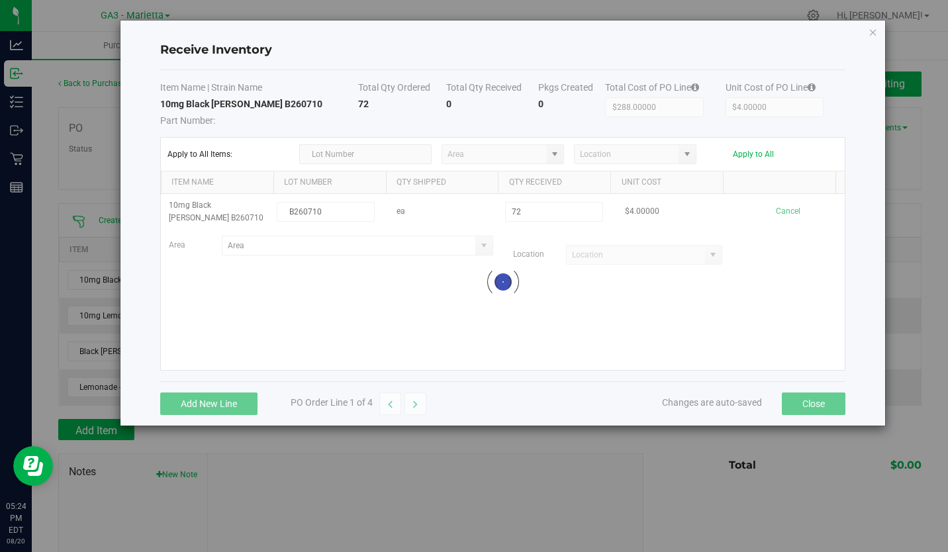
type input "72 ea"
click at [515, 290] on kendo-grid-list "10mg Black Cherry Seltzer B260710 B260710 ea 72 ea $4.00000 Cancel Area Locatio…" at bounding box center [503, 282] width 684 height 176
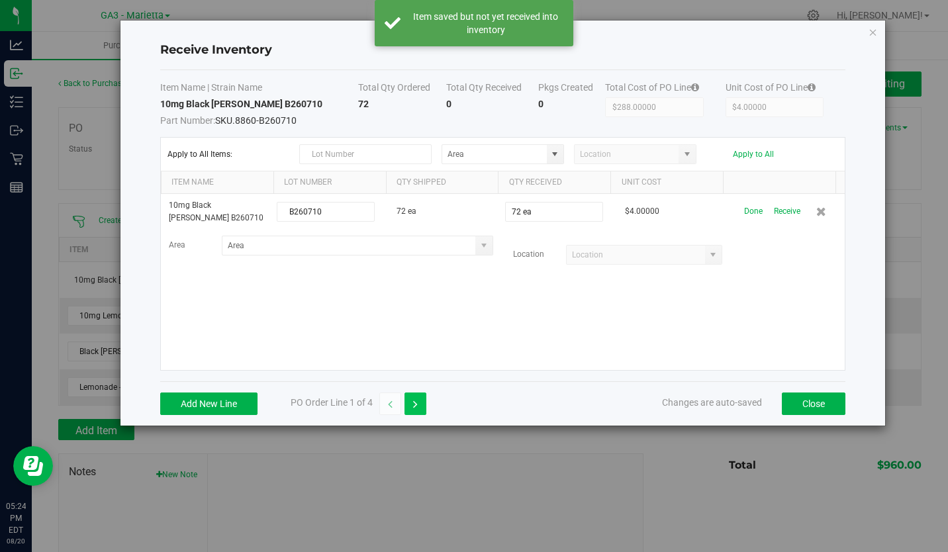
click at [415, 404] on icon "button" at bounding box center [415, 404] width 5 height 9
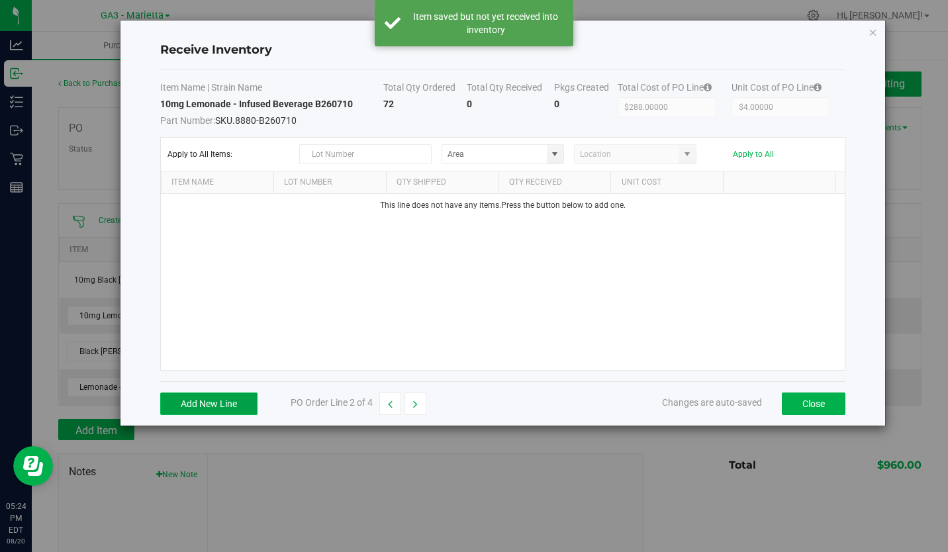
click at [210, 404] on button "Add New Line" at bounding box center [208, 403] width 97 height 22
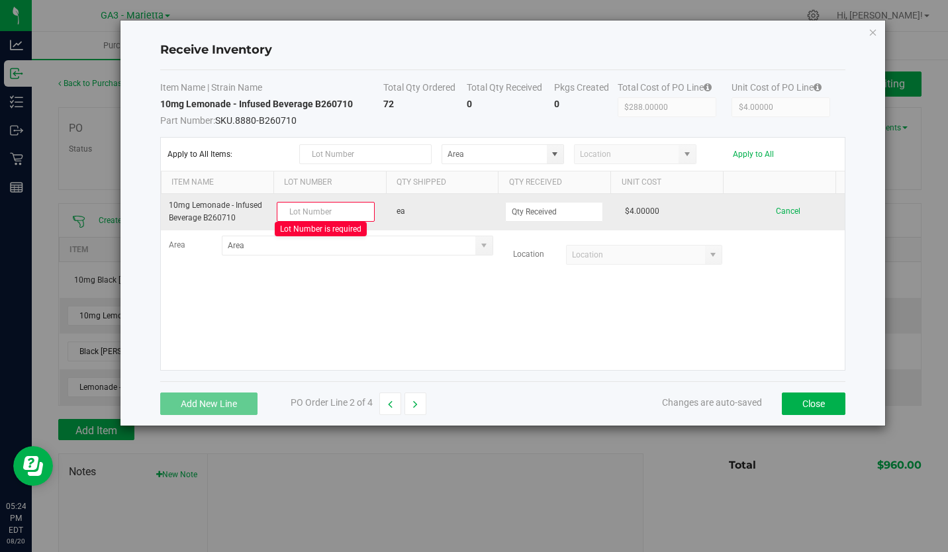
drag, startPoint x: 243, startPoint y: 225, endPoint x: 204, endPoint y: 218, distance: 40.4
click at [204, 218] on td "10mg Lemonade - Infused Beverage B260710" at bounding box center [218, 212] width 114 height 36
copy td "B260710"
click at [338, 205] on input "text" at bounding box center [326, 212] width 98 height 20
paste input "B260710"
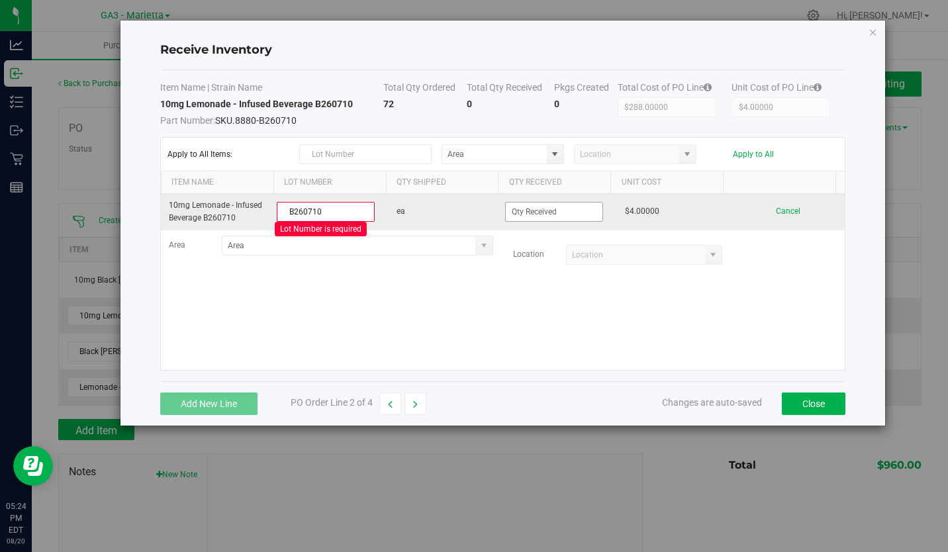
type input "B260710"
click at [535, 214] on input at bounding box center [554, 211] width 97 height 19
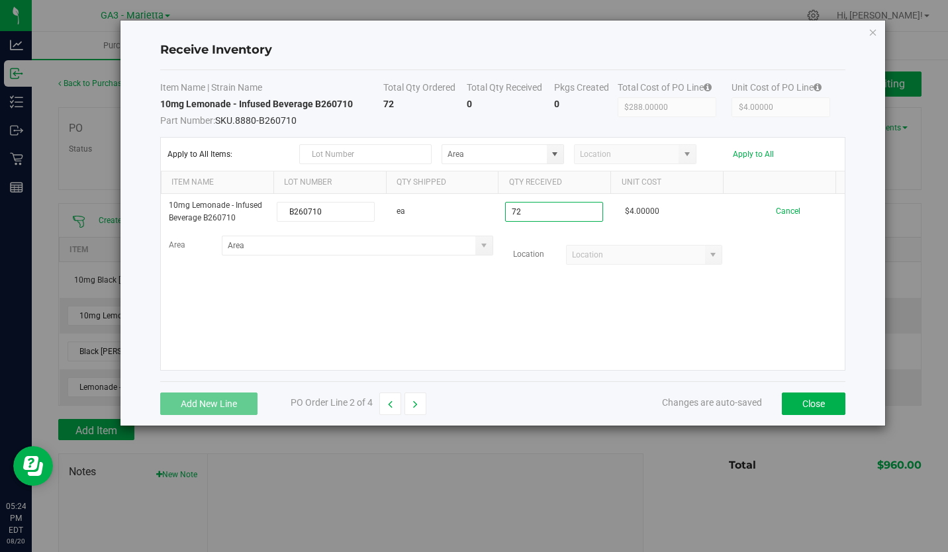
type input "72 ea"
click at [513, 288] on kendo-grid-list "10mg Lemonade - Infused Beverage B260710 B260710 ea 72 ea $4.00000 Cancel Area …" at bounding box center [503, 282] width 684 height 176
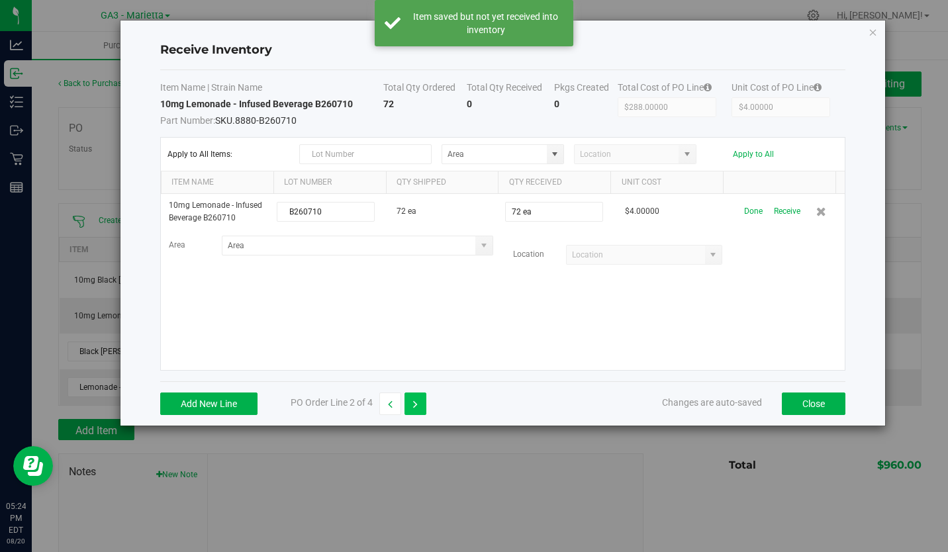
click at [418, 400] on icon "button" at bounding box center [415, 404] width 5 height 9
type input "$192.00000"
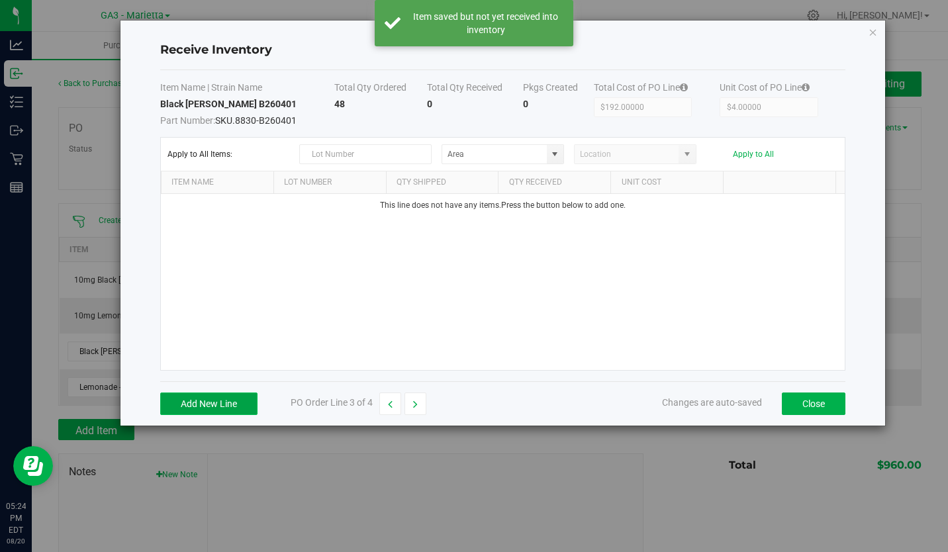
click at [215, 406] on button "Add New Line" at bounding box center [208, 403] width 97 height 22
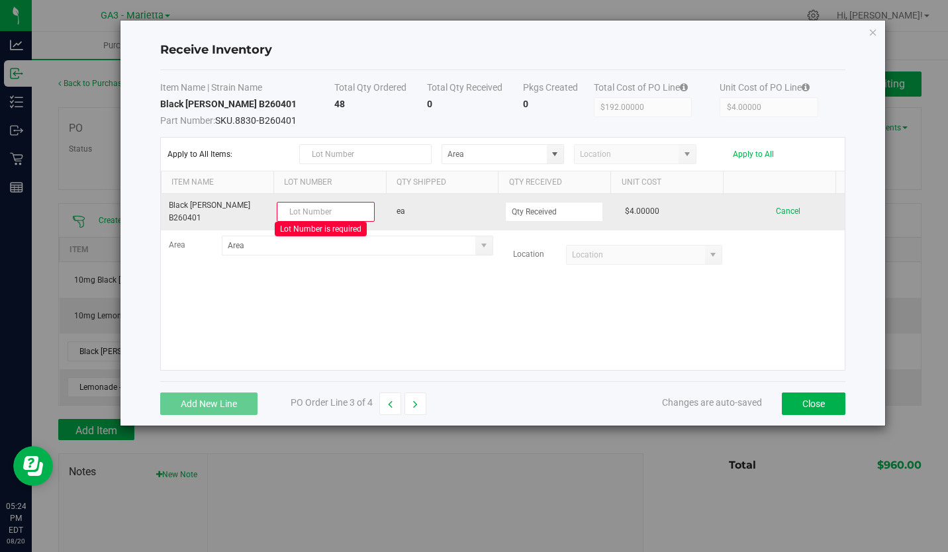
drag, startPoint x: 214, startPoint y: 216, endPoint x: 170, endPoint y: 214, distance: 43.8
click at [170, 214] on td "Black Cherry Seltzer B260401" at bounding box center [218, 212] width 114 height 36
copy td "B260401"
click at [343, 210] on input "text" at bounding box center [326, 212] width 98 height 20
paste input "B260401"
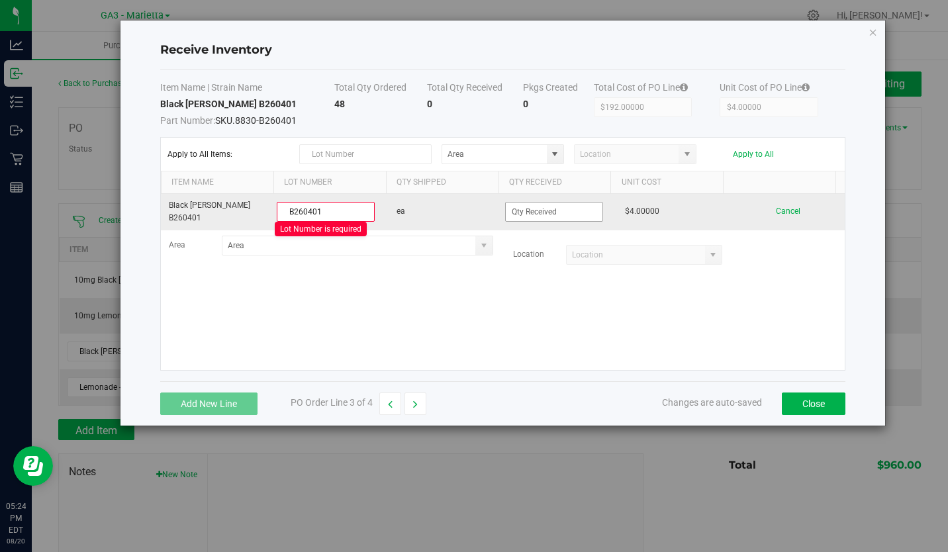
type input "B260401"
click at [527, 210] on input at bounding box center [554, 211] width 97 height 19
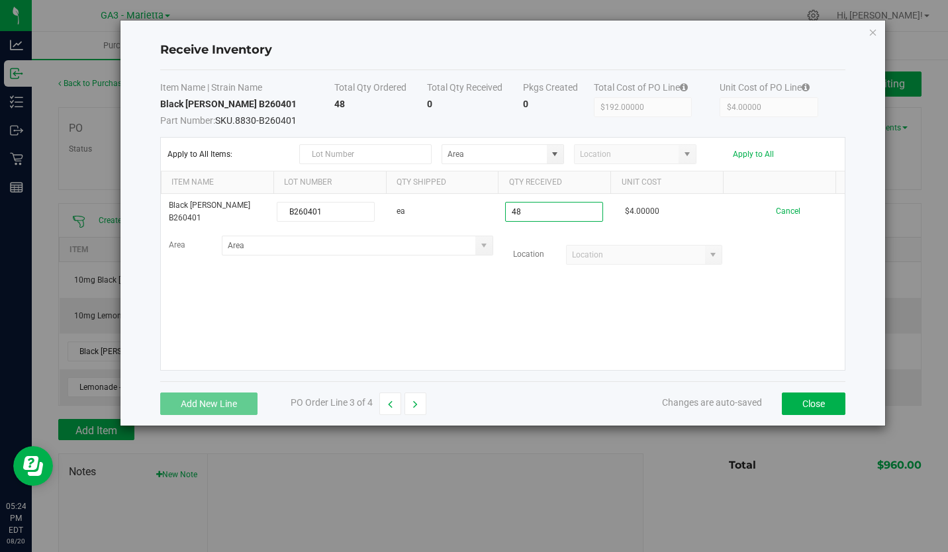
type input "48 ea"
click at [480, 322] on kendo-grid-list "Black Cherry Seltzer B260401 B260401 ea 48 ea $4.00000 Cancel Area Location" at bounding box center [503, 282] width 684 height 176
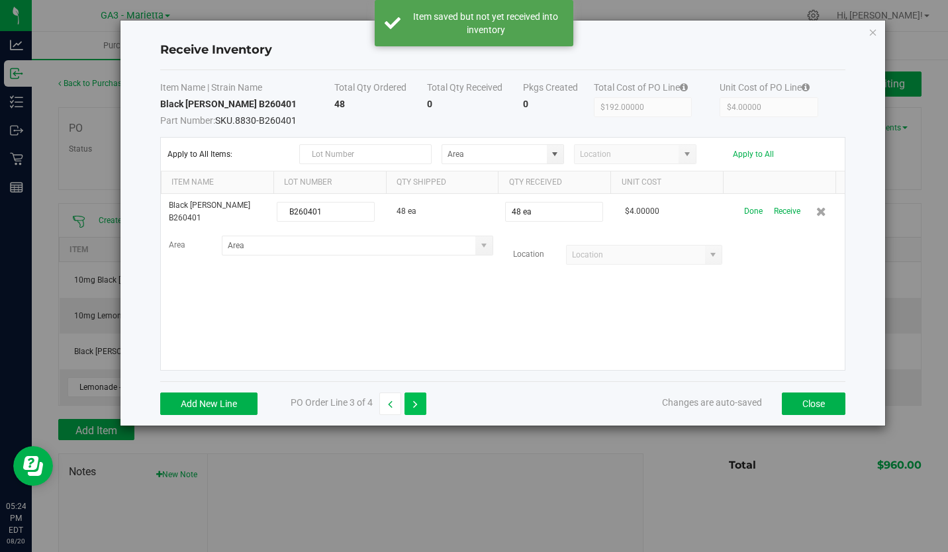
click at [415, 401] on icon "button" at bounding box center [415, 404] width 5 height 9
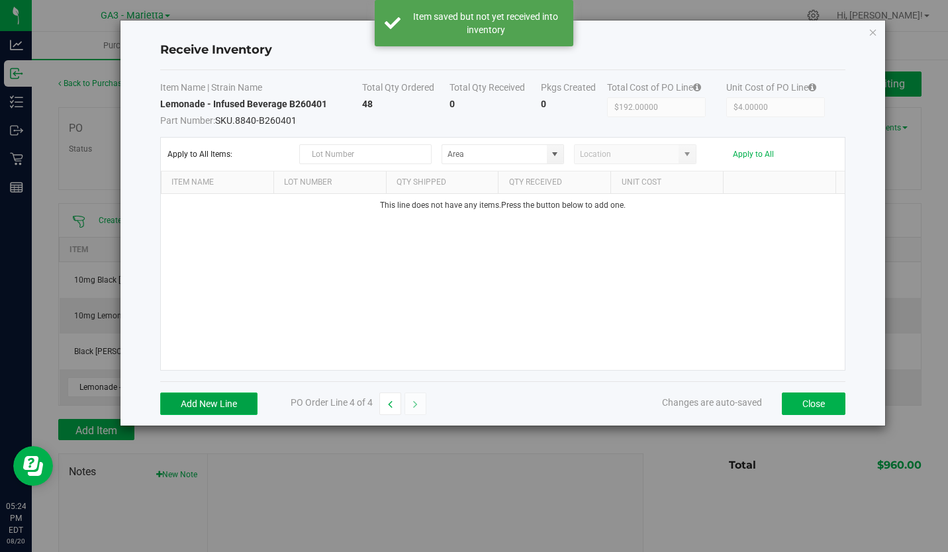
click at [200, 404] on button "Add New Line" at bounding box center [208, 403] width 97 height 22
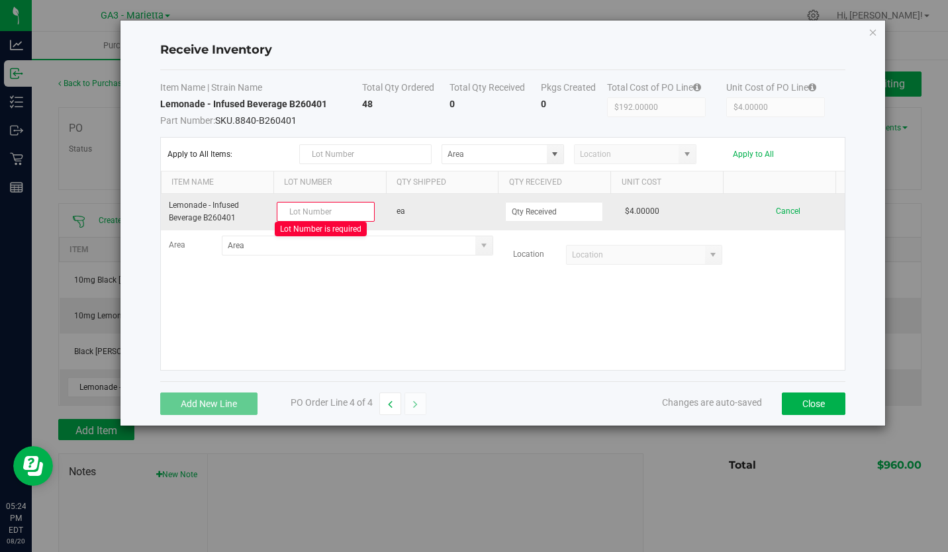
drag, startPoint x: 239, startPoint y: 217, endPoint x: 204, endPoint y: 214, distance: 35.2
click at [204, 214] on td "Lemonade - Infused Beverage B260401" at bounding box center [218, 212] width 114 height 36
copy td "B260401"
click at [347, 206] on input "text" at bounding box center [326, 212] width 98 height 20
paste input "B260401"
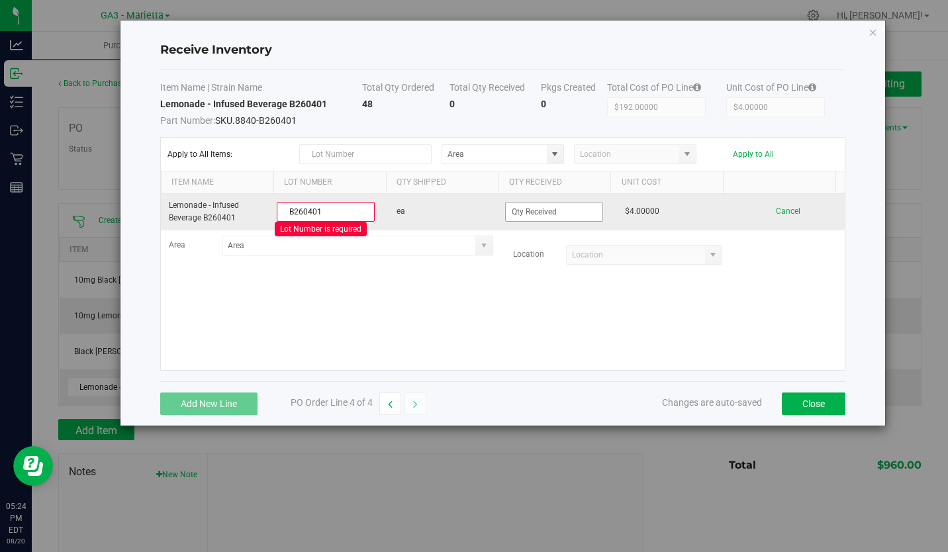
type input "B260401"
click at [534, 206] on input at bounding box center [554, 211] width 97 height 19
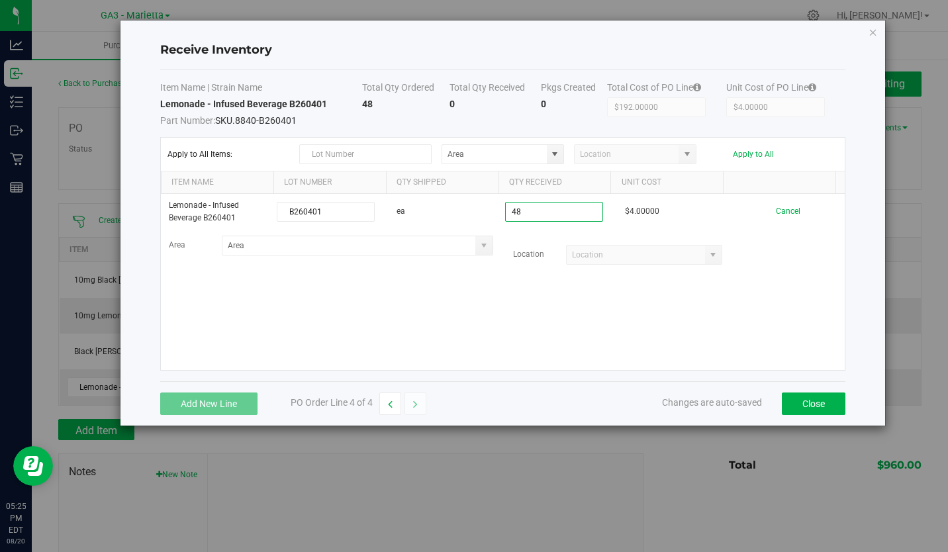
type input "48 ea"
click at [505, 279] on kendo-grid-list "Lemonade - Infused Beverage B260401 B260401 ea 48 ea $4.00000 Cancel Area Locat…" at bounding box center [503, 282] width 684 height 176
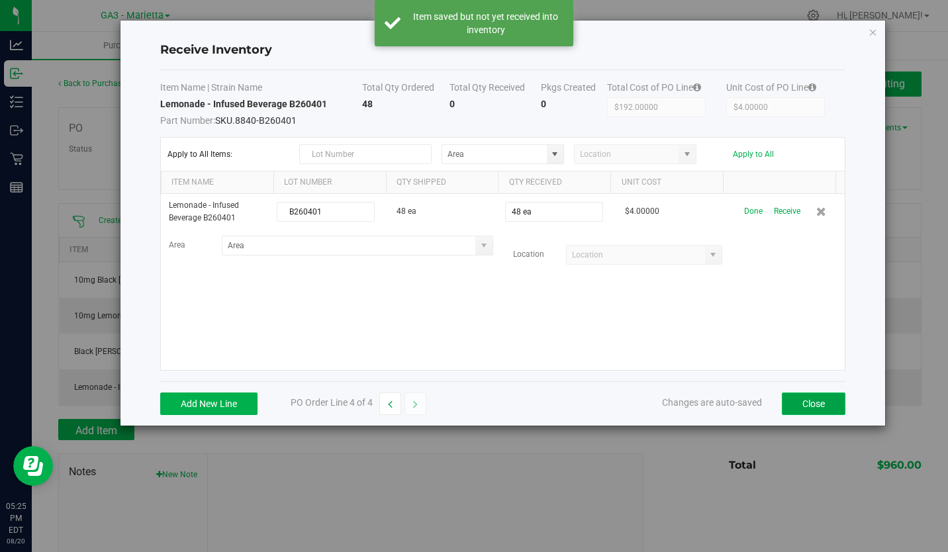
click at [799, 406] on button "Close" at bounding box center [813, 403] width 64 height 22
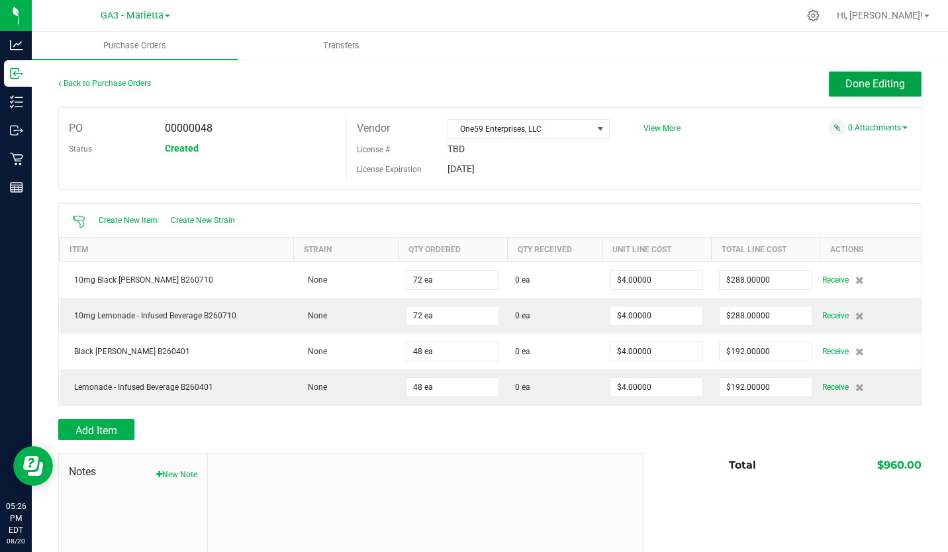
click at [832, 85] on button "Done Editing" at bounding box center [874, 83] width 93 height 25
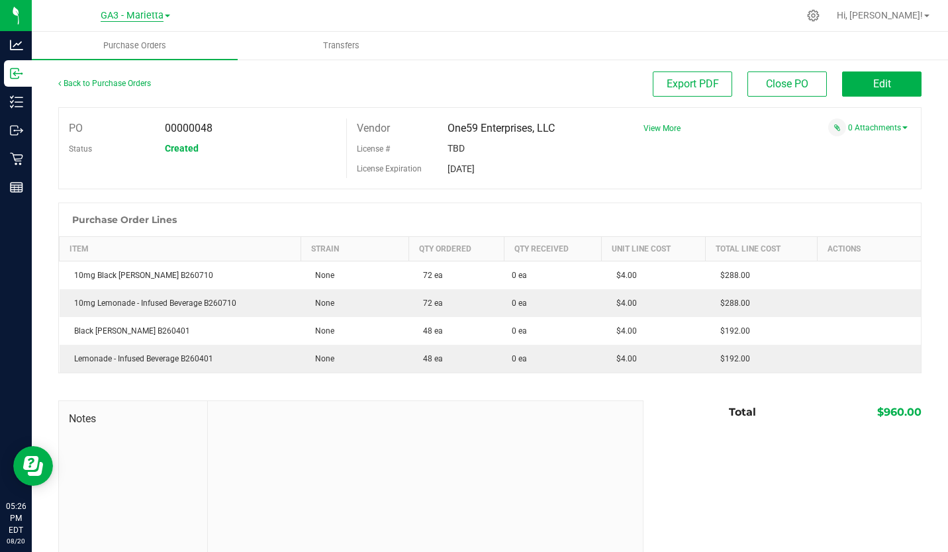
click at [133, 11] on span "GA3 - Marietta" at bounding box center [132, 16] width 63 height 12
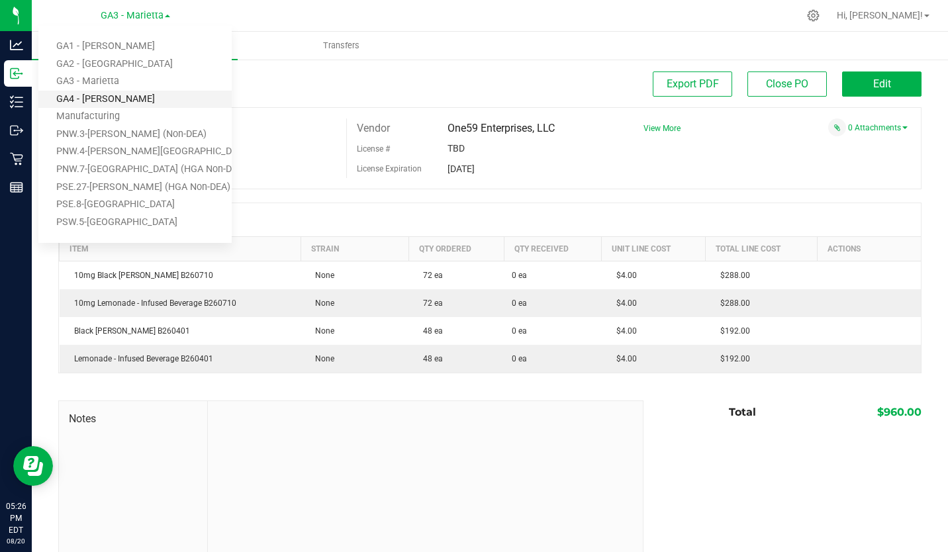
click at [112, 98] on link "GA4 - [PERSON_NAME]" at bounding box center [134, 100] width 193 height 18
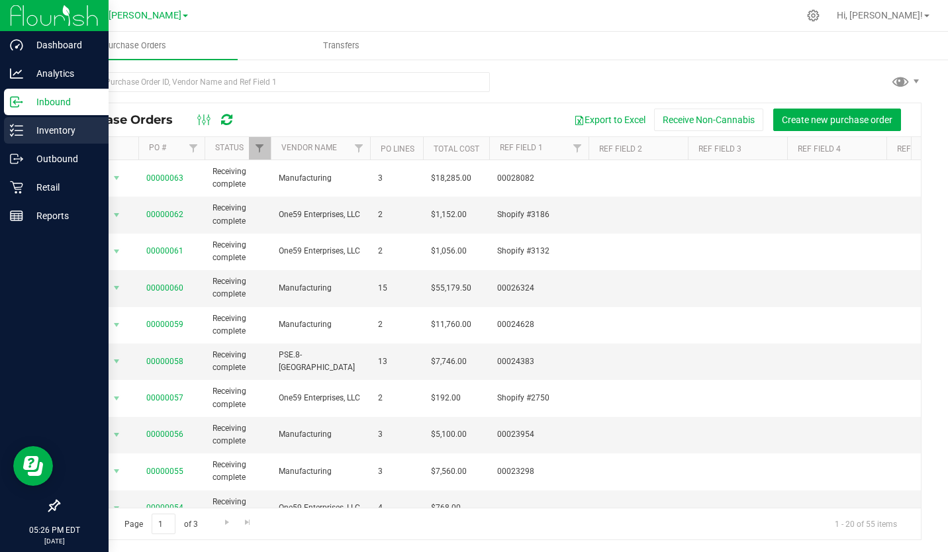
click at [36, 127] on p "Inventory" at bounding box center [62, 130] width 79 height 16
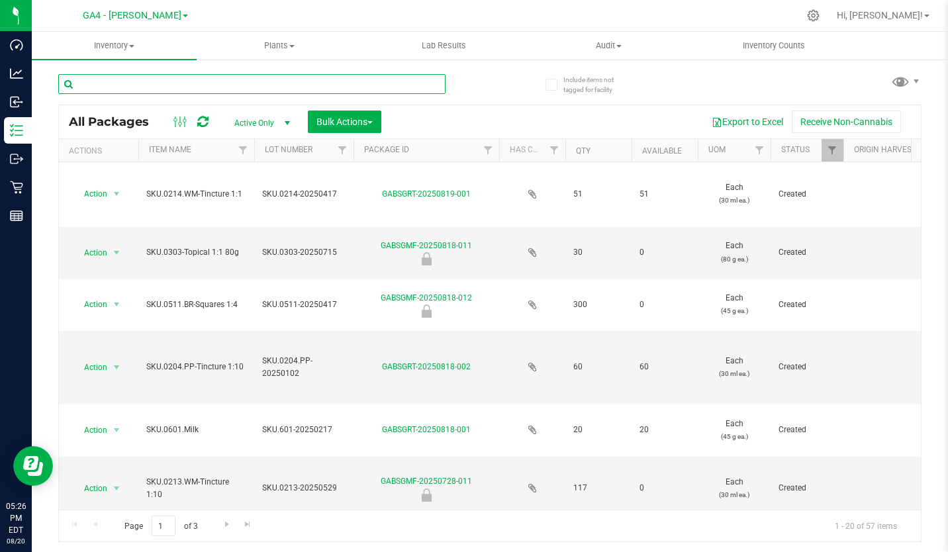
click at [200, 84] on input "text" at bounding box center [251, 84] width 387 height 20
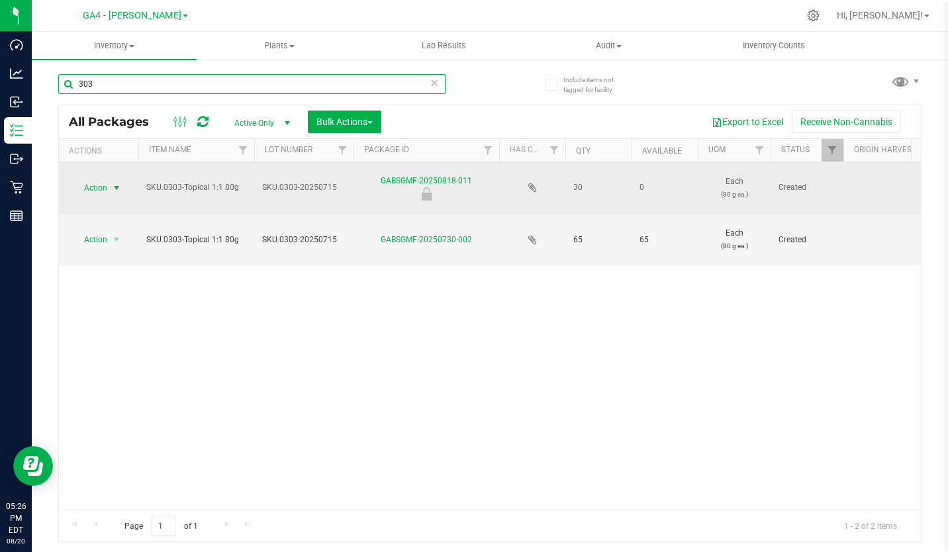
type input "303"
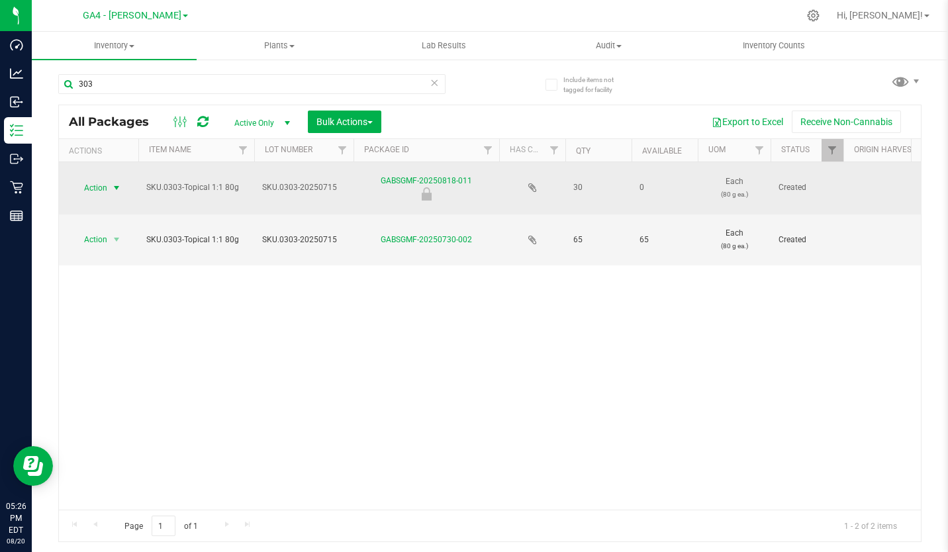
click at [113, 186] on span "select" at bounding box center [116, 188] width 11 height 11
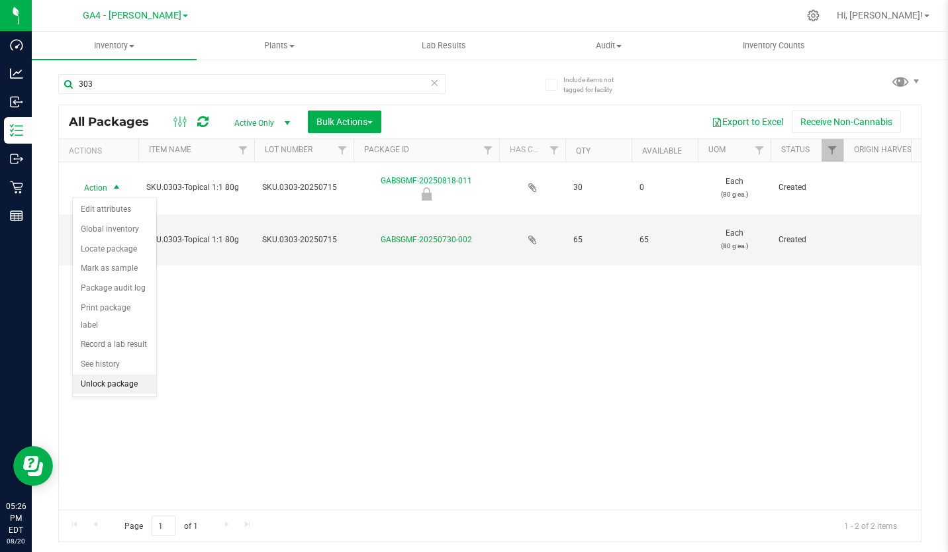
click at [90, 375] on li "Unlock package" at bounding box center [114, 385] width 83 height 20
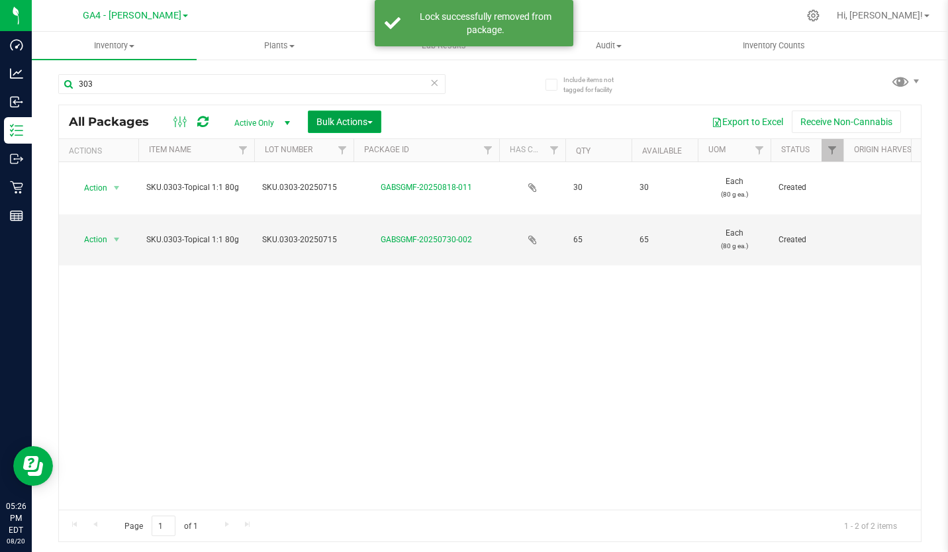
click at [372, 122] on span "button" at bounding box center [369, 122] width 5 height 3
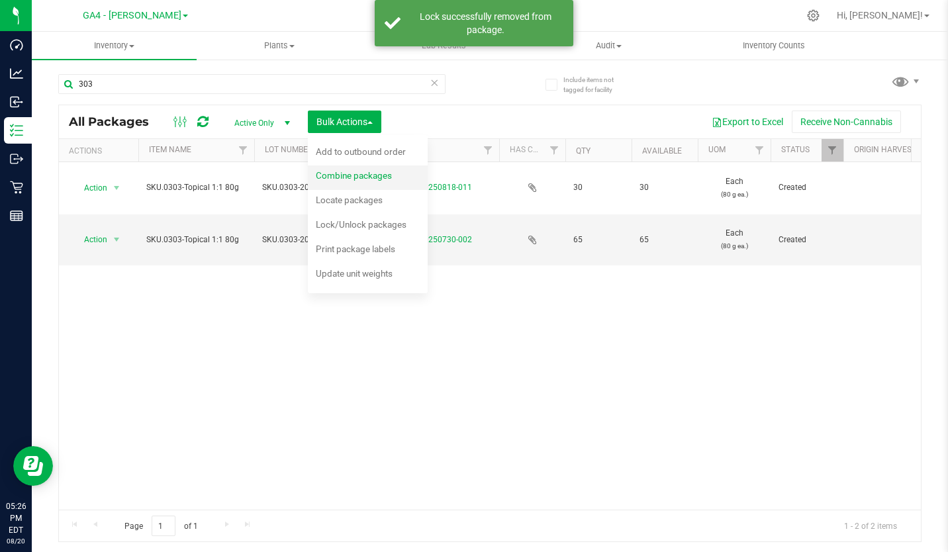
click at [355, 177] on span "Combine packages" at bounding box center [354, 175] width 76 height 11
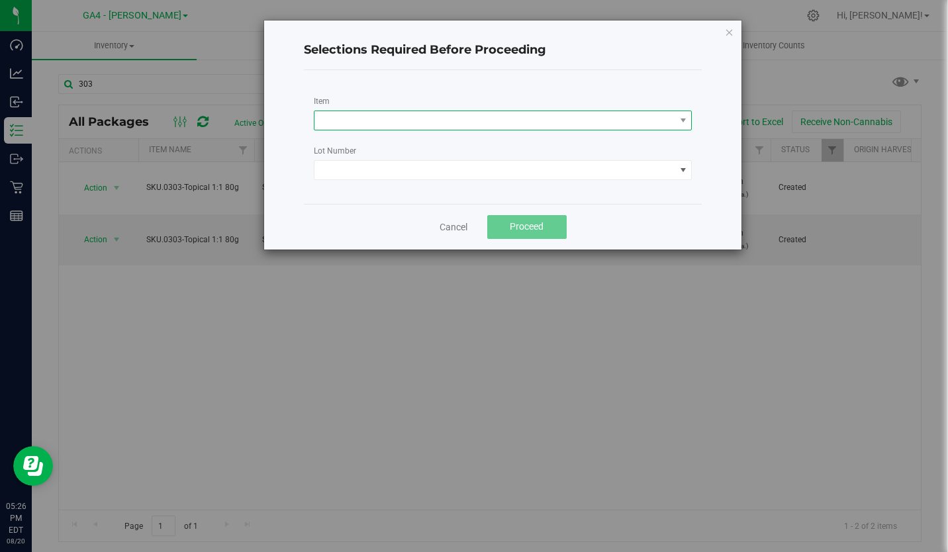
click at [416, 119] on span at bounding box center [494, 120] width 361 height 19
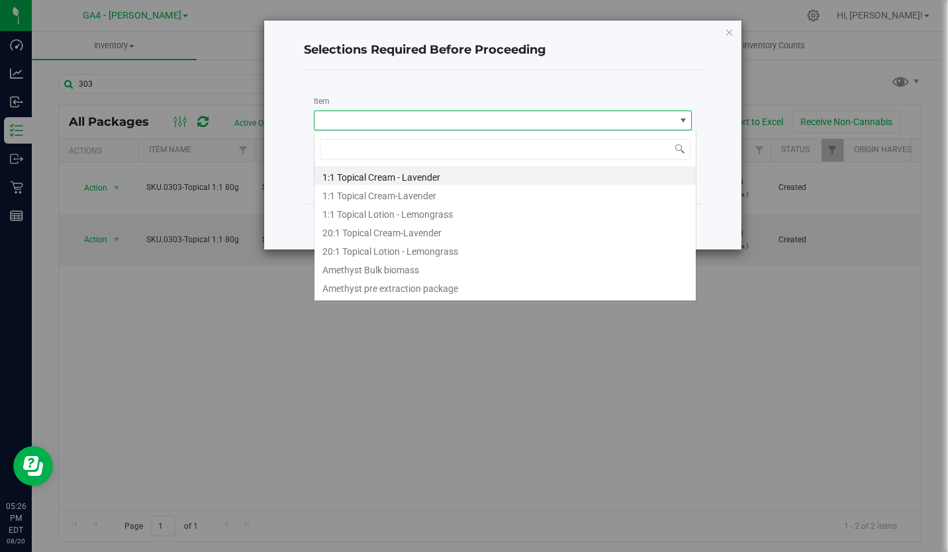
scroll to position [20, 378]
click at [388, 183] on Lavender "1:1 Topical Cream - Lavender" at bounding box center [505, 175] width 382 height 19
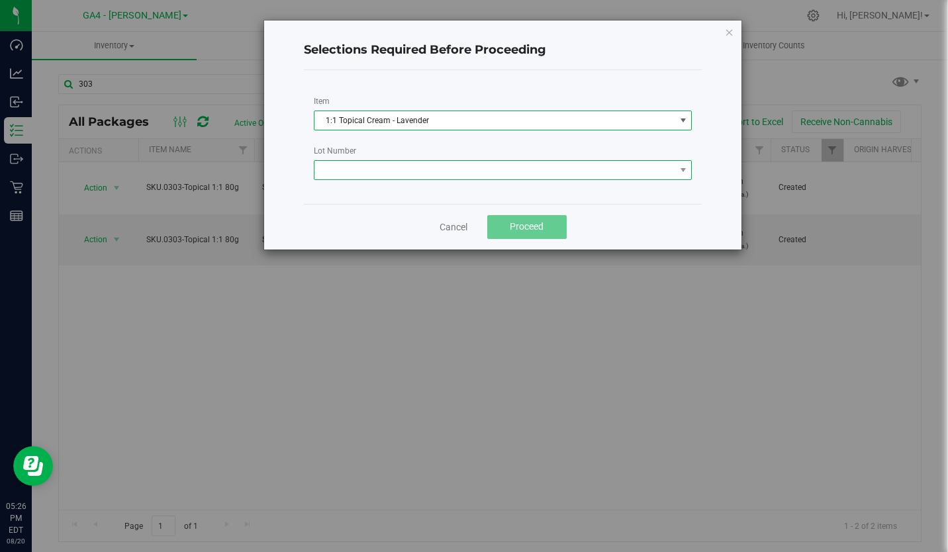
click at [379, 169] on span at bounding box center [494, 170] width 361 height 19
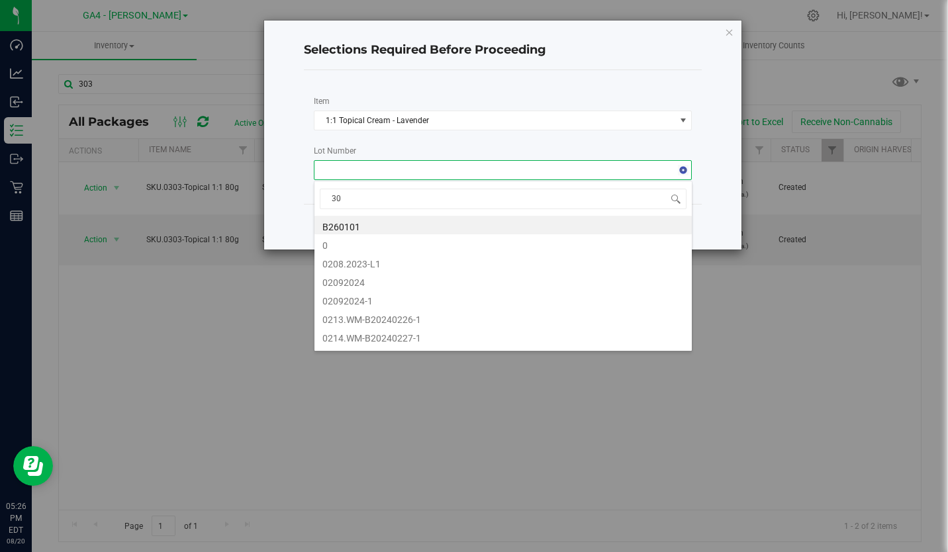
type input "303"
click at [721, 56] on div "Selections Required Before Proceeding Item 1:1 Topical Cream - Lavender Lot Num…" at bounding box center [503, 135] width 478 height 229
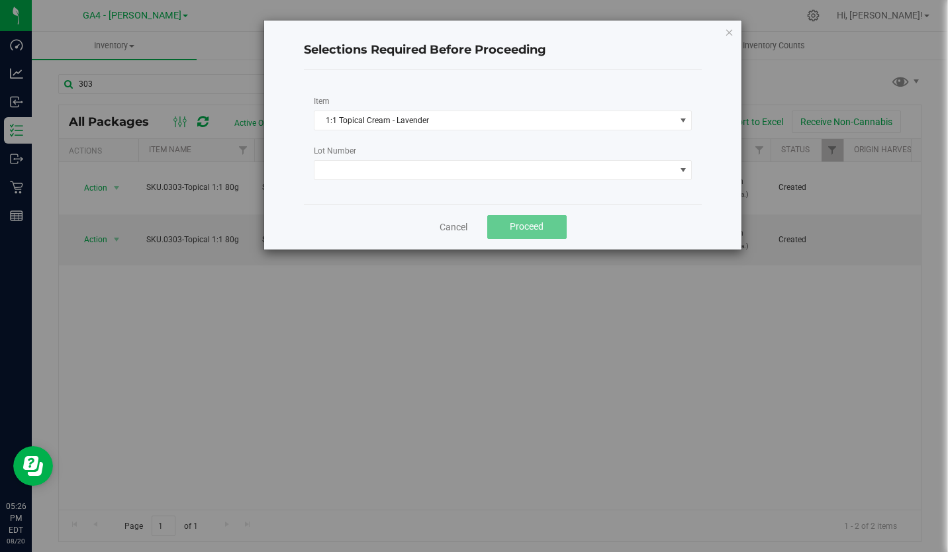
drag, startPoint x: 676, startPoint y: 38, endPoint x: 676, endPoint y: 97, distance: 58.9
click at [676, 97] on div "Selections Required Before Proceeding Item 1:1 Topical Cream - Lavender Lot Num…" at bounding box center [503, 135] width 478 height 229
drag, startPoint x: 676, startPoint y: 97, endPoint x: 567, endPoint y: 60, distance: 115.3
click at [567, 60] on div "Selections Required Before Proceeding" at bounding box center [503, 50] width 398 height 39
click at [725, 34] on icon "Close" at bounding box center [729, 32] width 9 height 16
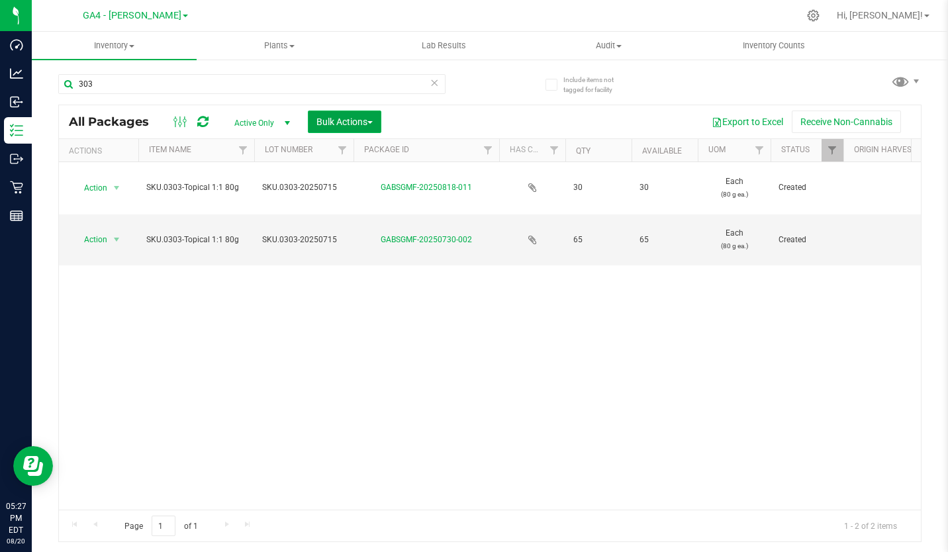
click at [365, 119] on span "Bulk Actions" at bounding box center [344, 121] width 56 height 11
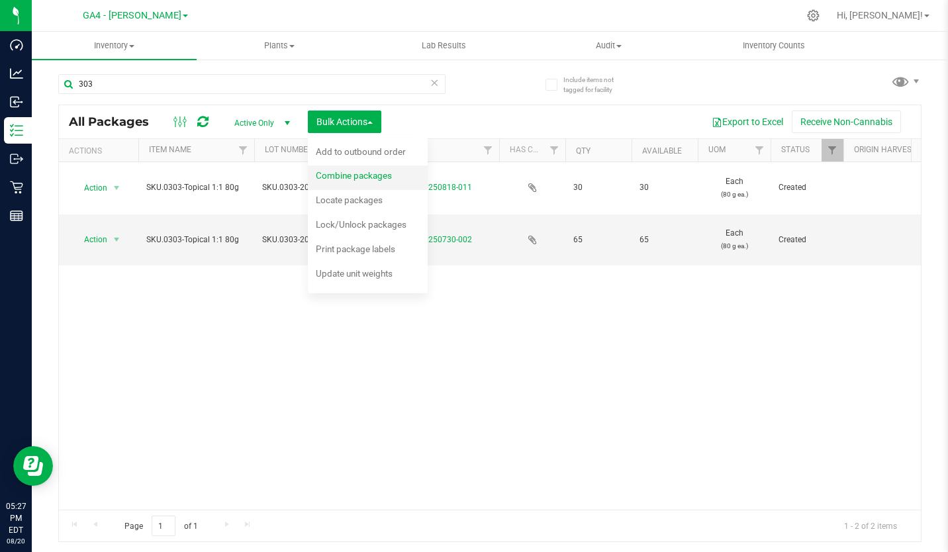
click at [358, 173] on span "Combine packages" at bounding box center [354, 175] width 76 height 11
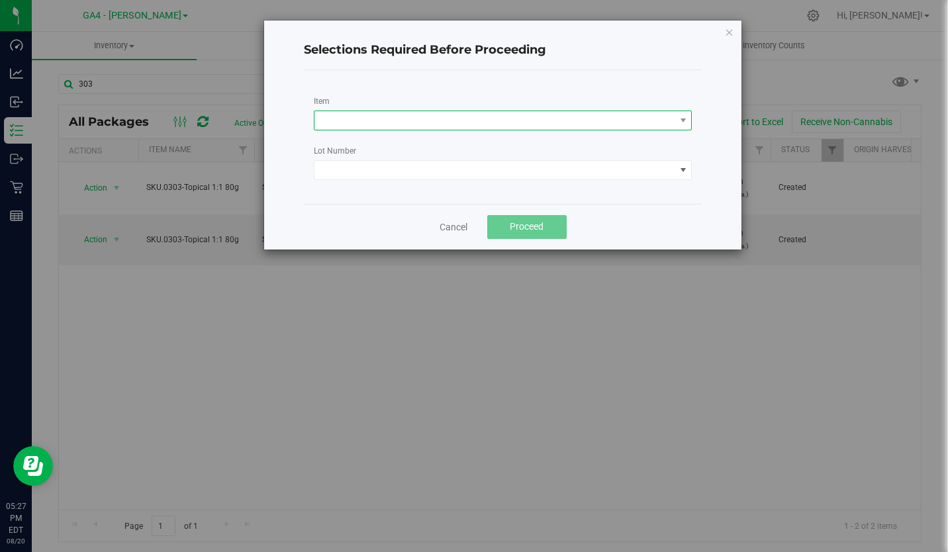
click at [420, 130] on span at bounding box center [503, 121] width 378 height 20
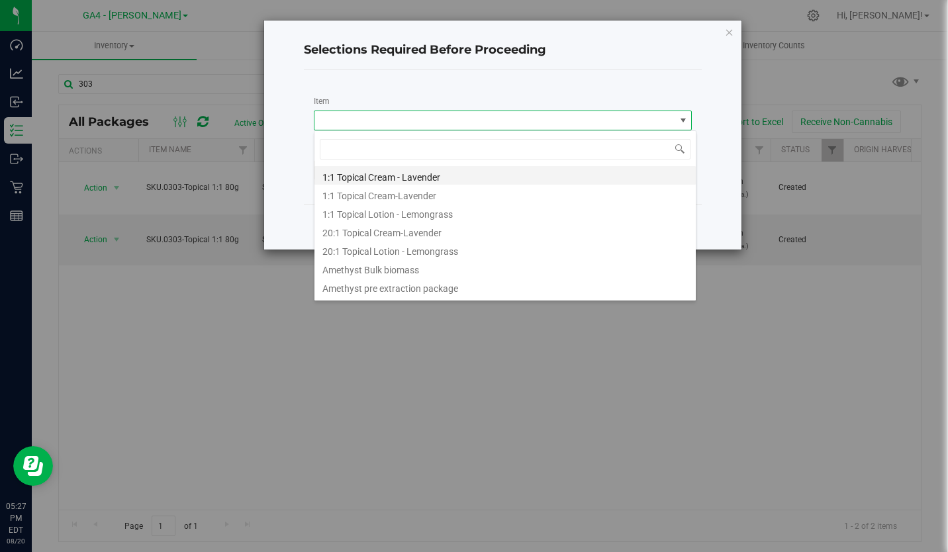
click at [382, 175] on Lavender "1:1 Topical Cream - Lavender" at bounding box center [505, 175] width 382 height 19
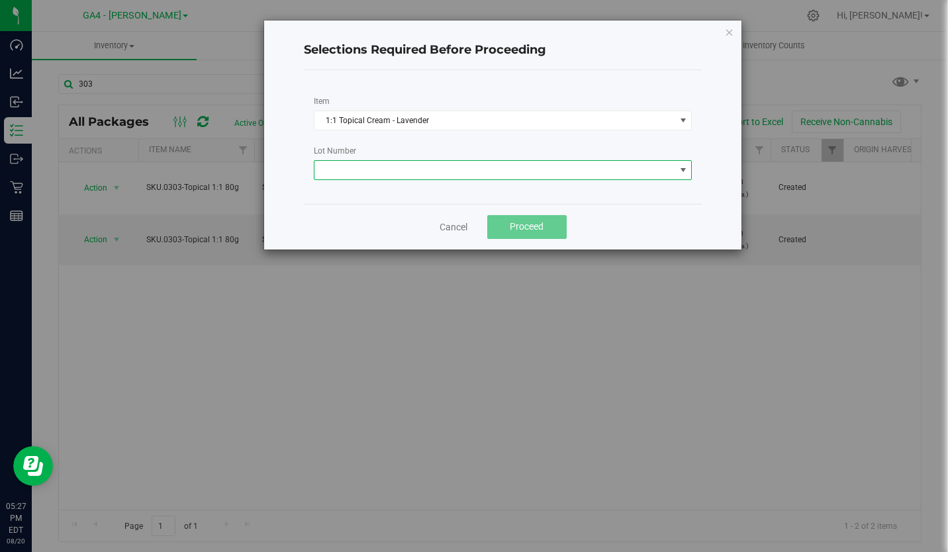
click at [388, 171] on span at bounding box center [494, 170] width 361 height 19
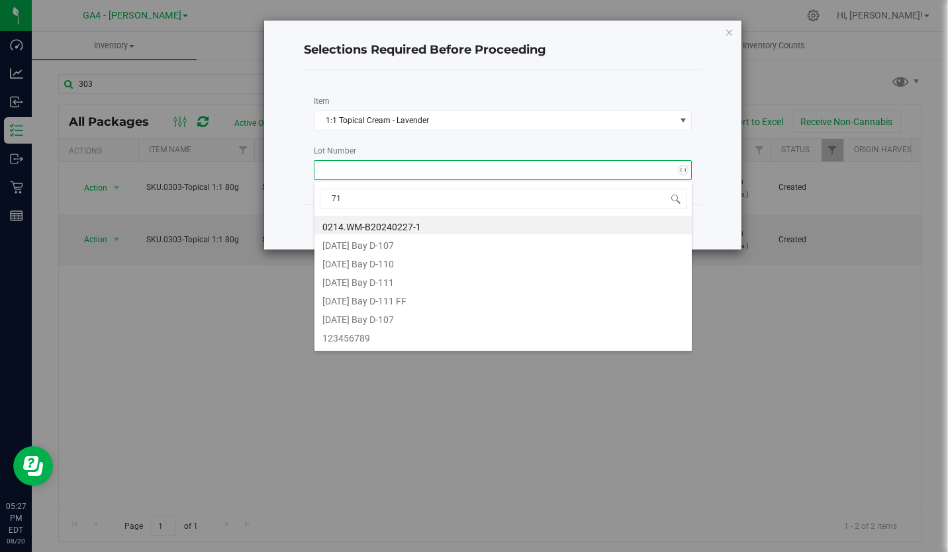
type input "715"
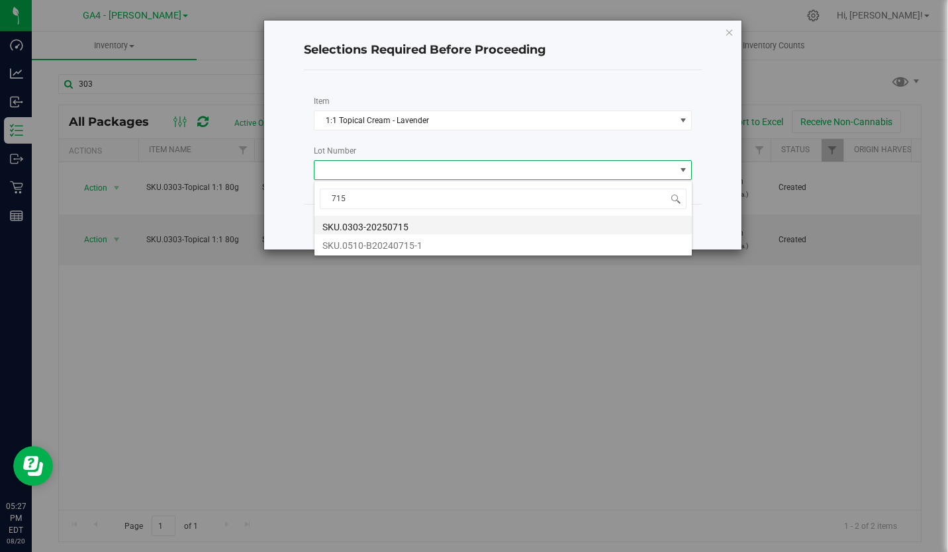
click at [399, 228] on li "SKU.0303-20250715" at bounding box center [502, 225] width 377 height 19
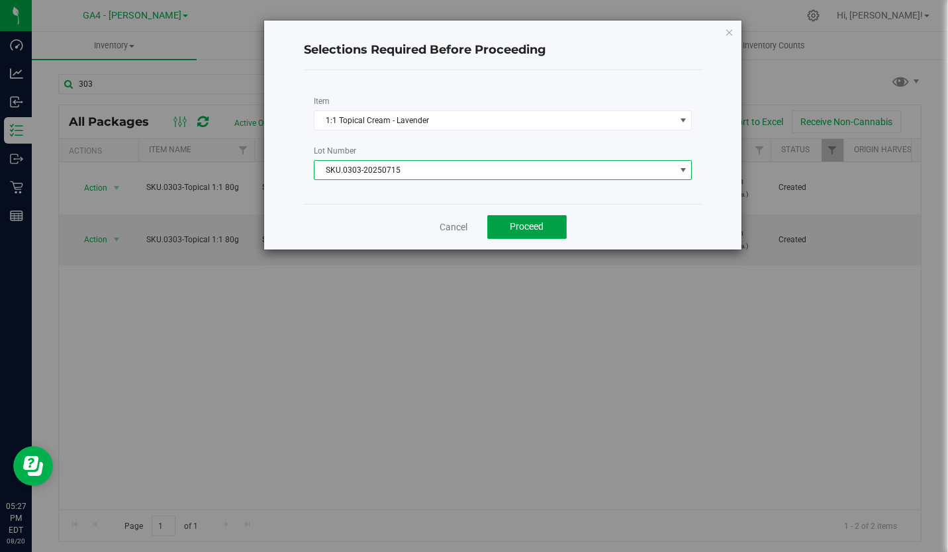
click at [524, 228] on span "Proceed" at bounding box center [526, 226] width 34 height 11
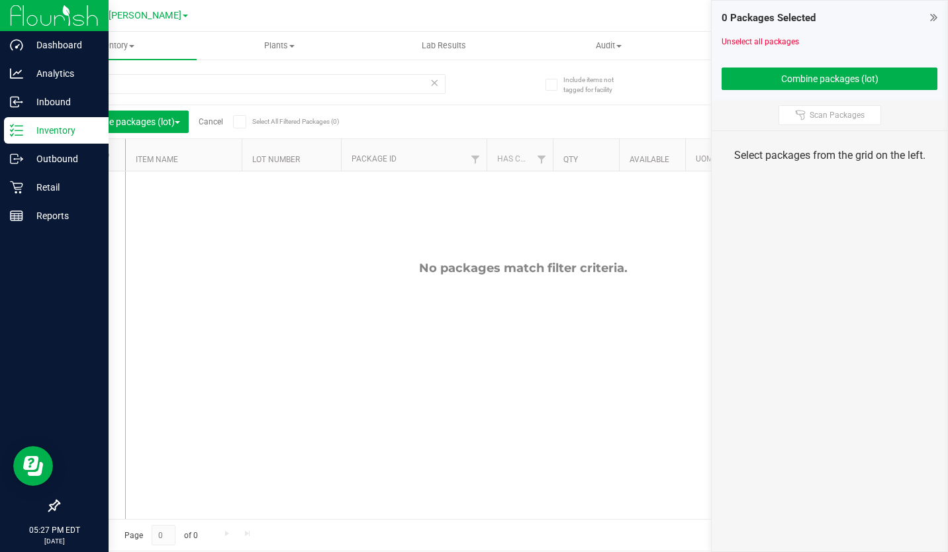
click at [36, 121] on div "Inventory" at bounding box center [56, 130] width 105 height 26
click at [51, 105] on p "Inbound" at bounding box center [62, 102] width 79 height 16
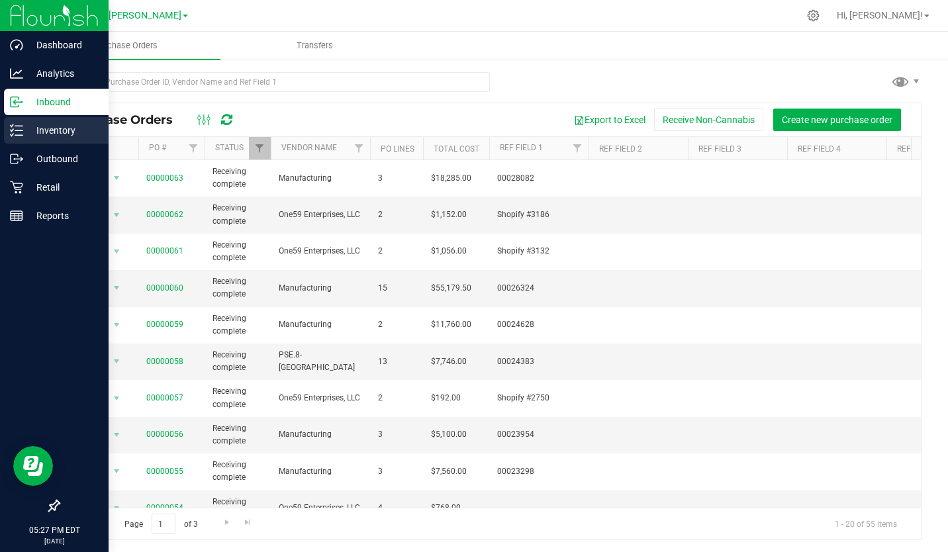
click at [51, 134] on p "Inventory" at bounding box center [62, 130] width 79 height 16
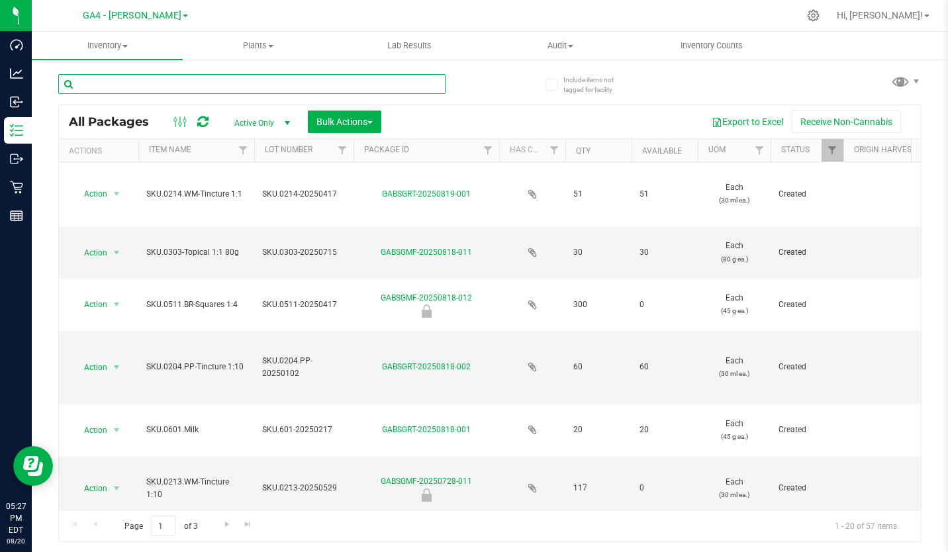
click at [172, 84] on input "text" at bounding box center [251, 84] width 387 height 20
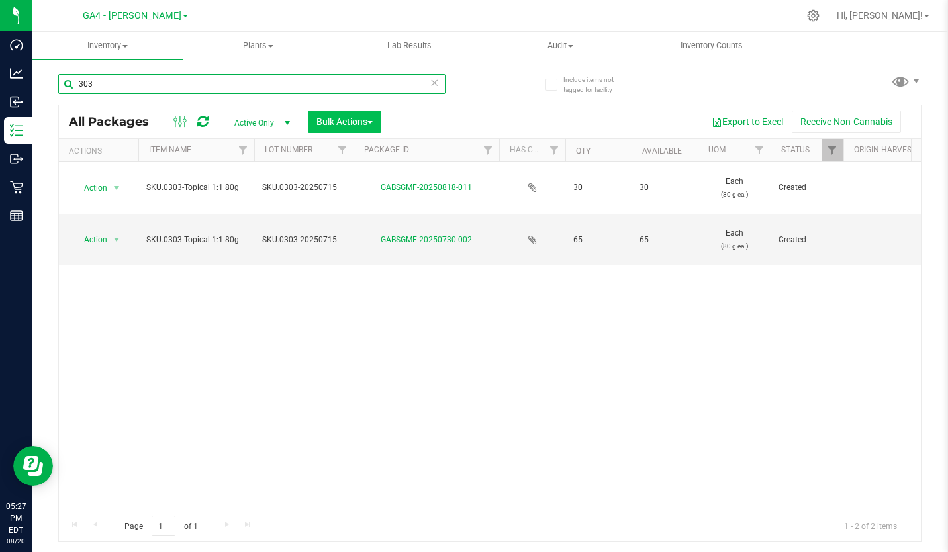
type input "303"
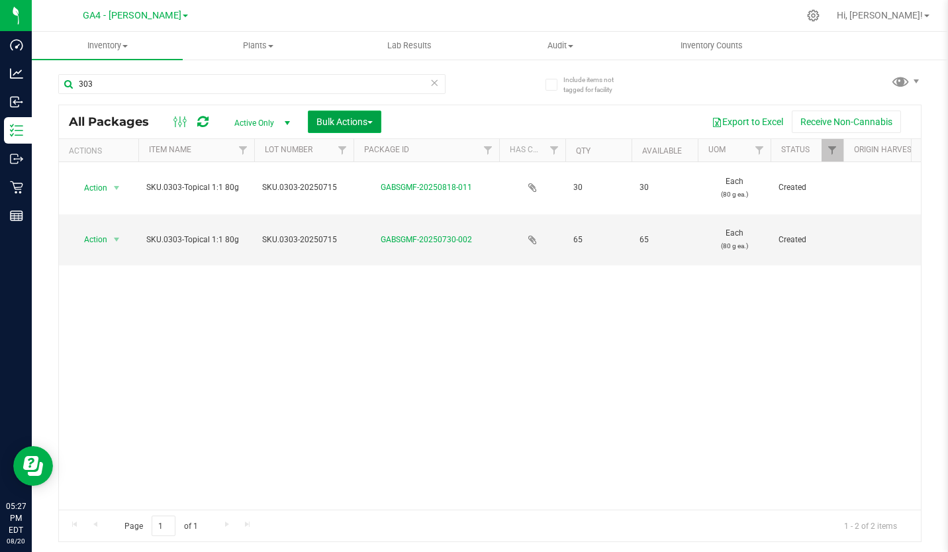
click at [369, 126] on span "Bulk Actions" at bounding box center [344, 121] width 56 height 11
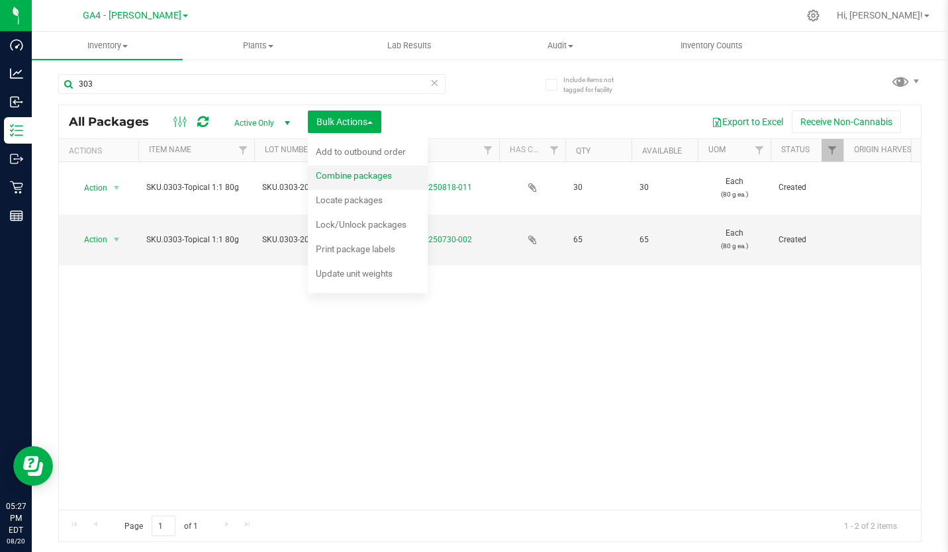
click at [346, 181] on span "Combine packages" at bounding box center [354, 175] width 76 height 11
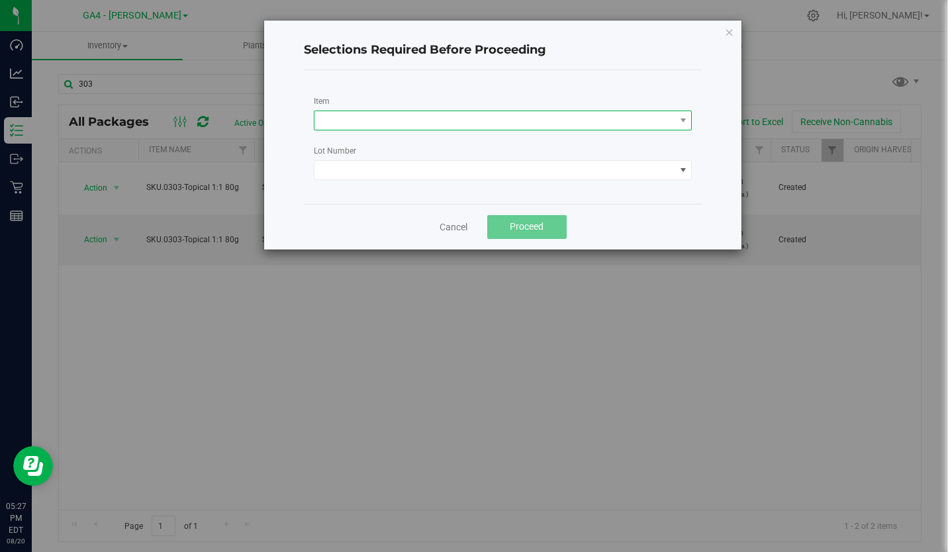
click at [383, 129] on span at bounding box center [494, 120] width 361 height 19
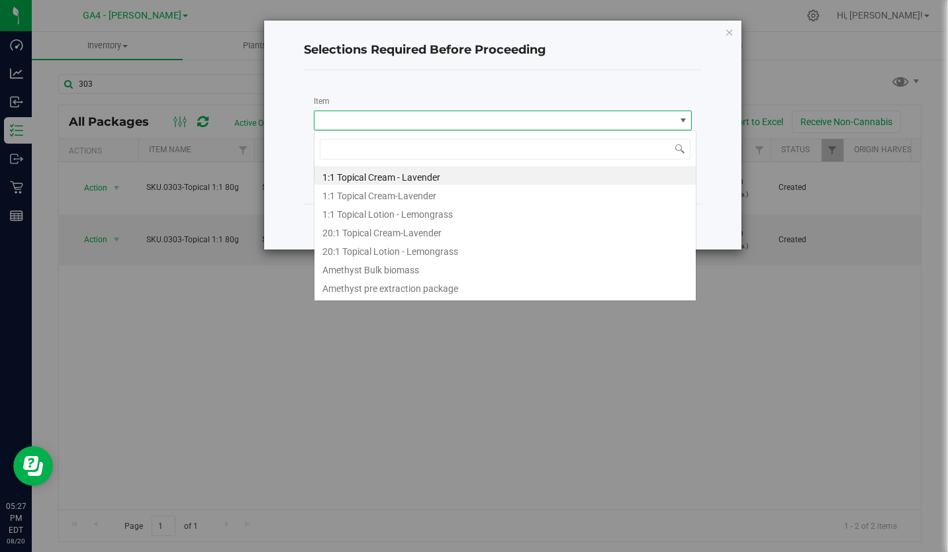
scroll to position [20, 378]
click at [359, 169] on Lavender "1:1 Topical Cream - Lavender" at bounding box center [505, 175] width 382 height 19
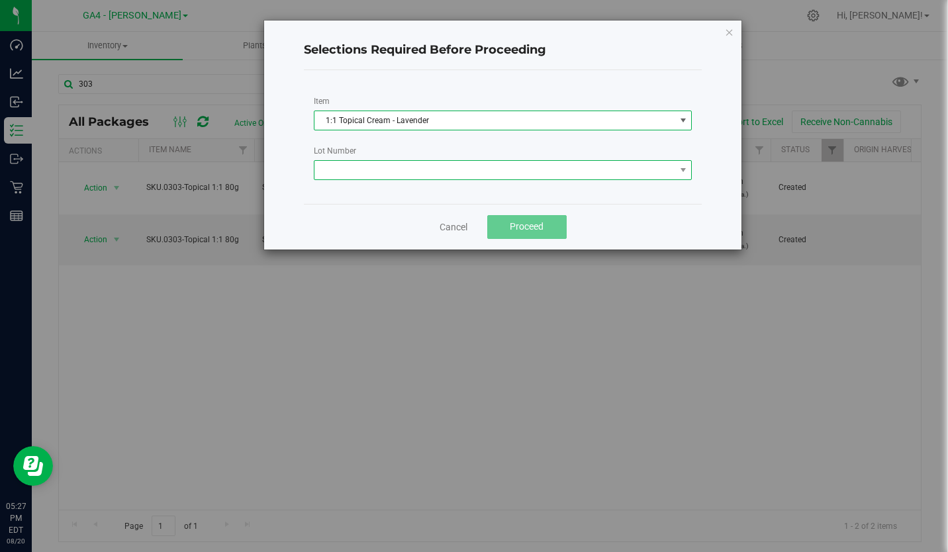
click at [353, 176] on span at bounding box center [494, 170] width 361 height 19
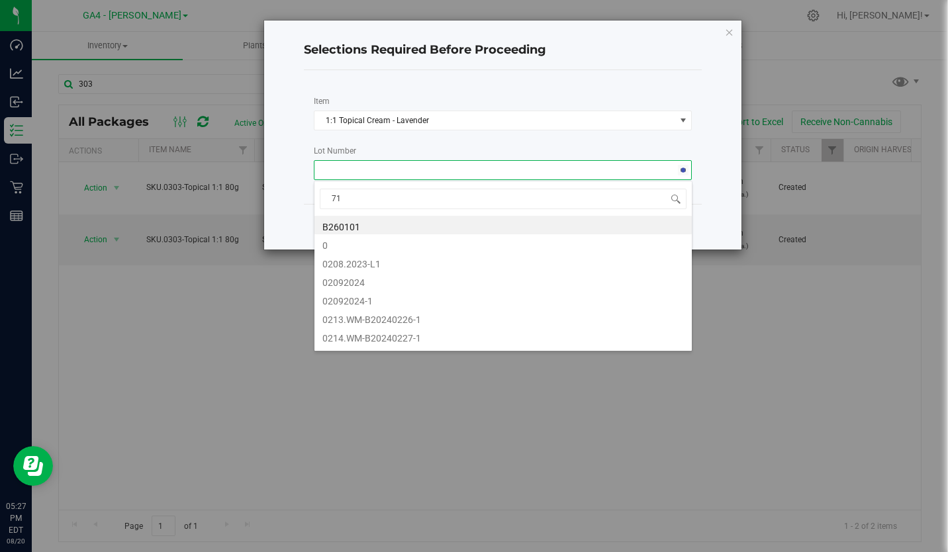
type input "715"
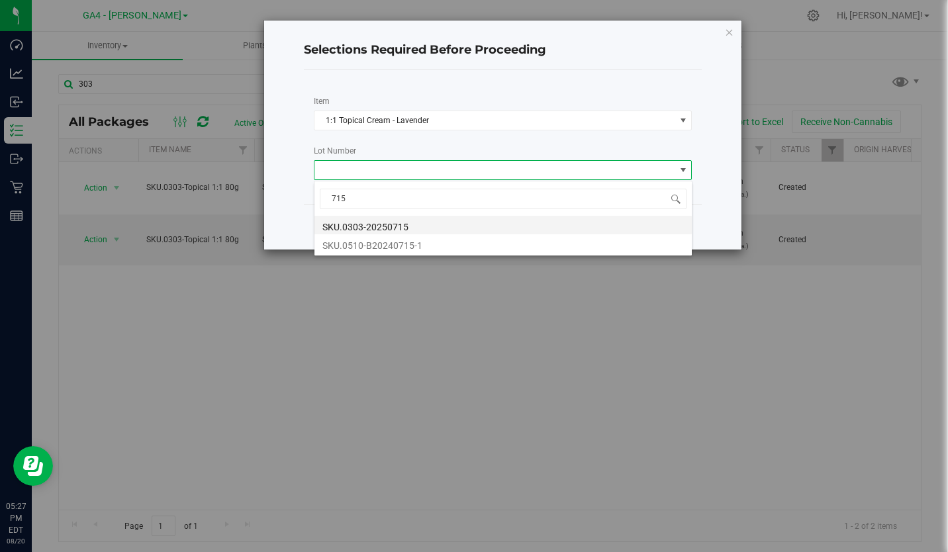
click at [369, 224] on li "SKU.0303-20250715" at bounding box center [502, 225] width 377 height 19
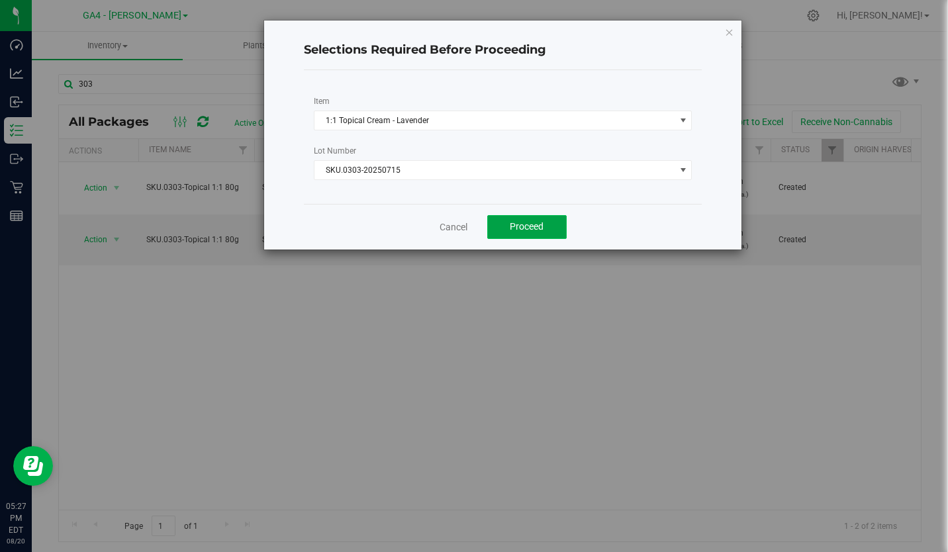
click at [511, 226] on span "Proceed" at bounding box center [526, 226] width 34 height 11
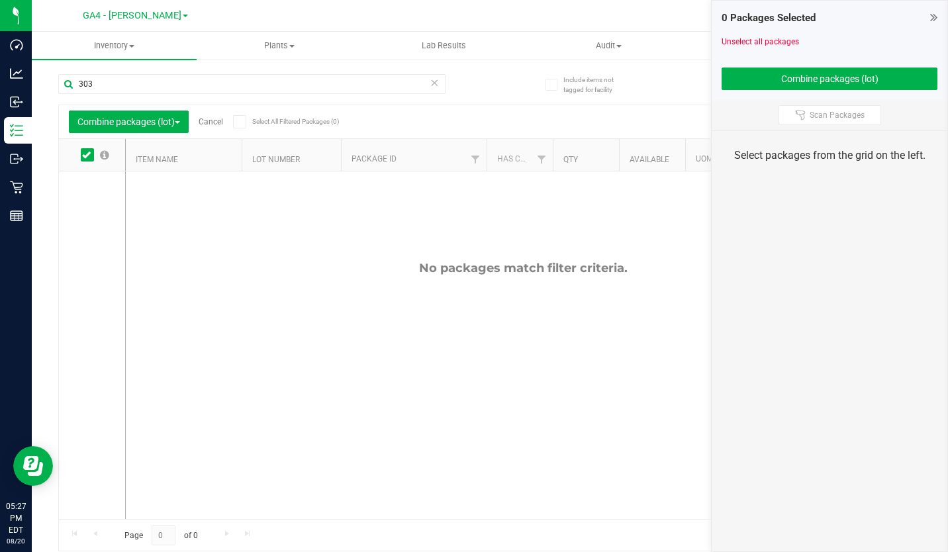
click at [90, 155] on icon at bounding box center [86, 155] width 9 height 0
click at [0, 0] on input "checkbox" at bounding box center [0, 0] width 0 height 0
click at [90, 155] on icon at bounding box center [86, 155] width 9 height 0
click at [0, 0] on input "checkbox" at bounding box center [0, 0] width 0 height 0
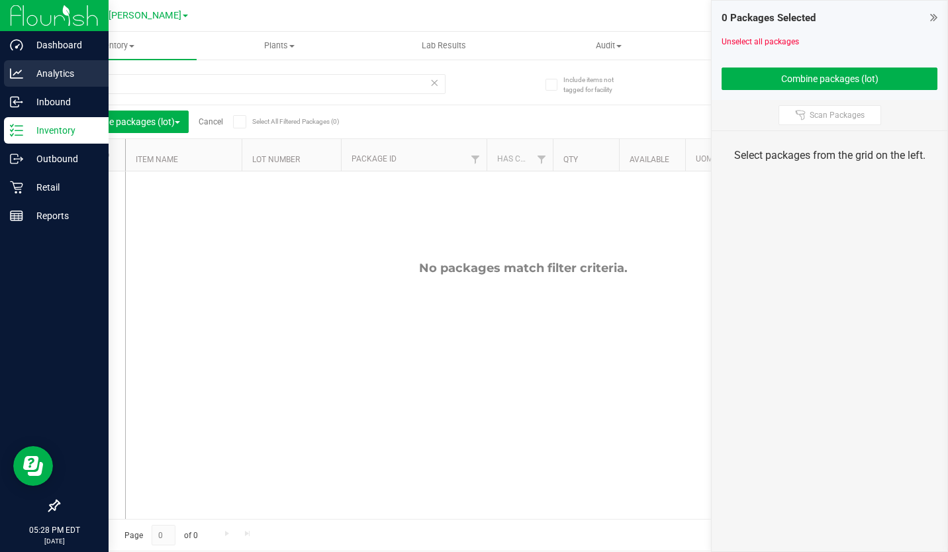
click at [43, 82] on div "Analytics" at bounding box center [56, 73] width 105 height 26
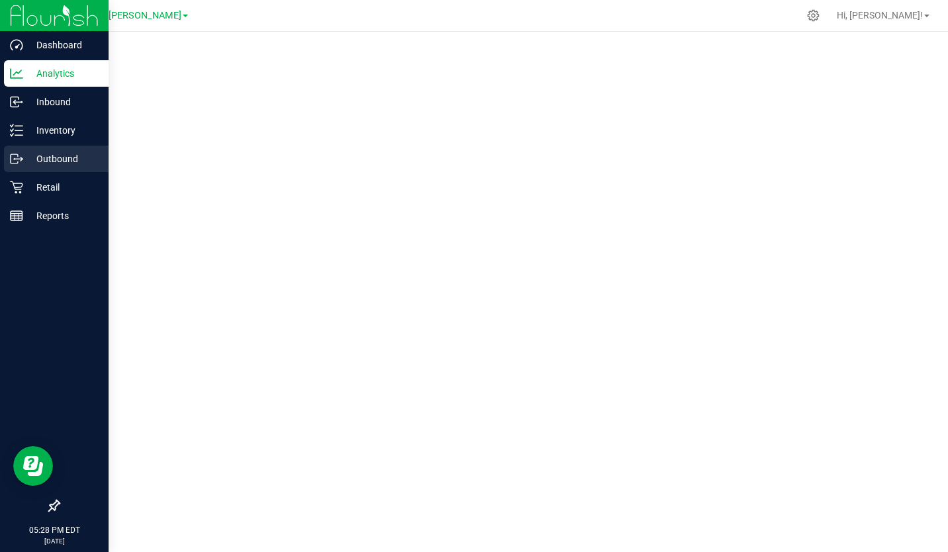
click at [42, 161] on p "Outbound" at bounding box center [62, 159] width 79 height 16
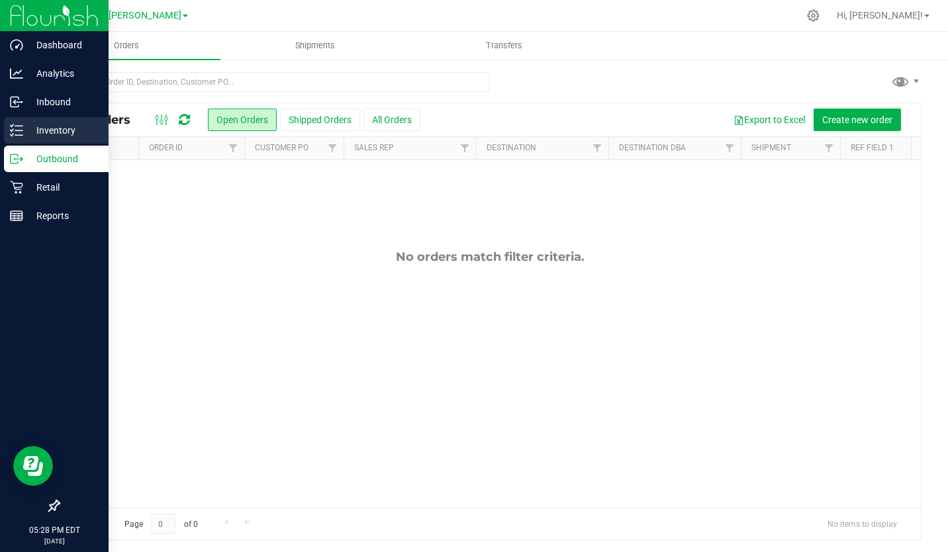
click at [53, 130] on p "Inventory" at bounding box center [62, 130] width 79 height 16
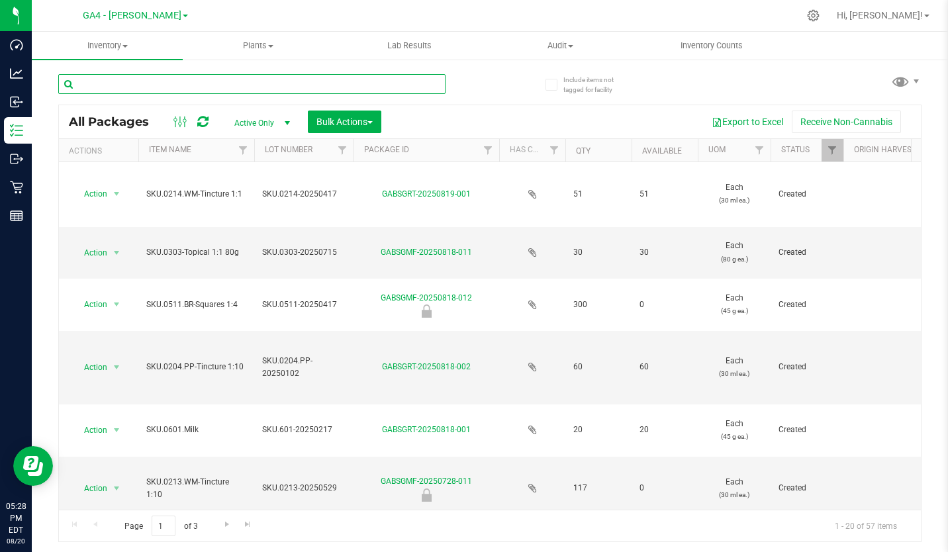
click at [192, 89] on input "text" at bounding box center [251, 84] width 387 height 20
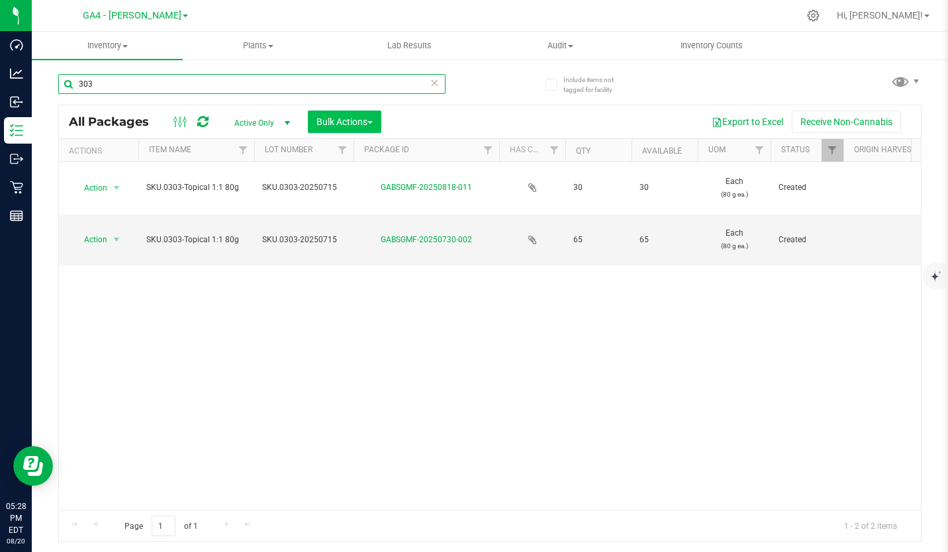
type input "303"
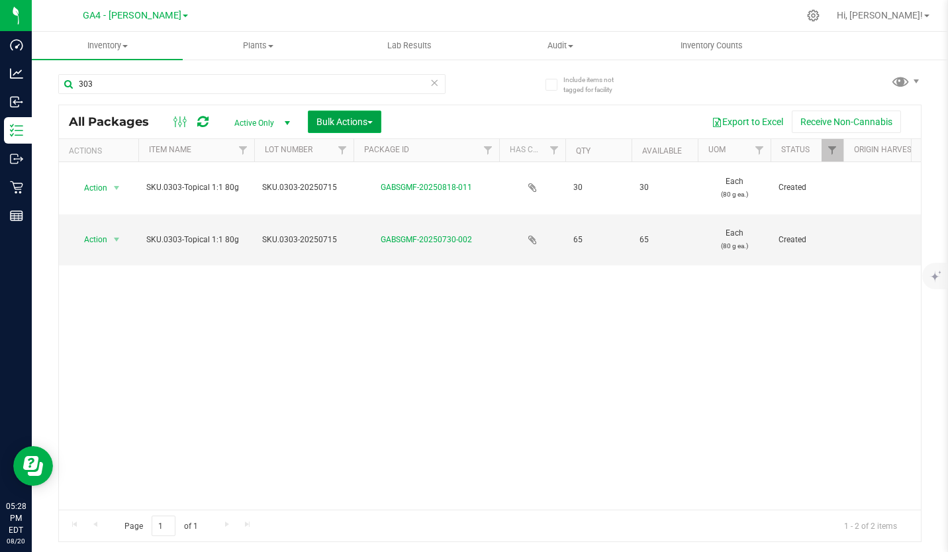
click at [370, 120] on span "Bulk Actions" at bounding box center [344, 121] width 56 height 11
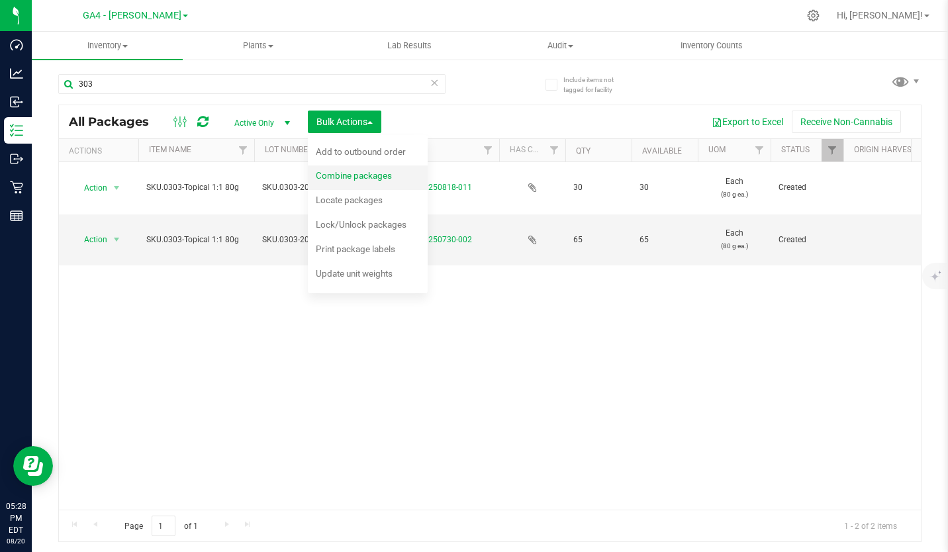
click at [355, 175] on span "Combine packages" at bounding box center [354, 175] width 76 height 11
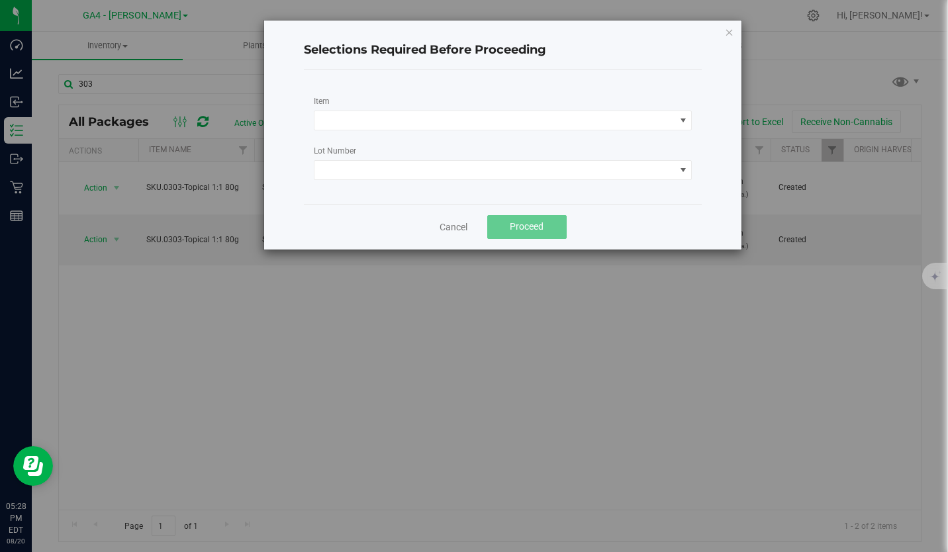
click at [436, 110] on div "Item" at bounding box center [503, 112] width 398 height 36
click at [433, 120] on span at bounding box center [494, 120] width 361 height 19
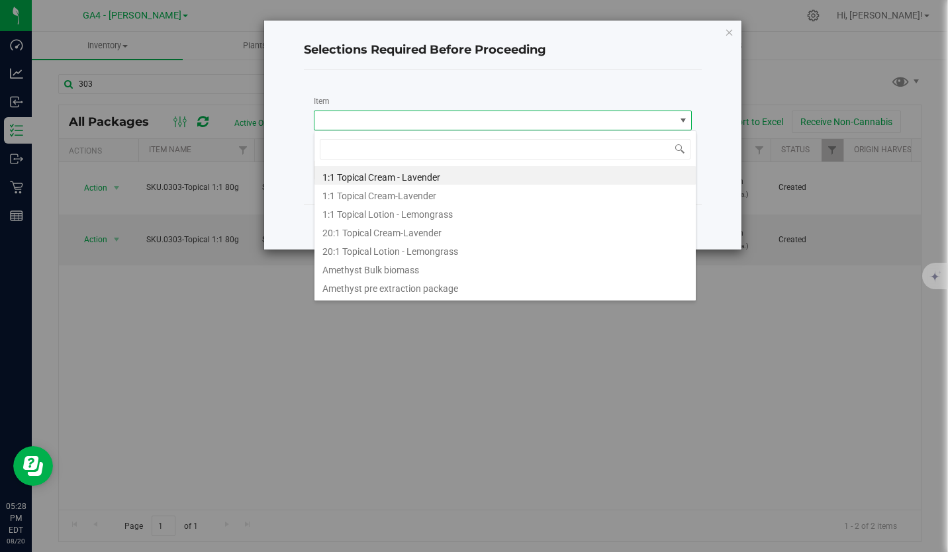
scroll to position [20, 378]
click at [404, 177] on Lavender "1:1 Topical Cream - Lavender" at bounding box center [505, 175] width 382 height 19
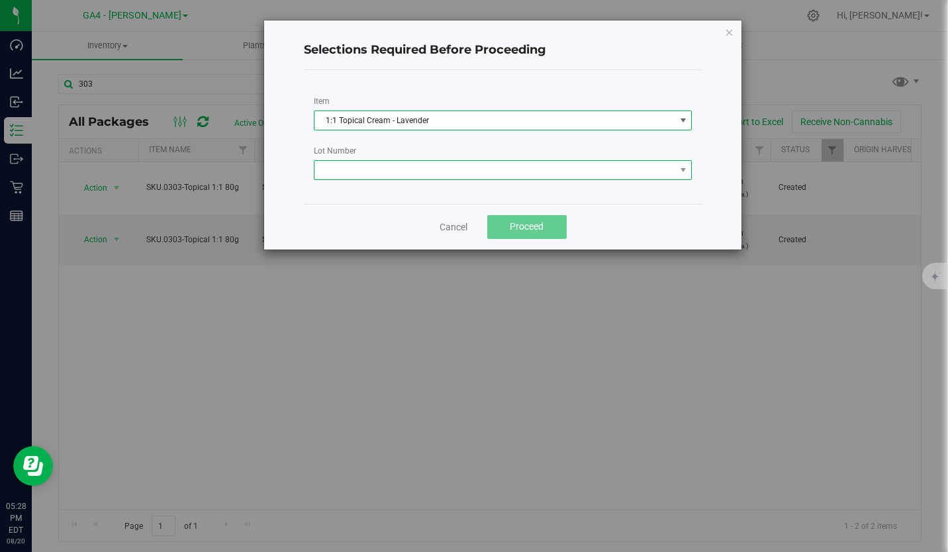
click at [421, 173] on span at bounding box center [494, 170] width 361 height 19
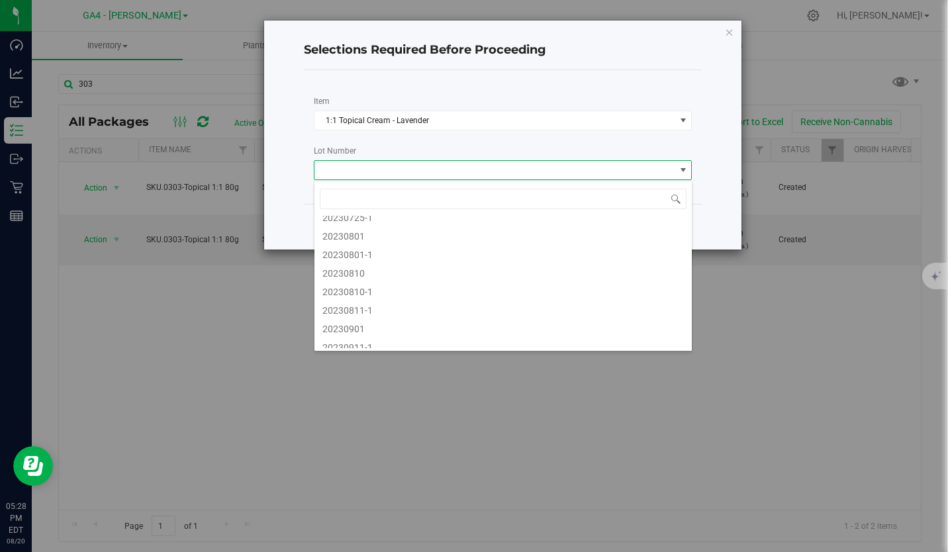
scroll to position [735, 0]
type input "303"
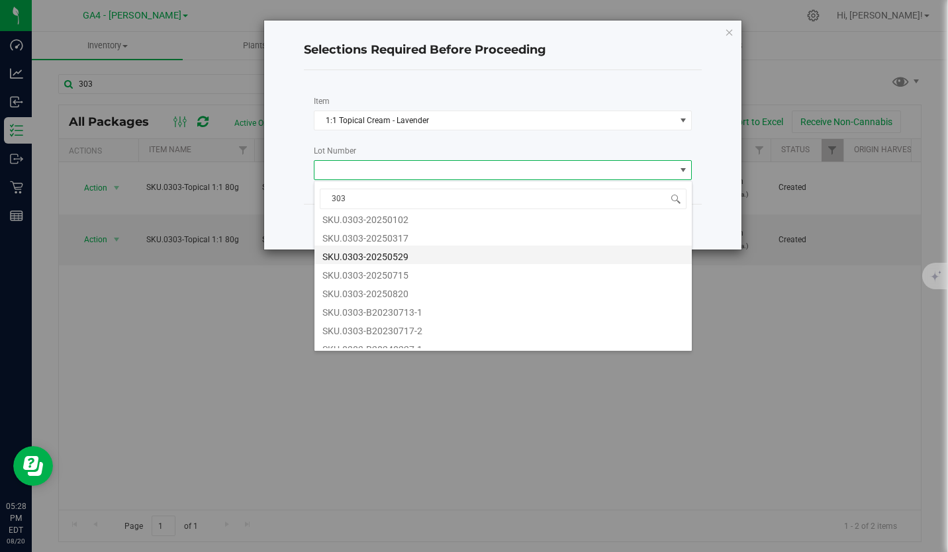
scroll to position [45, 0]
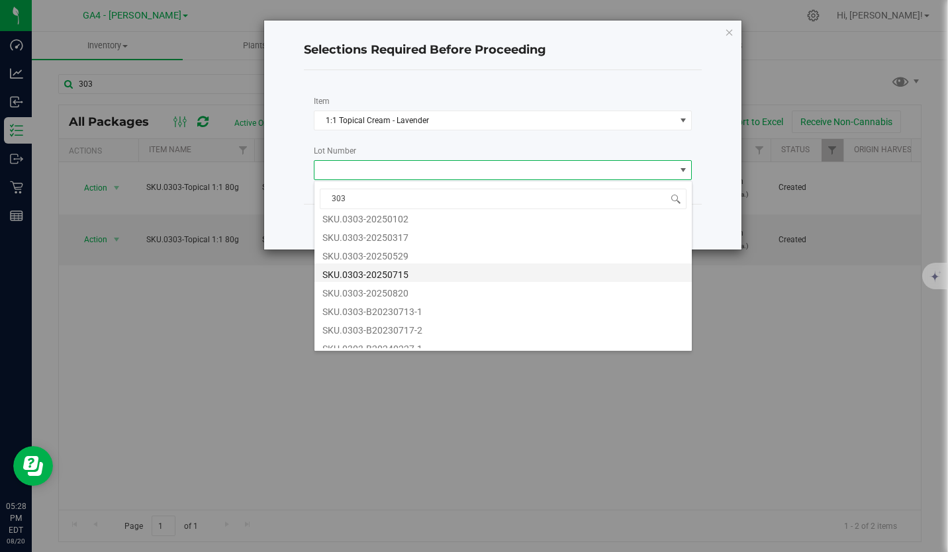
click at [408, 273] on li "SKU.0303-20250715" at bounding box center [502, 272] width 377 height 19
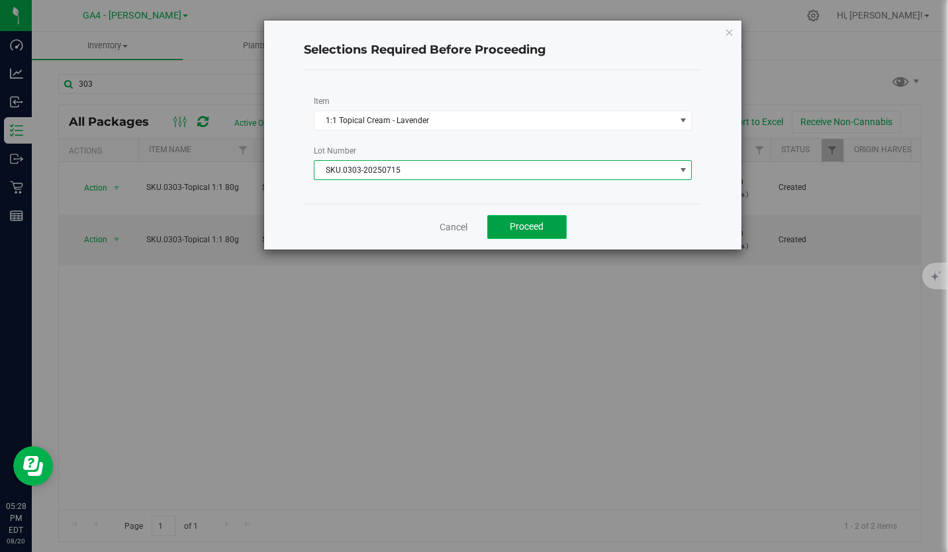
click at [521, 227] on span "Proceed" at bounding box center [526, 226] width 34 height 11
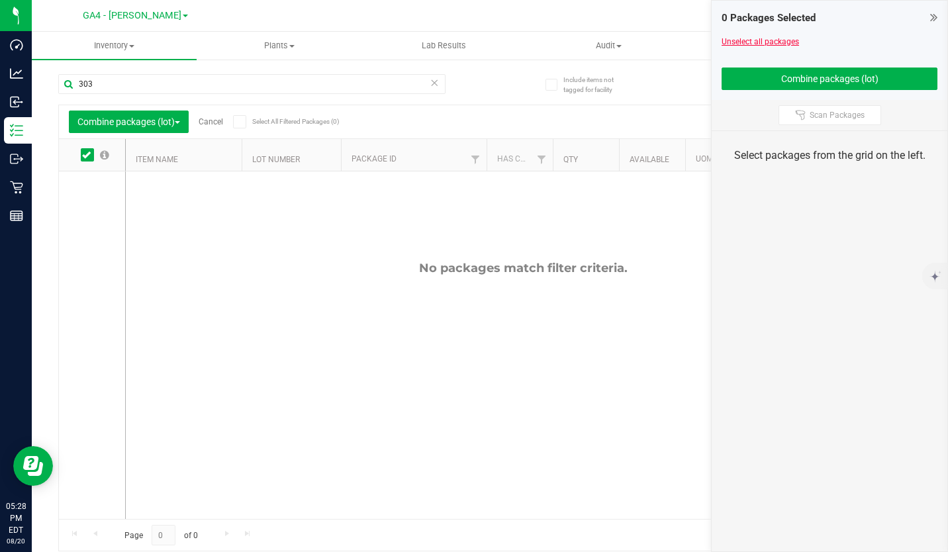
click at [771, 41] on link "Unselect all packages" at bounding box center [759, 41] width 77 height 9
click at [185, 122] on button "Combine packages (lot)" at bounding box center [129, 122] width 120 height 22
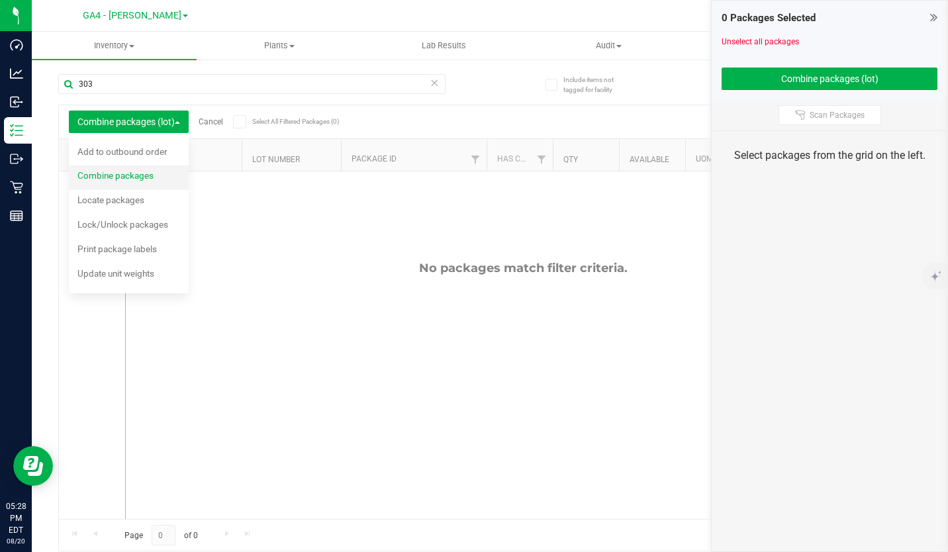
click at [150, 179] on span "Combine packages" at bounding box center [115, 175] width 76 height 11
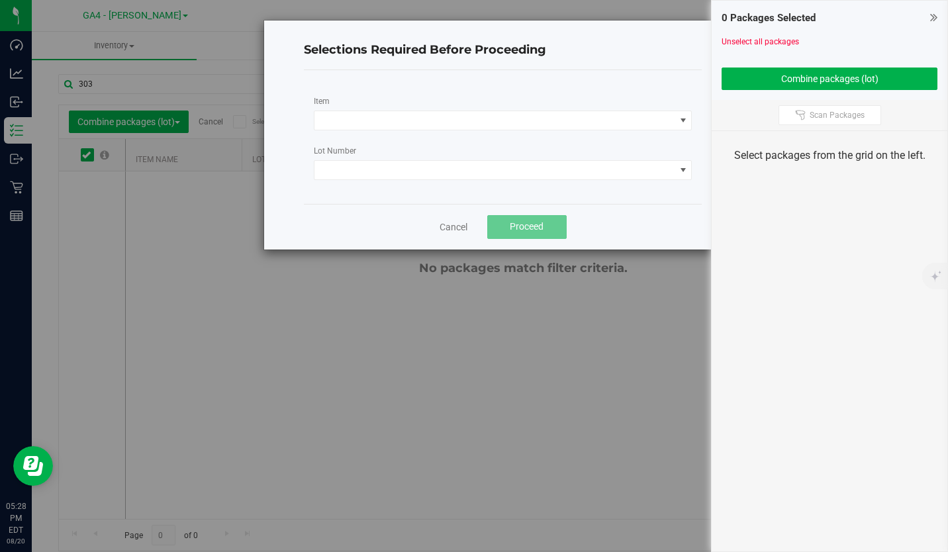
click at [520, 136] on div "Item Lot Number" at bounding box center [503, 137] width 398 height 134
click at [546, 115] on span at bounding box center [494, 120] width 361 height 19
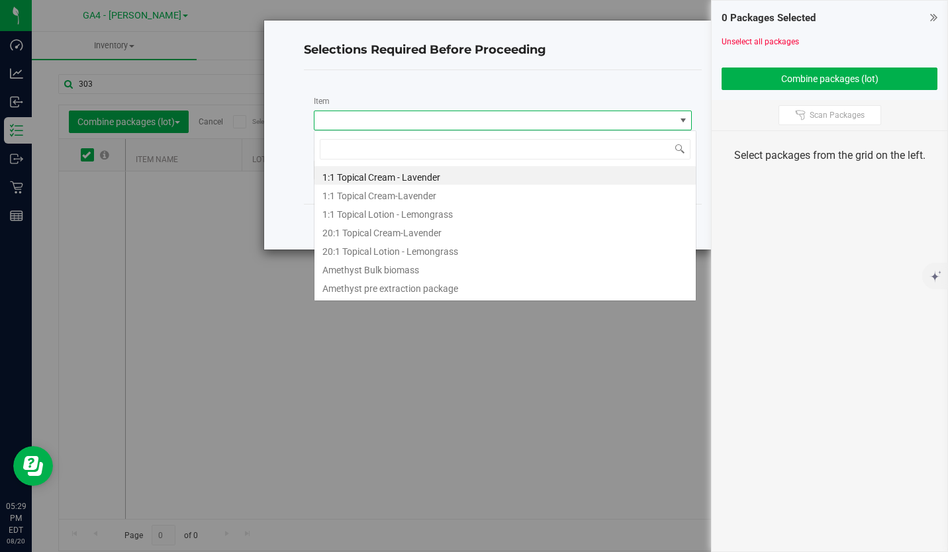
scroll to position [20, 378]
click at [475, 175] on Lavender "1:1 Topical Cream - Lavender" at bounding box center [505, 175] width 382 height 19
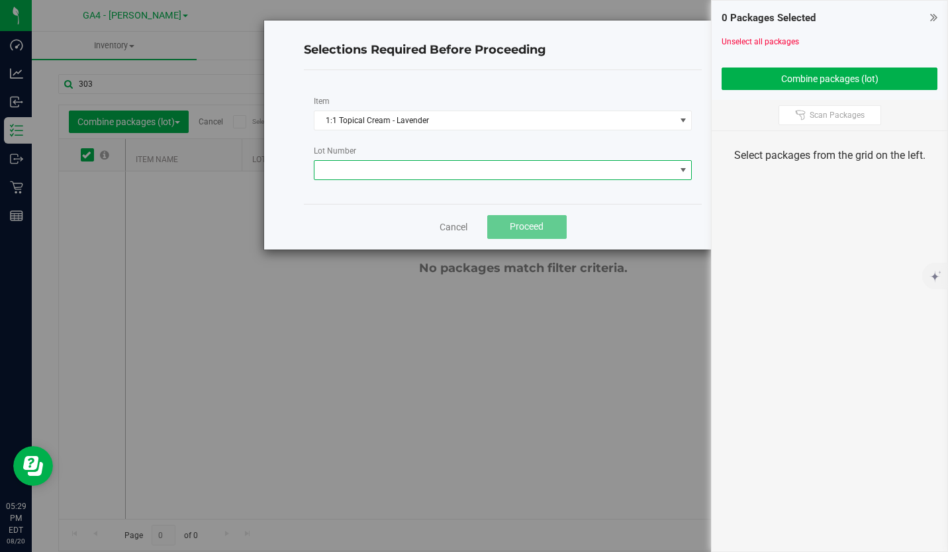
click at [489, 169] on span at bounding box center [494, 170] width 361 height 19
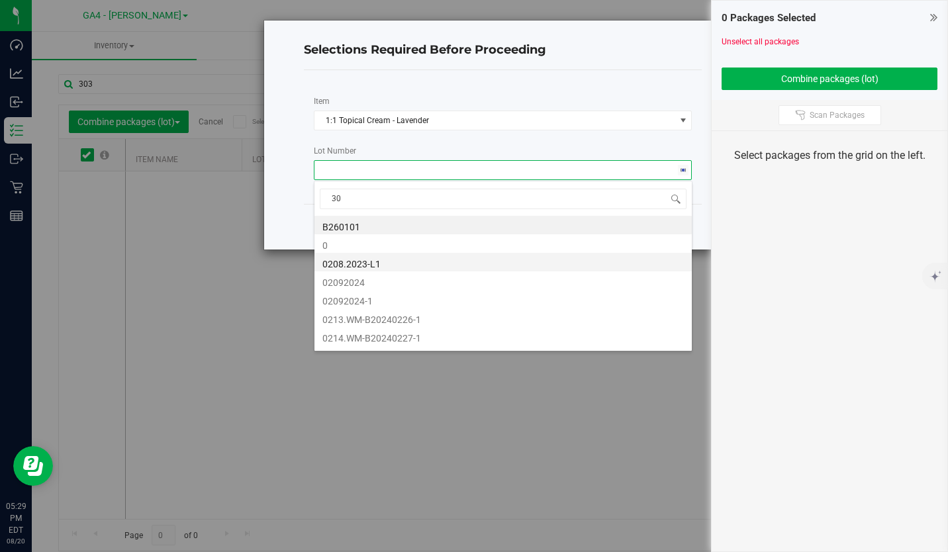
type input "303"
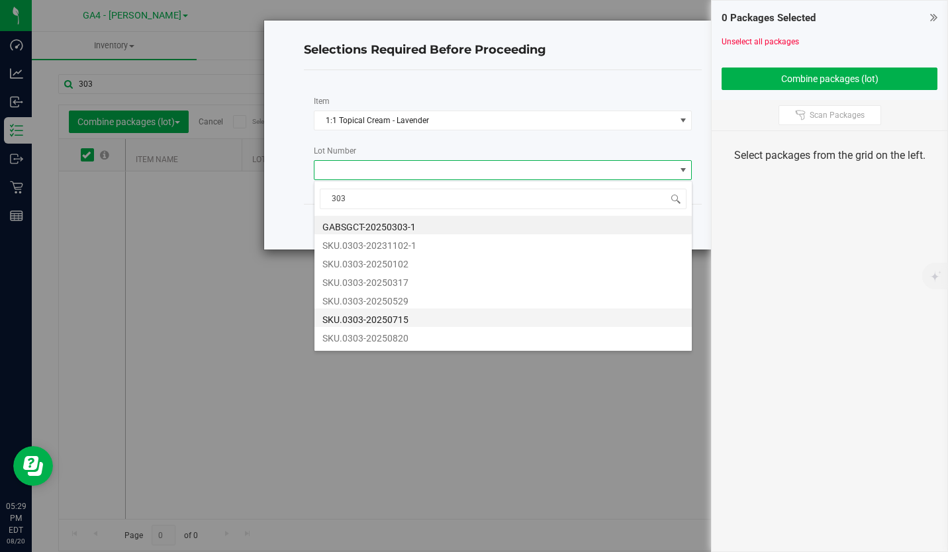
click at [427, 317] on li "SKU.0303-20250715" at bounding box center [502, 317] width 377 height 19
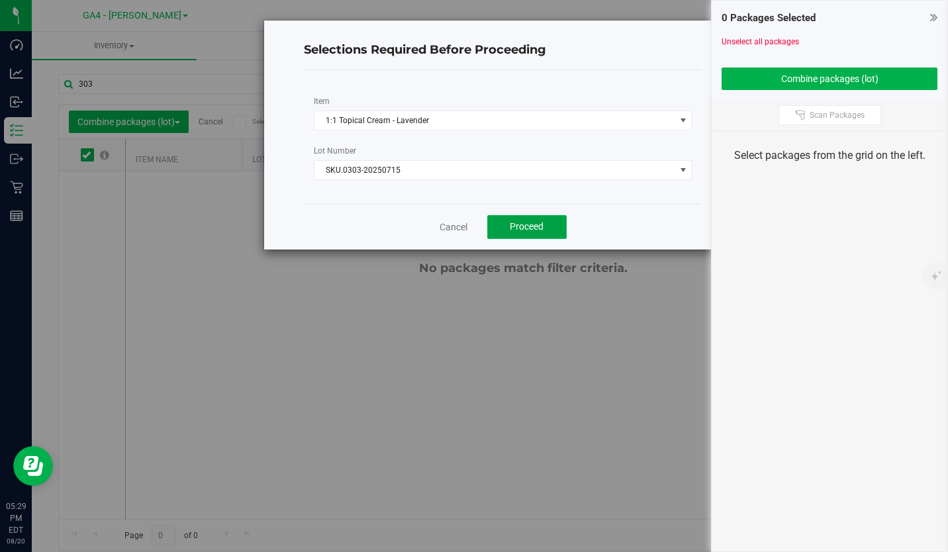
click at [527, 230] on span "Proceed" at bounding box center [526, 226] width 34 height 11
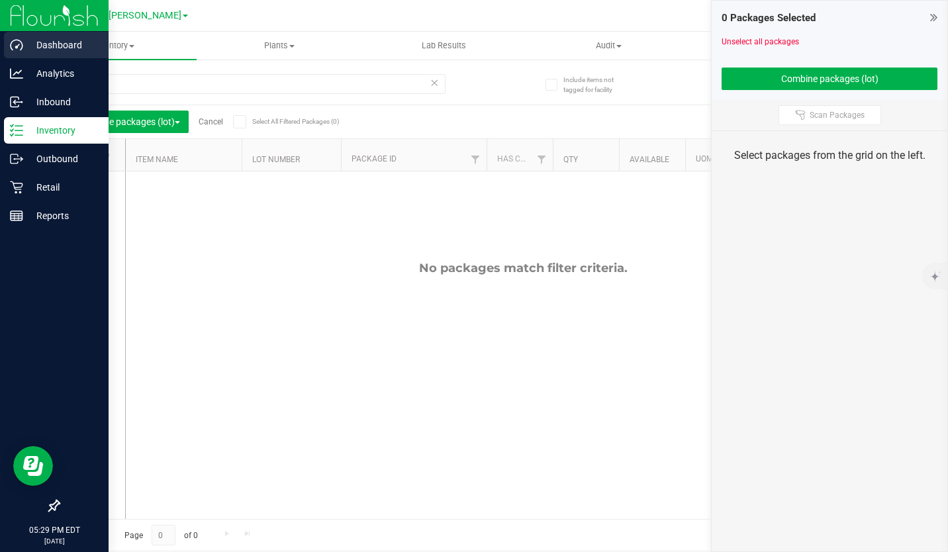
click at [46, 35] on div "Dashboard" at bounding box center [56, 45] width 105 height 26
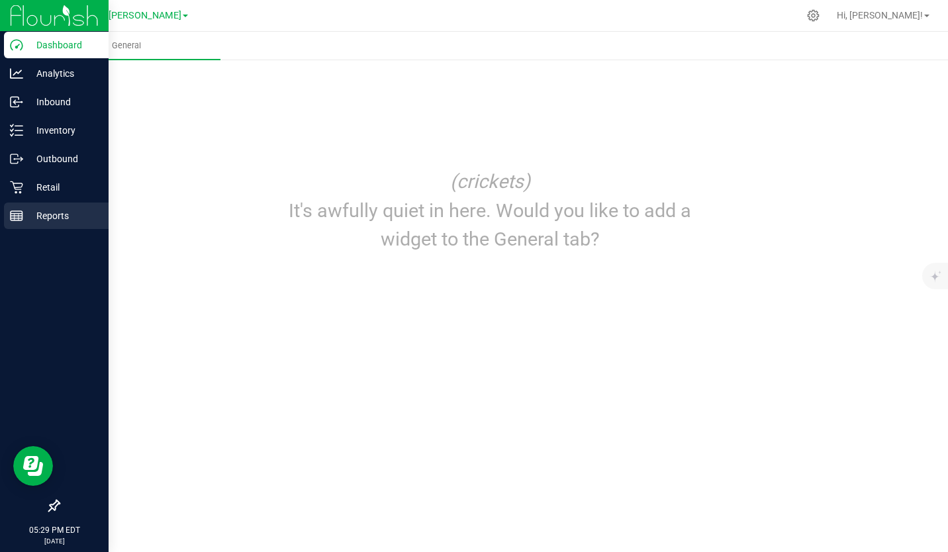
click at [55, 215] on p "Reports" at bounding box center [62, 216] width 79 height 16
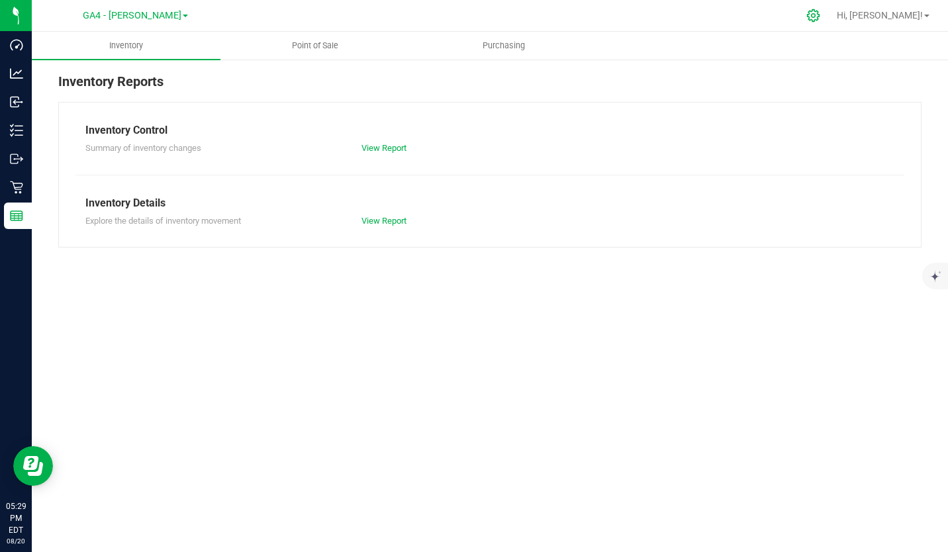
click at [820, 16] on icon at bounding box center [813, 16] width 14 height 14
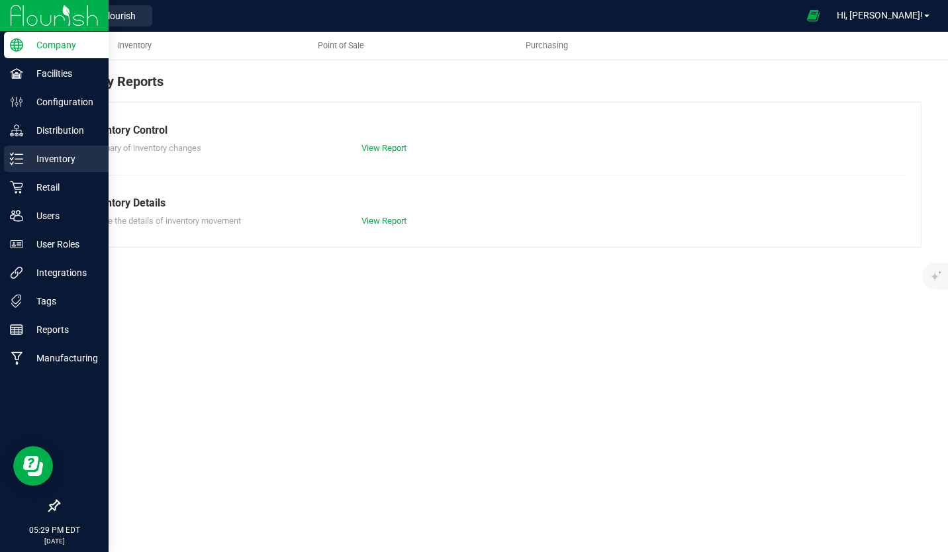
click at [51, 157] on p "Inventory" at bounding box center [62, 159] width 79 height 16
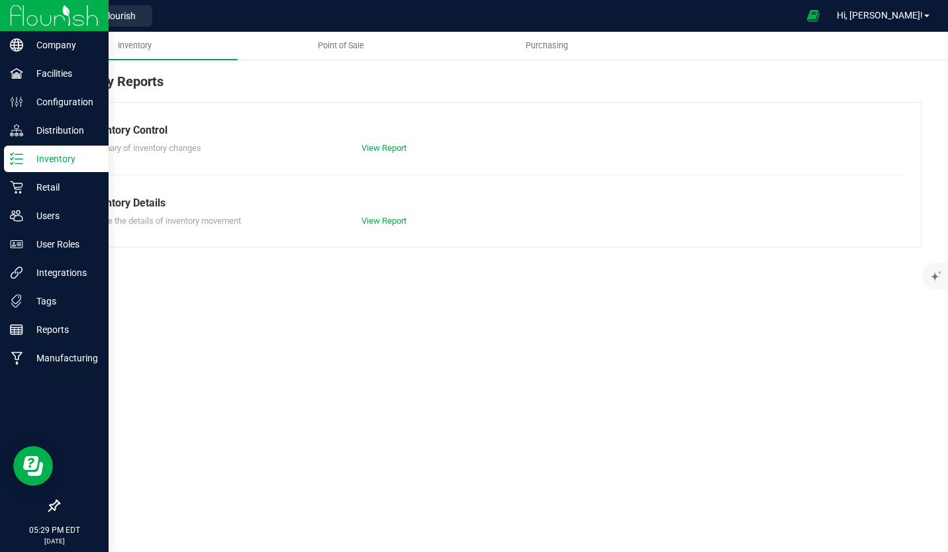
click at [20, 13] on img at bounding box center [54, 15] width 89 height 31
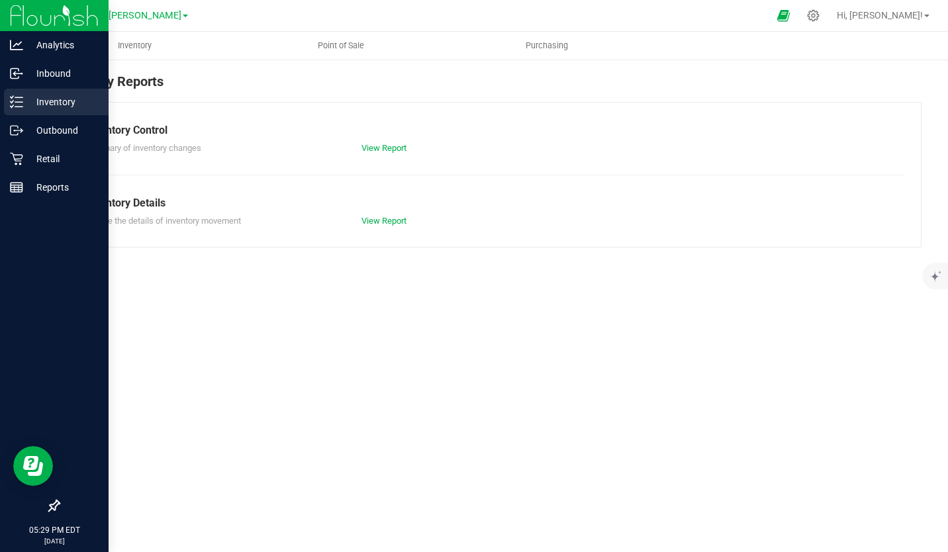
click at [72, 101] on p "Inventory" at bounding box center [62, 102] width 79 height 16
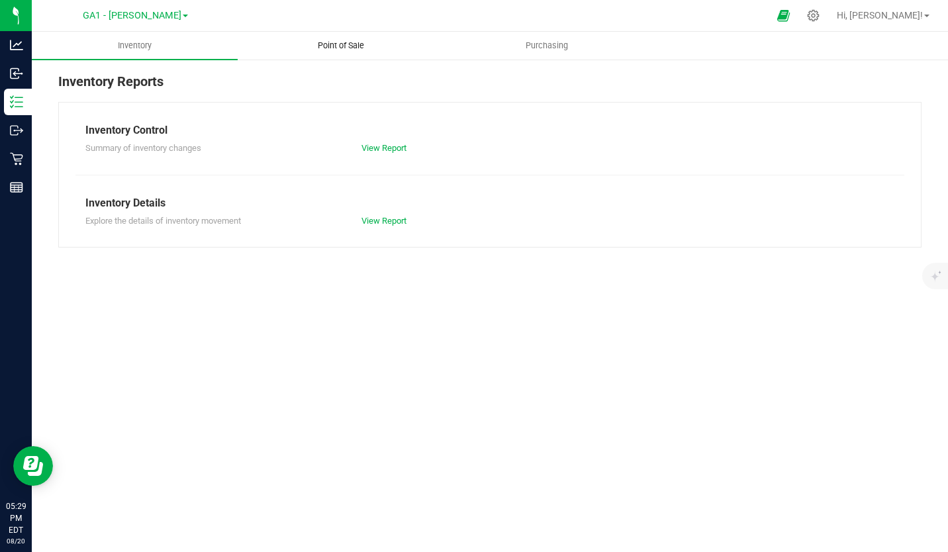
click at [335, 46] on span "Point of Sale" at bounding box center [341, 46] width 82 height 12
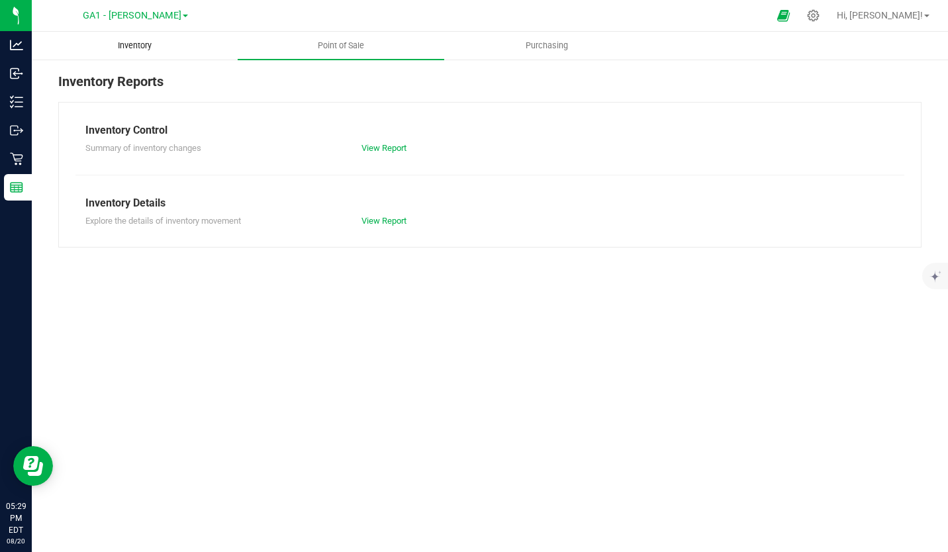
click at [138, 46] on span "Inventory" at bounding box center [134, 46] width 69 height 12
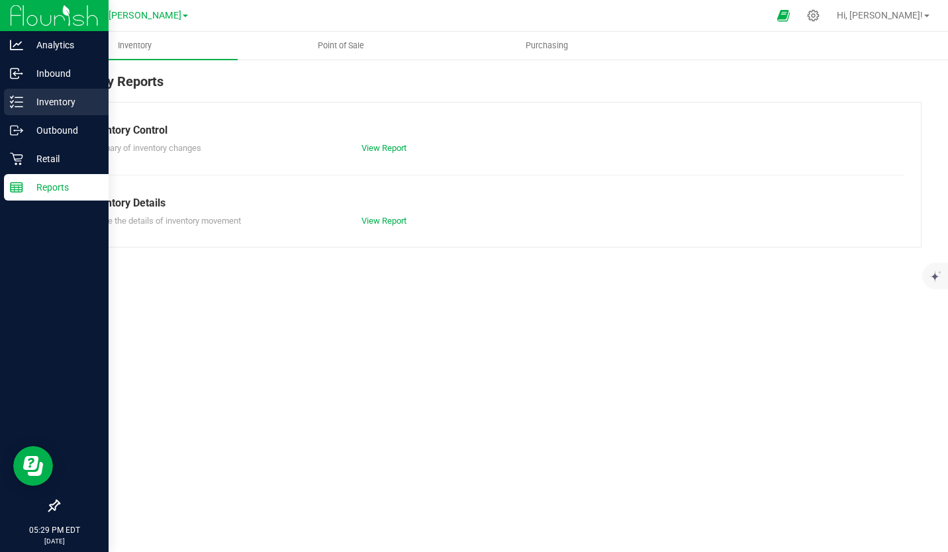
click at [39, 97] on p "Inventory" at bounding box center [62, 102] width 79 height 16
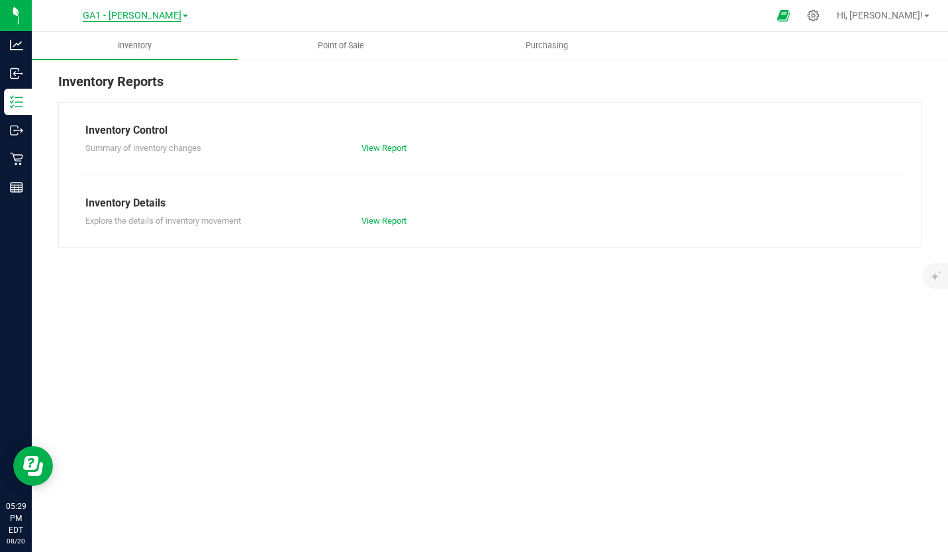
click at [164, 17] on span "GA1 - Chamblee" at bounding box center [132, 16] width 99 height 12
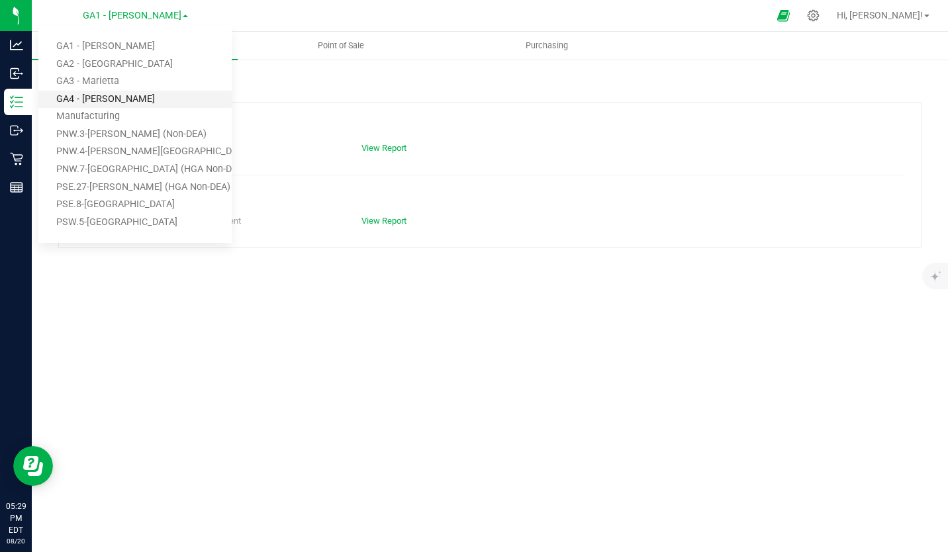
click at [109, 101] on link "GA4 - [PERSON_NAME]" at bounding box center [134, 100] width 193 height 18
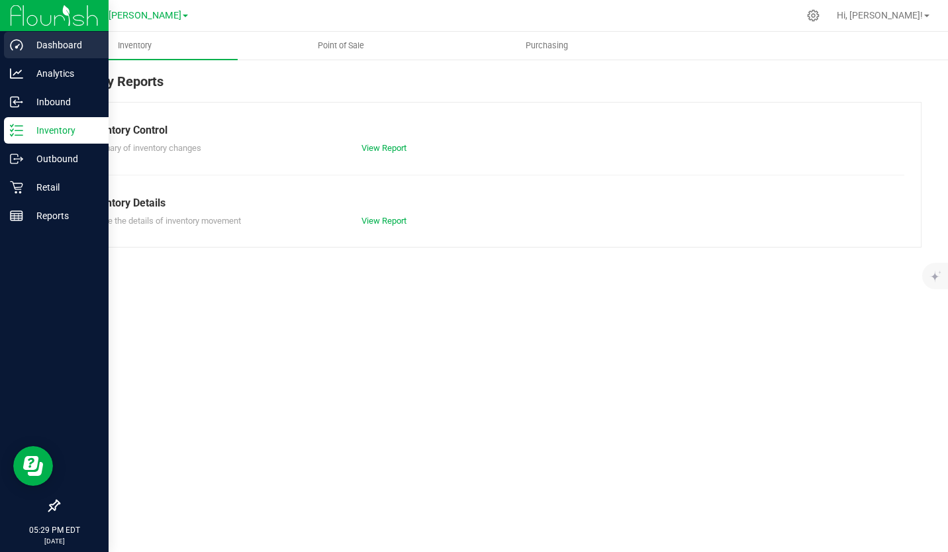
click at [59, 42] on p "Dashboard" at bounding box center [62, 45] width 79 height 16
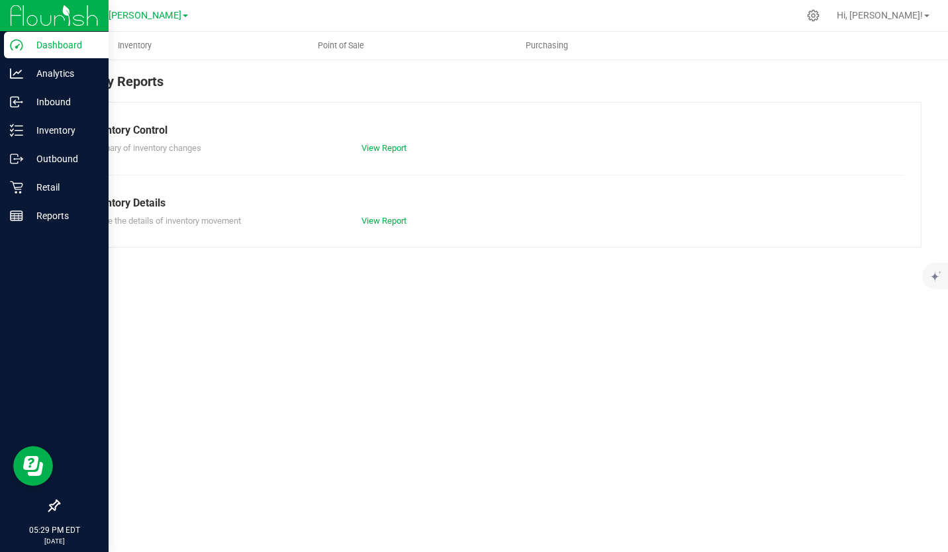
click at [61, 15] on img at bounding box center [54, 15] width 89 height 31
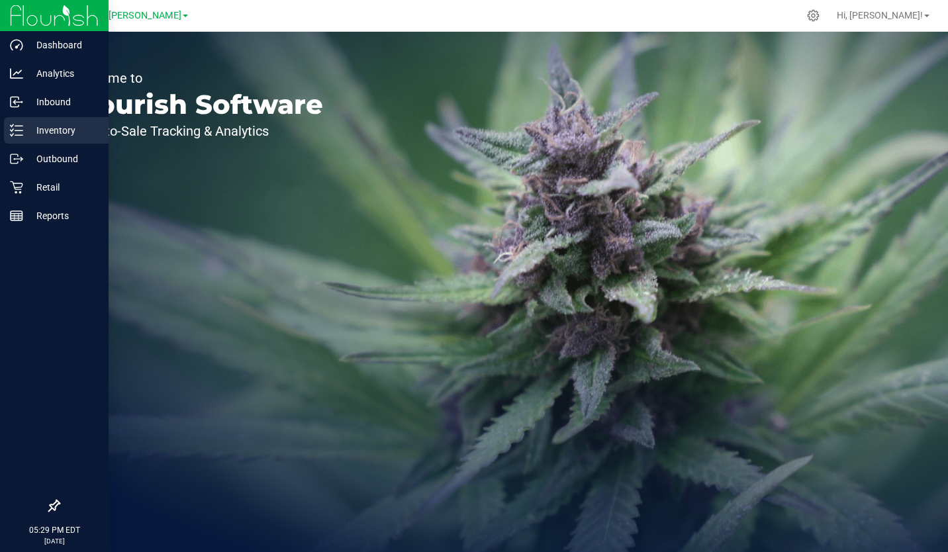
click at [40, 129] on p "Inventory" at bounding box center [62, 130] width 79 height 16
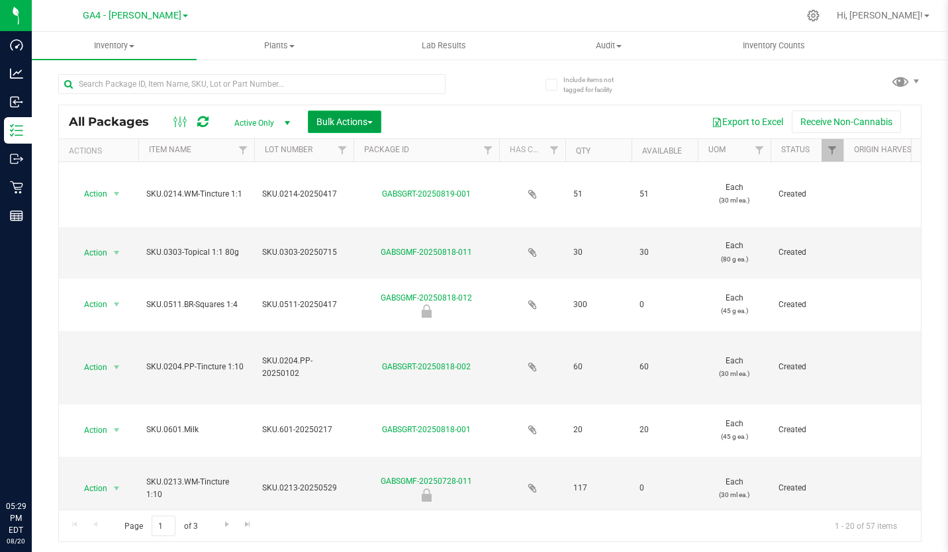
click at [375, 120] on button "Bulk Actions" at bounding box center [344, 122] width 73 height 22
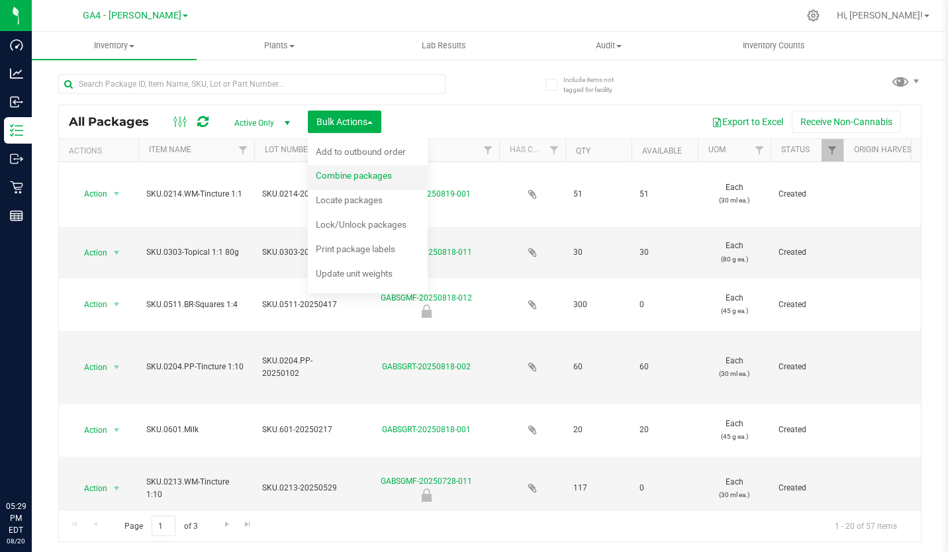
click at [363, 173] on span "Combine packages" at bounding box center [354, 175] width 76 height 11
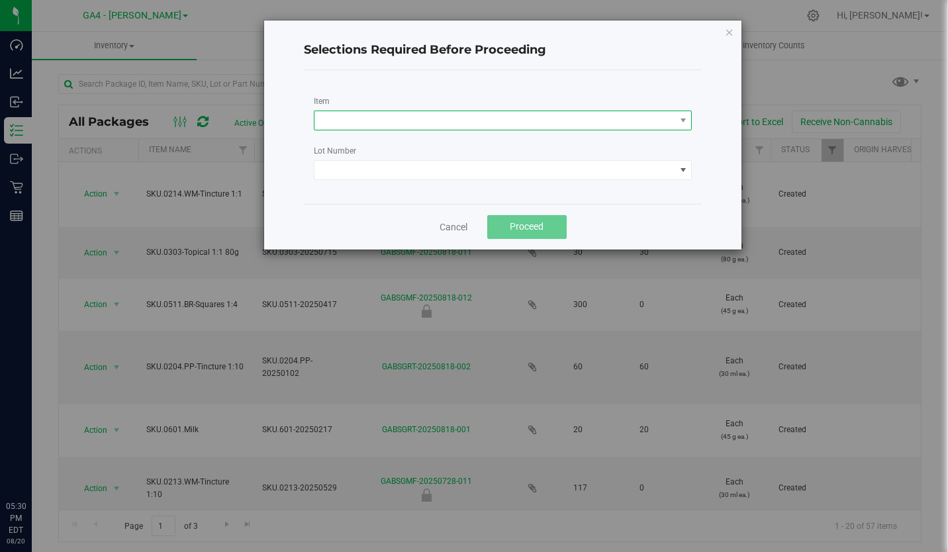
click at [433, 121] on span at bounding box center [494, 120] width 361 height 19
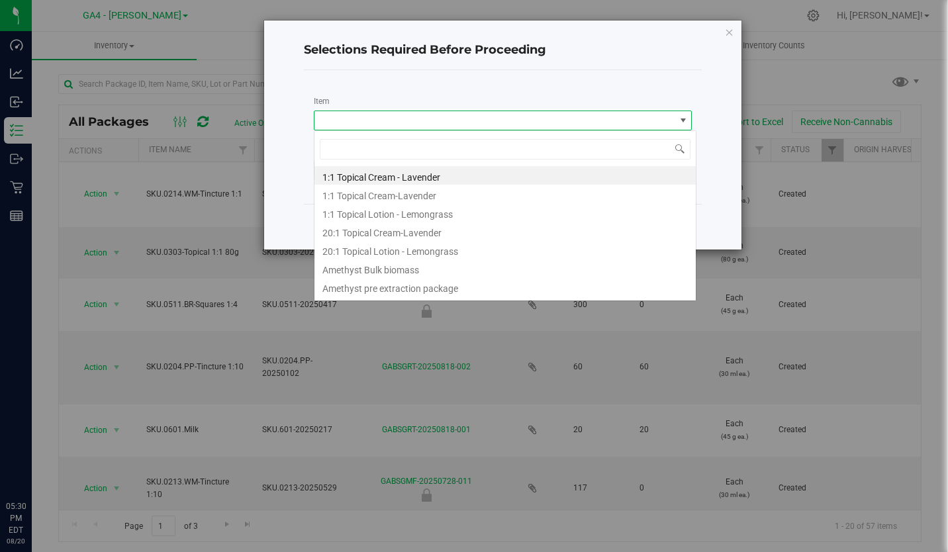
scroll to position [20, 378]
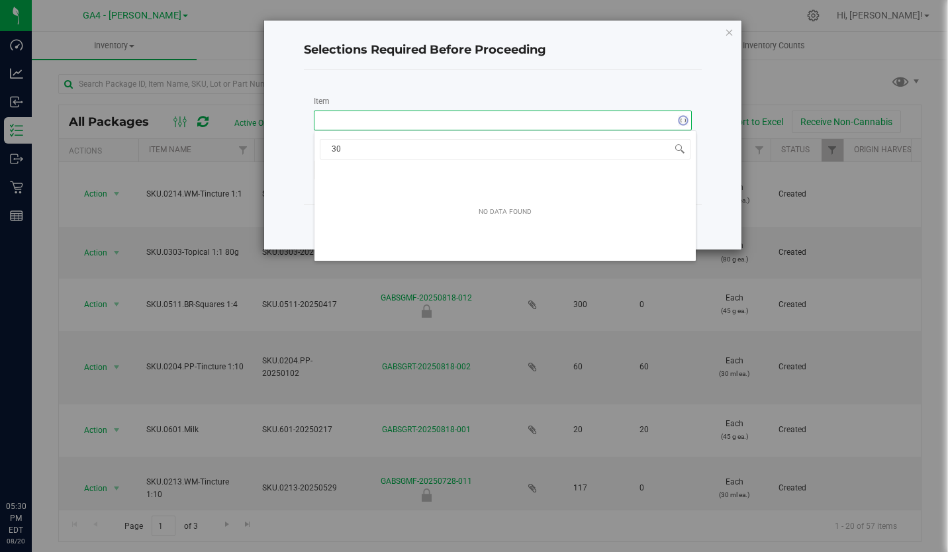
type input "3"
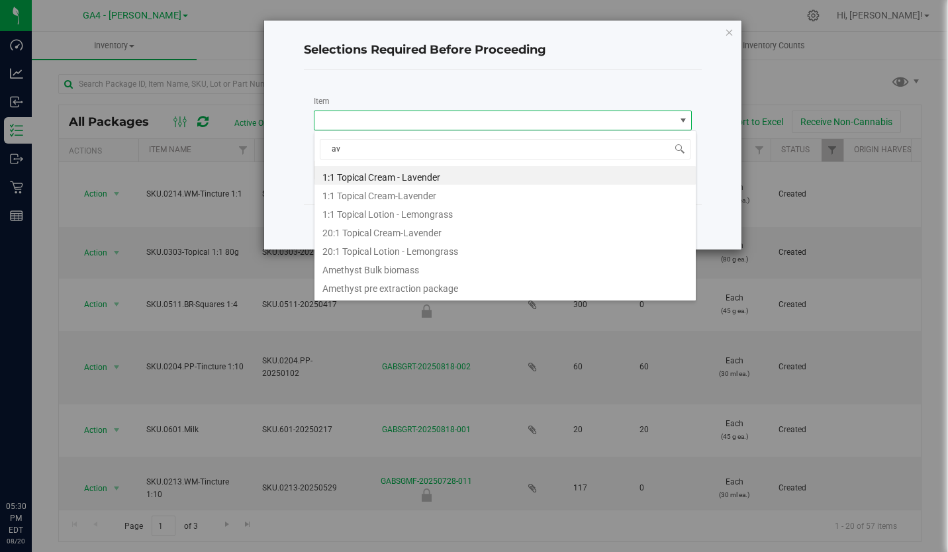
type input "a"
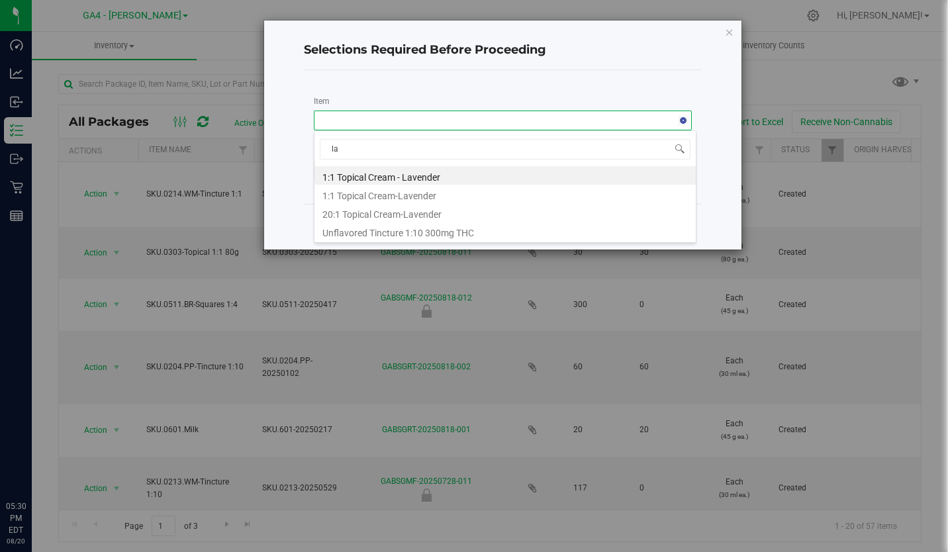
type input "lav"
click at [429, 196] on Cream-Lavender "1:1 Topical Cream-Lavender" at bounding box center [505, 194] width 382 height 19
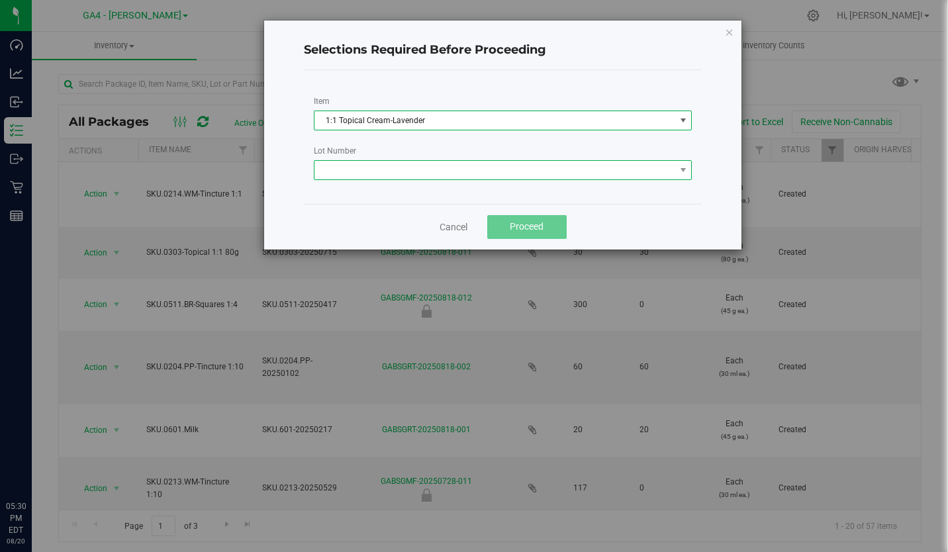
click at [445, 163] on span at bounding box center [494, 170] width 361 height 19
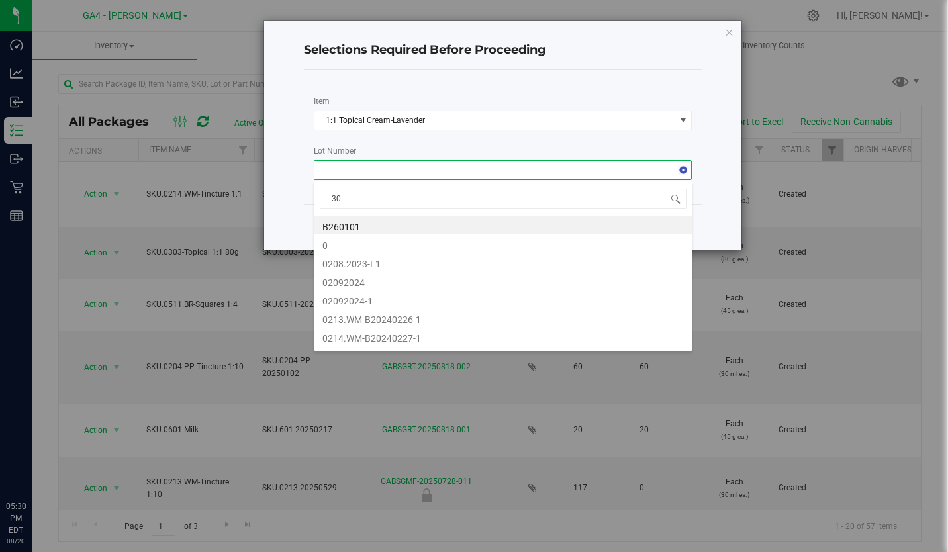
type input "303"
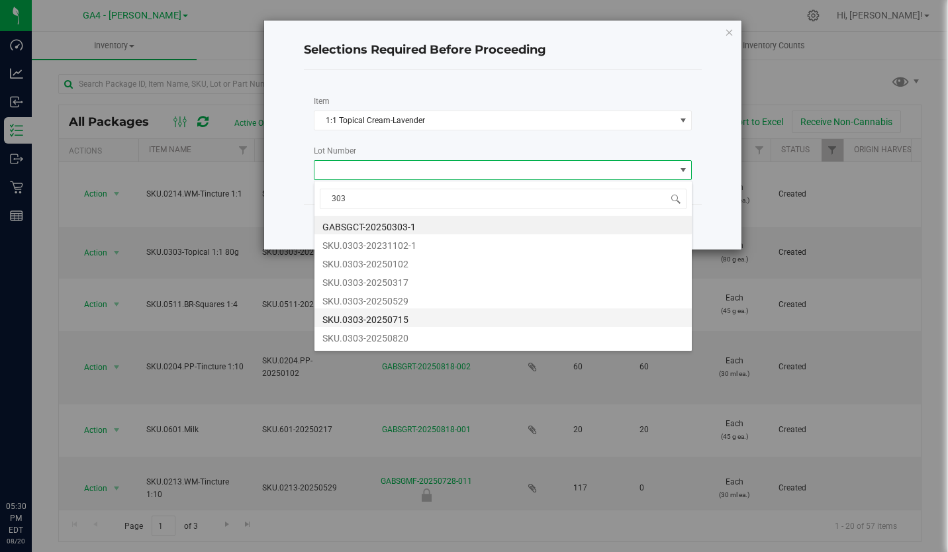
click at [404, 316] on li "SKU.0303-20250715" at bounding box center [502, 317] width 377 height 19
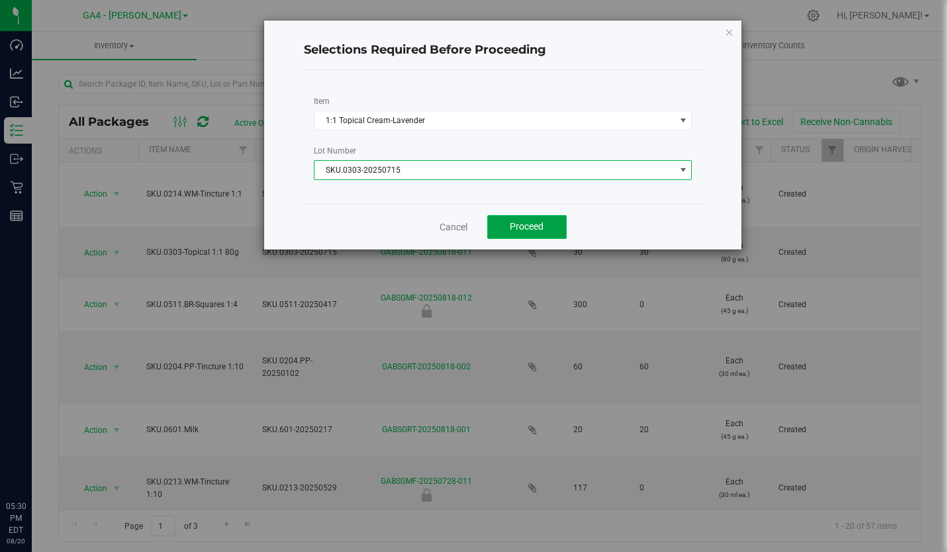
click at [529, 222] on span "Proceed" at bounding box center [526, 226] width 34 height 11
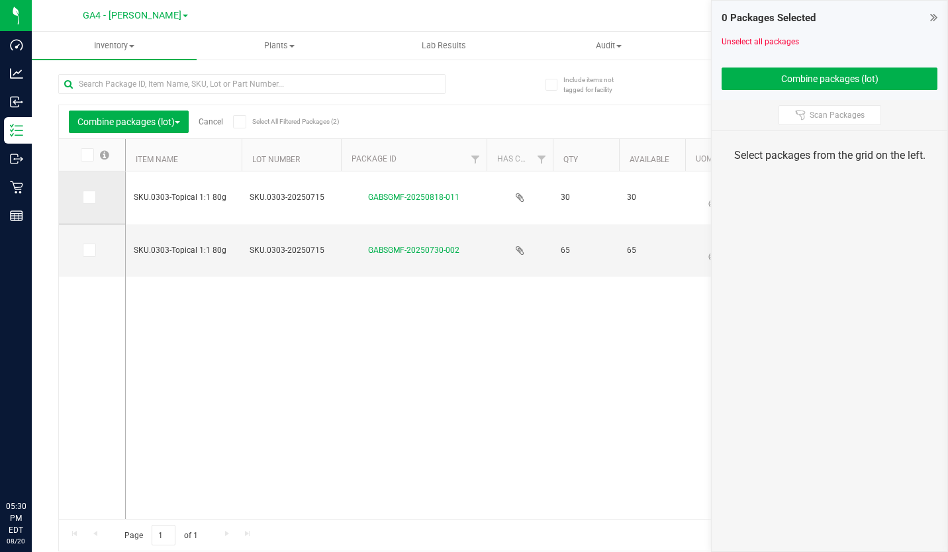
click at [89, 197] on icon at bounding box center [88, 197] width 9 height 0
click at [0, 0] on input "checkbox" at bounding box center [0, 0] width 0 height 0
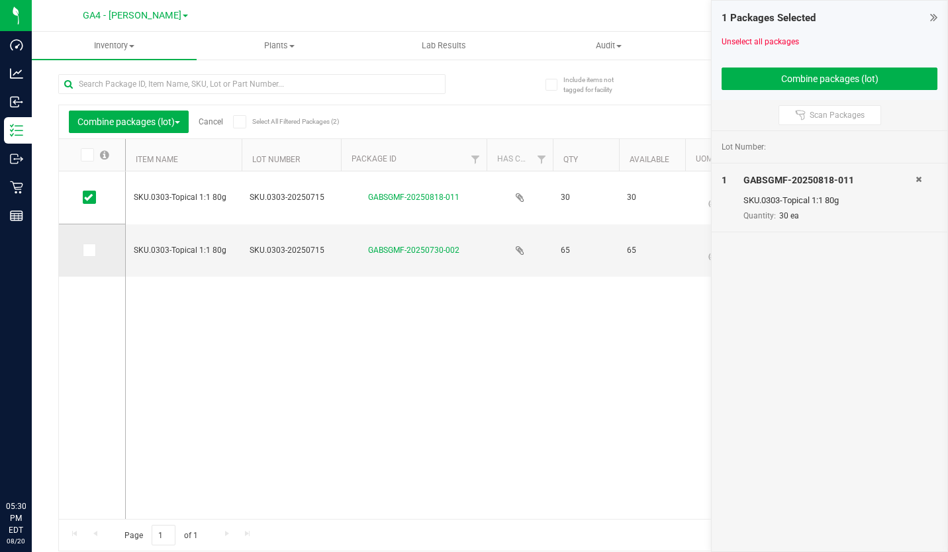
click at [85, 250] on icon at bounding box center [88, 250] width 9 height 0
click at [0, 0] on input "checkbox" at bounding box center [0, 0] width 0 height 0
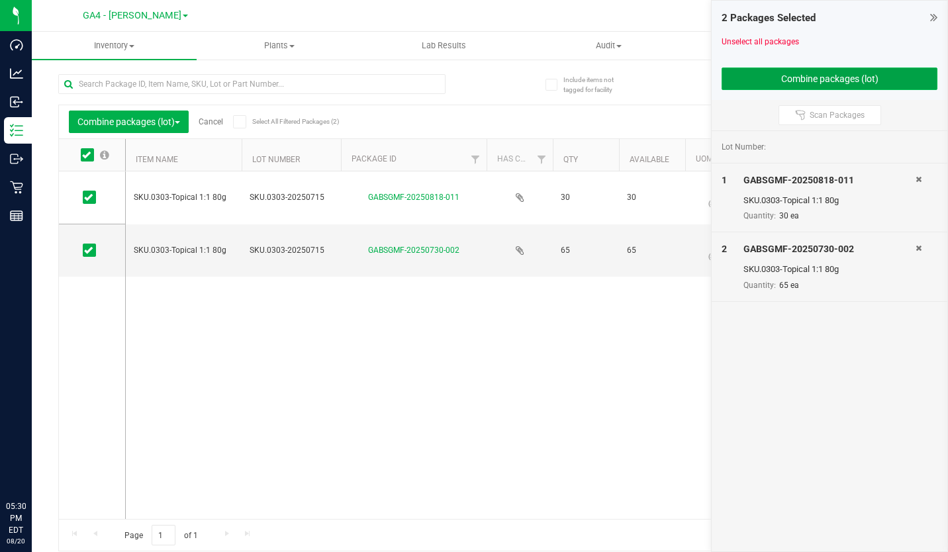
click at [833, 71] on button "Combine packages (lot)" at bounding box center [829, 78] width 216 height 22
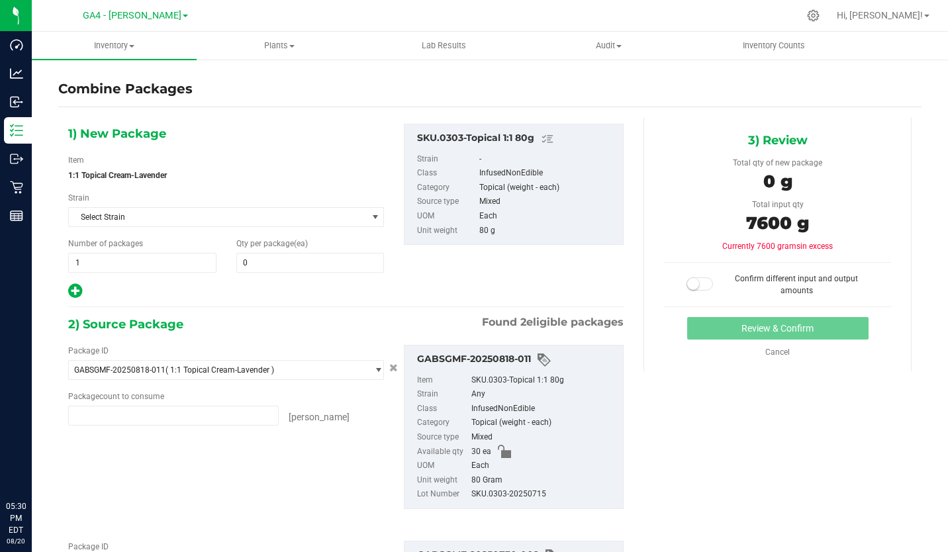
type input "30 ea"
type input "65 ea"
click at [282, 257] on span at bounding box center [310, 263] width 148 height 20
type input "95"
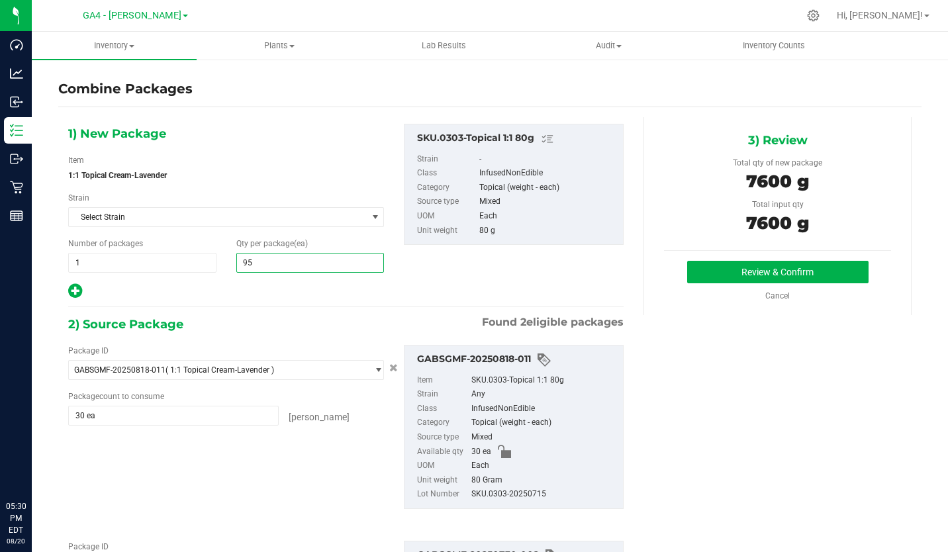
type input "95"
click at [283, 317] on div "2) Source Package Found 2 eligible packages" at bounding box center [345, 324] width 555 height 20
click at [718, 268] on button "Review & Confirm" at bounding box center [777, 272] width 181 height 22
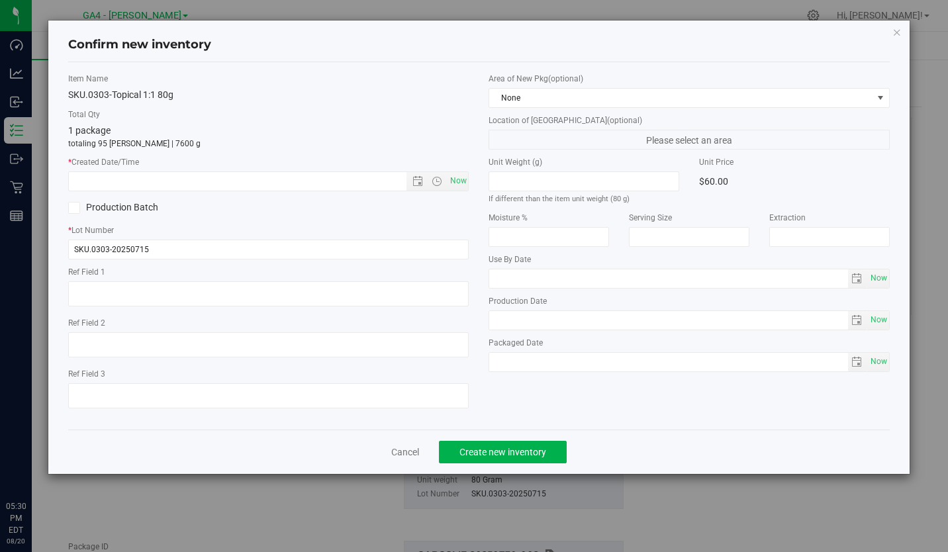
type input "2026-07-23"
type input "2025-07-15"
click at [463, 178] on span "Now" at bounding box center [458, 180] width 22 height 19
type input "8/20/2025 5:30 PM"
click at [503, 447] on span "Create new inventory" at bounding box center [502, 452] width 87 height 11
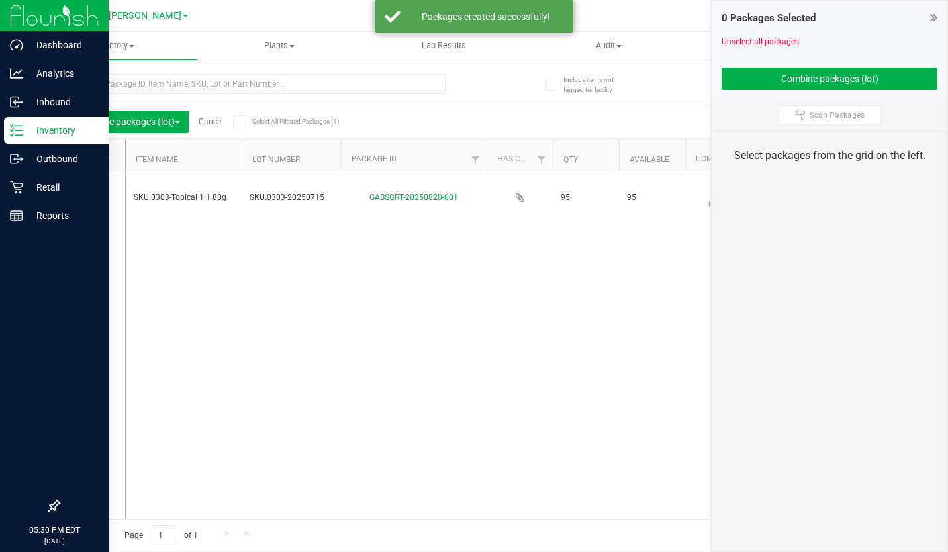
click at [20, 13] on img at bounding box center [54, 15] width 89 height 31
